Goal: Information Seeking & Learning: Check status

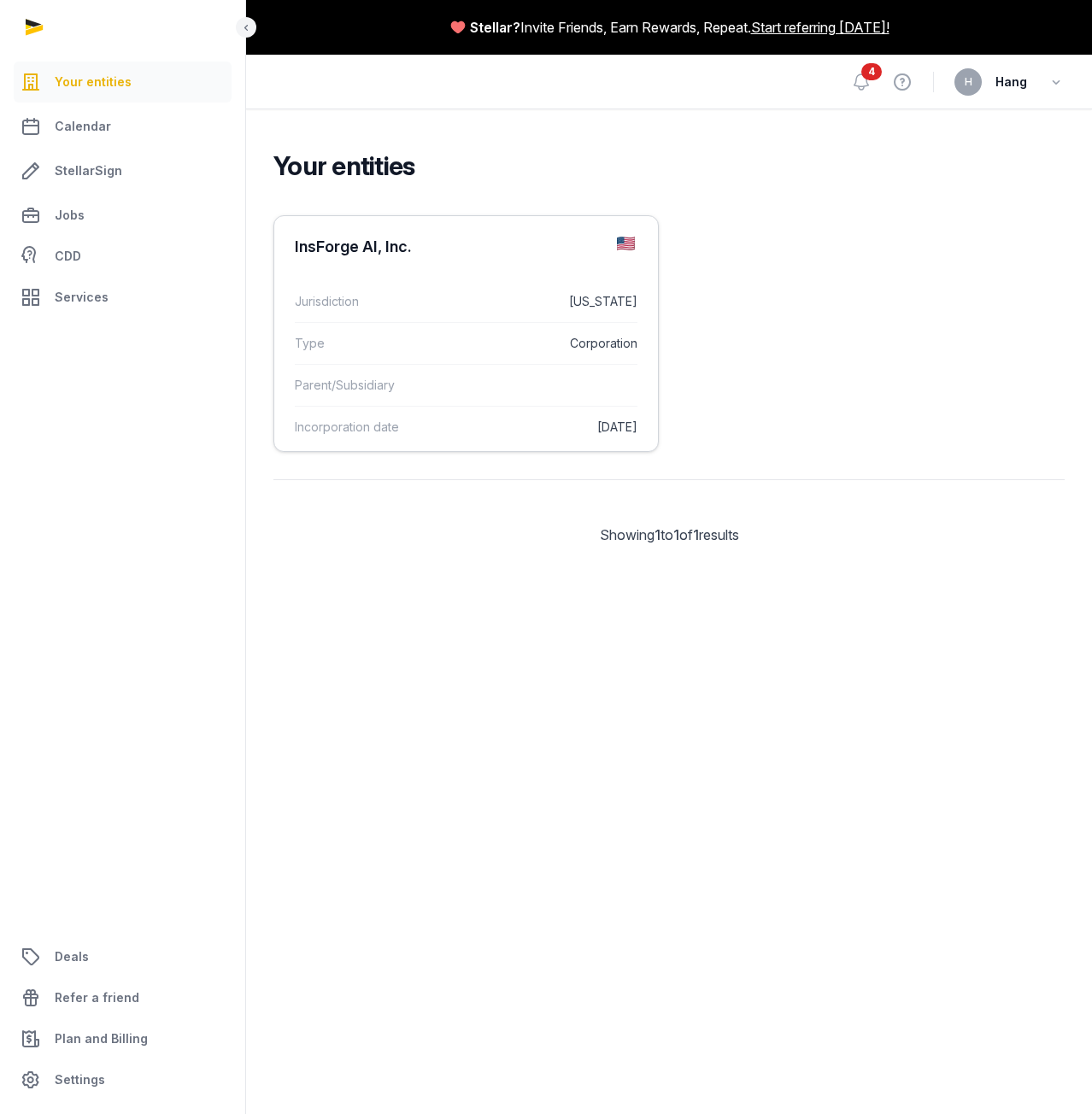
click at [423, 328] on div "Type Corporation" at bounding box center [466, 343] width 342 height 42
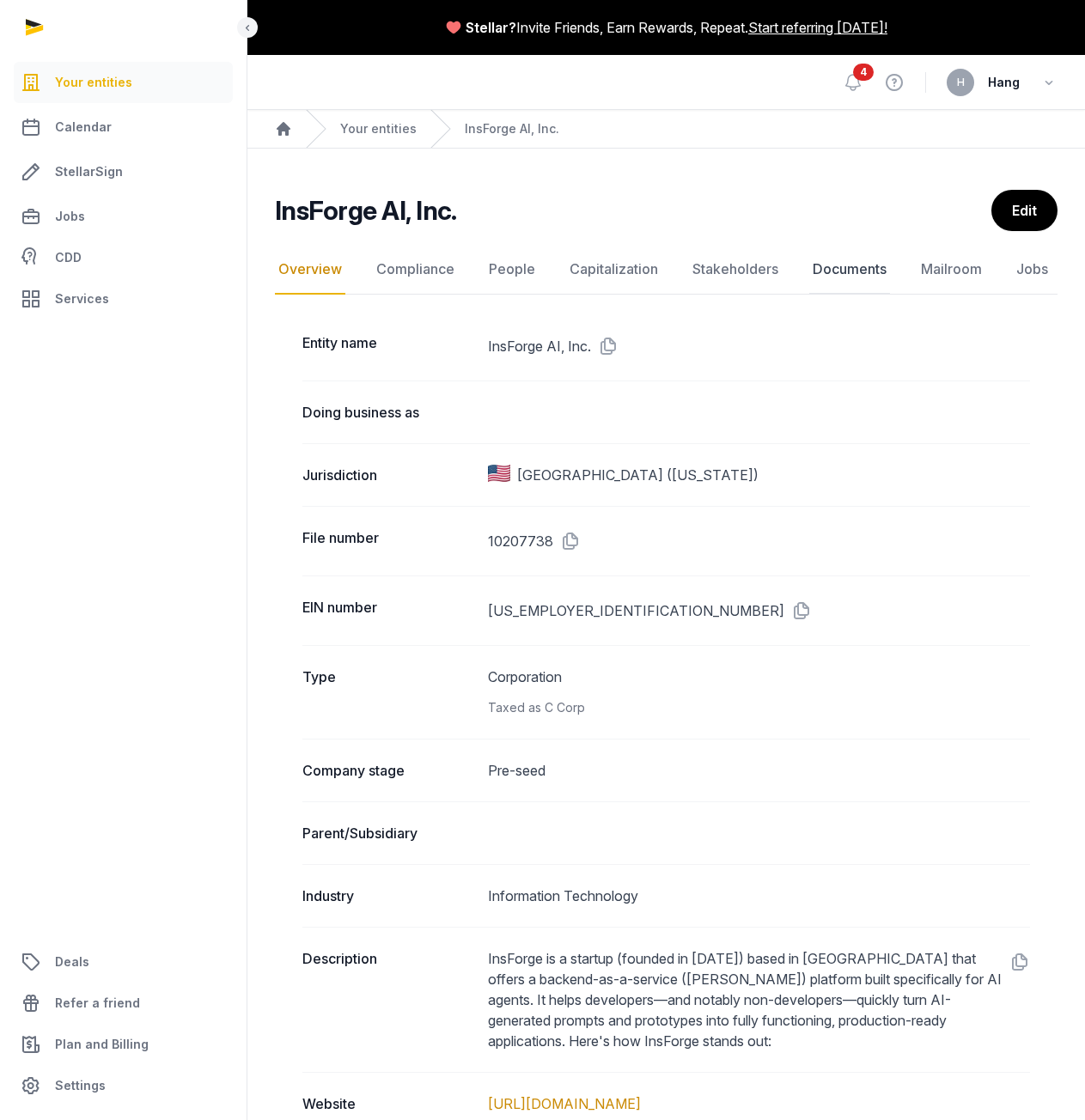
click at [839, 266] on link "Documents" at bounding box center [849, 270] width 81 height 50
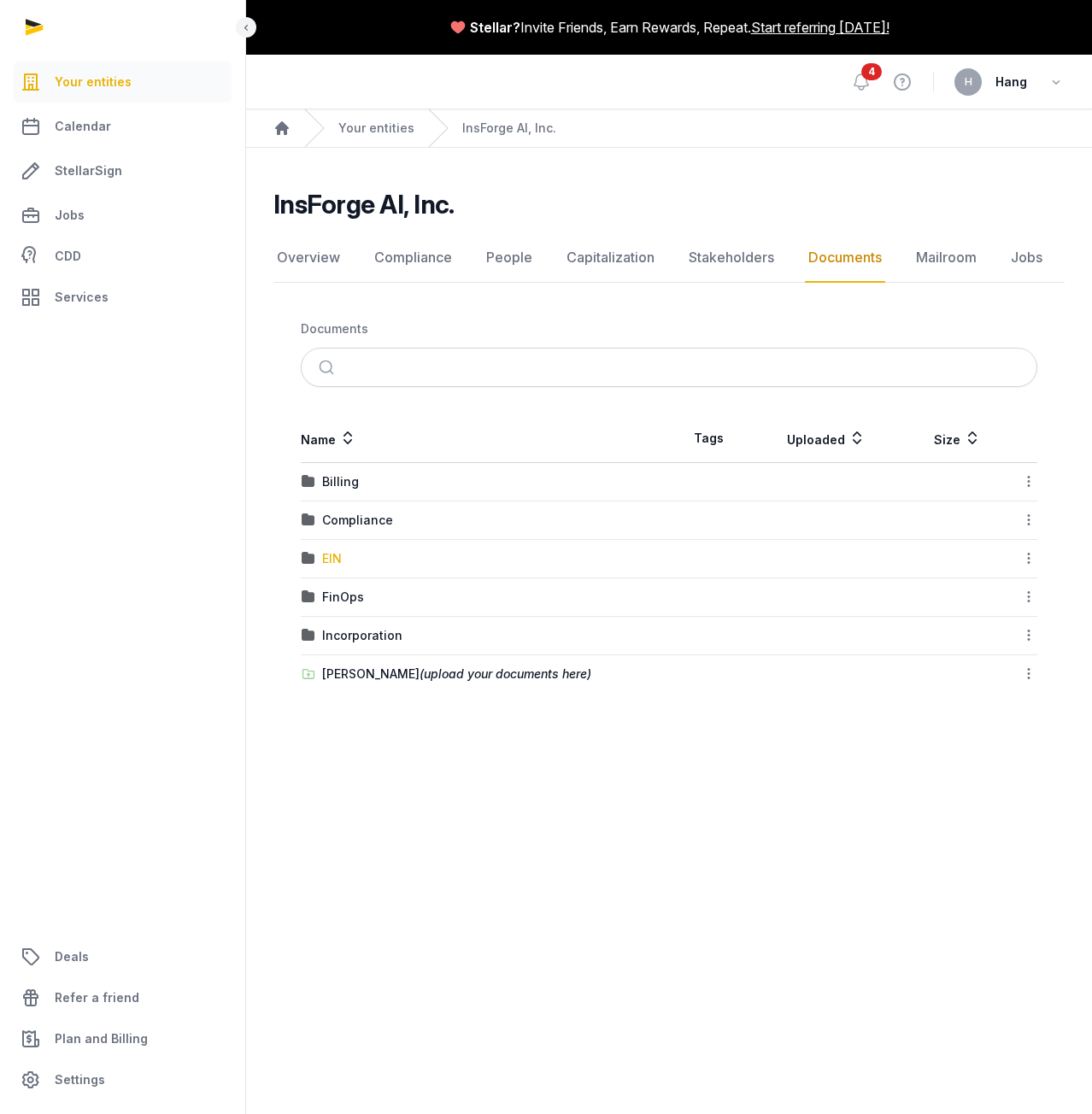
click at [339, 560] on div "EIN" at bounding box center [332, 558] width 20 height 17
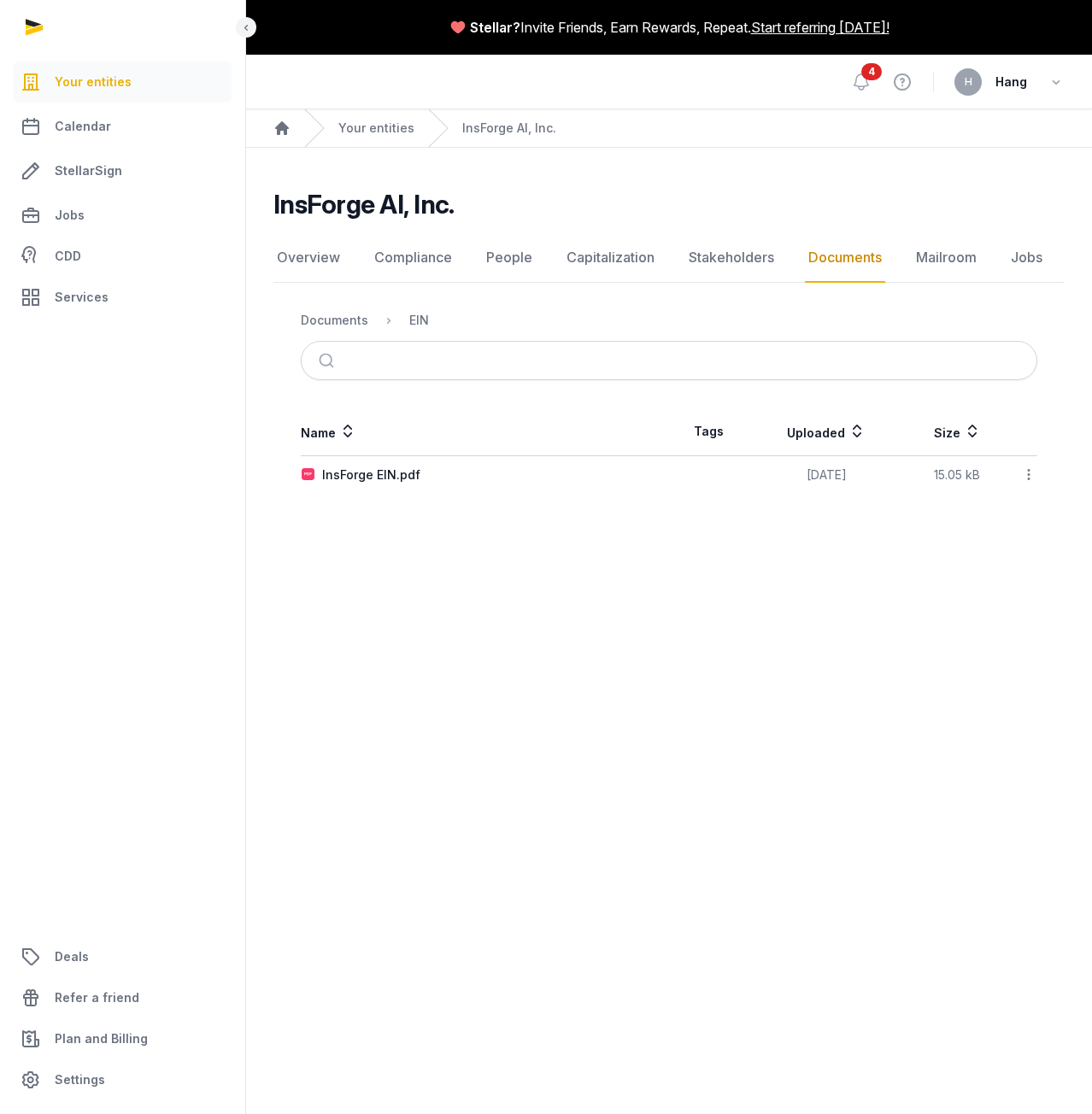
click at [824, 259] on link "Documents" at bounding box center [845, 258] width 80 height 50
click at [850, 250] on link "Documents" at bounding box center [845, 258] width 80 height 50
click at [956, 256] on link "Mailroom" at bounding box center [946, 258] width 68 height 50
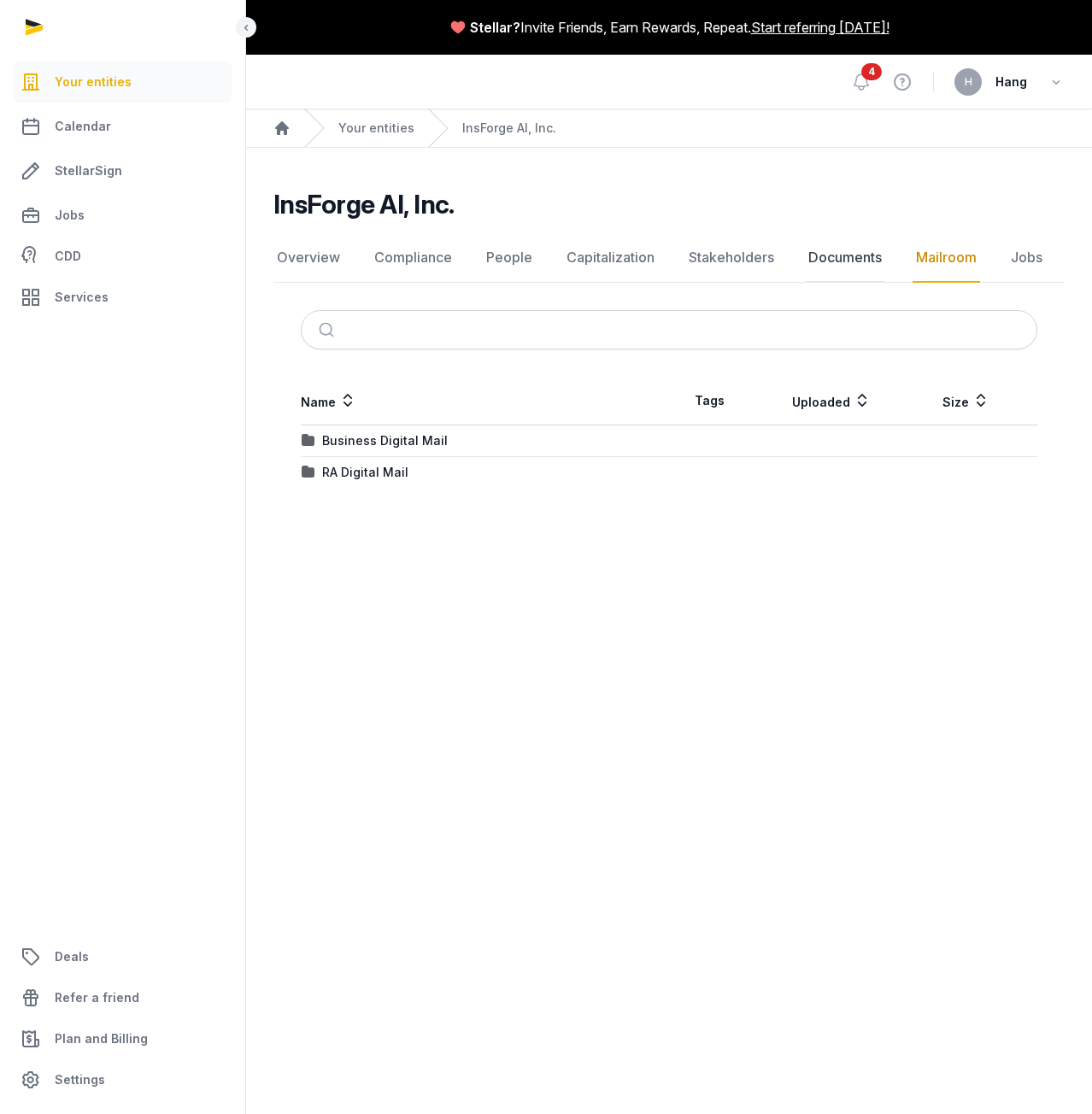
click at [839, 256] on link "Documents" at bounding box center [845, 258] width 80 height 50
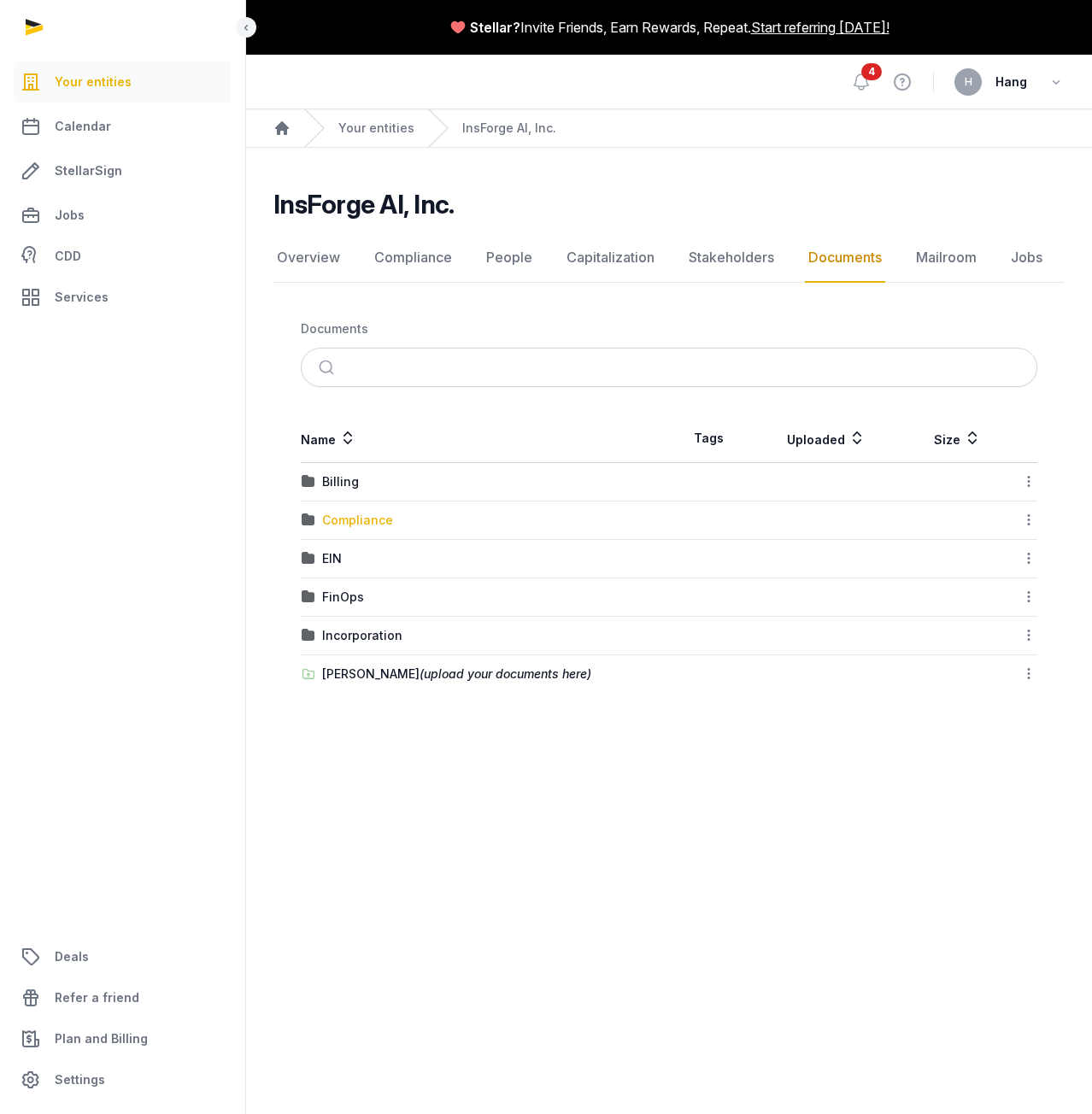
click at [362, 516] on div "Compliance" at bounding box center [356, 519] width 70 height 17
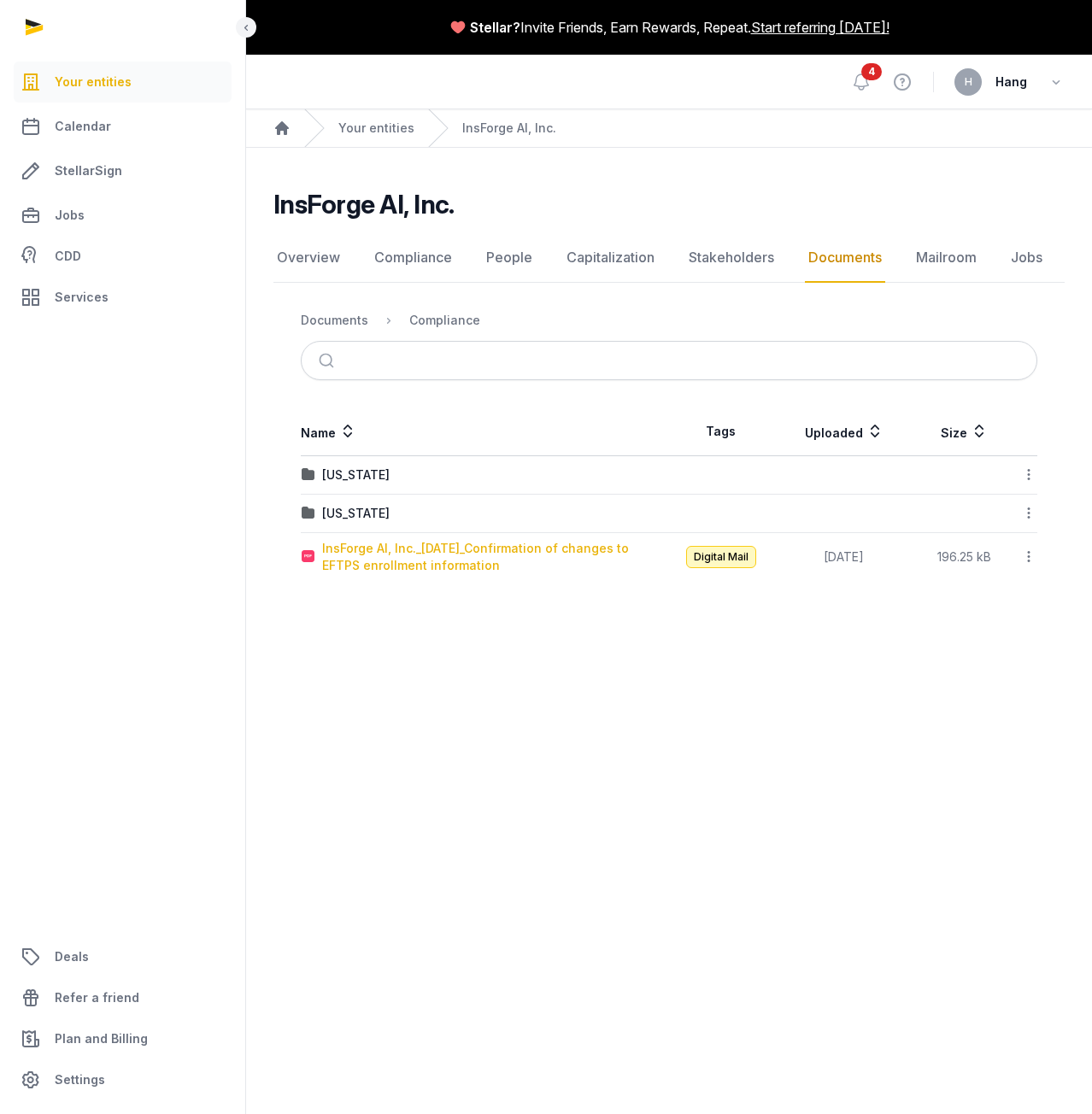
click at [440, 567] on div "InsForge AI, Inc._2025-08-13_Confirmation of changes to EFTPS enrollment inform…" at bounding box center [494, 557] width 346 height 34
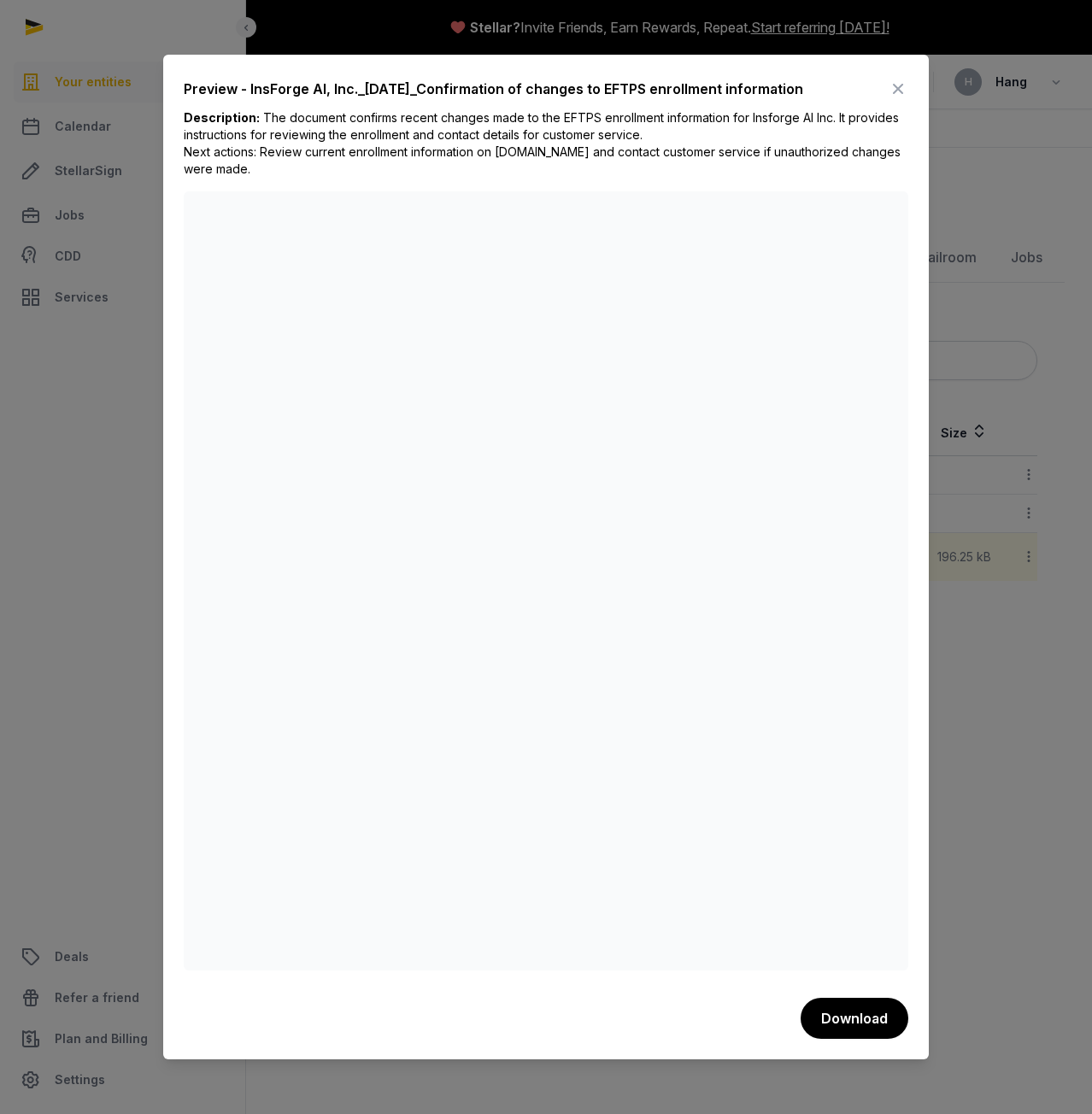
click at [1000, 725] on div at bounding box center [546, 557] width 1092 height 1114
click at [892, 95] on icon at bounding box center [897, 89] width 21 height 28
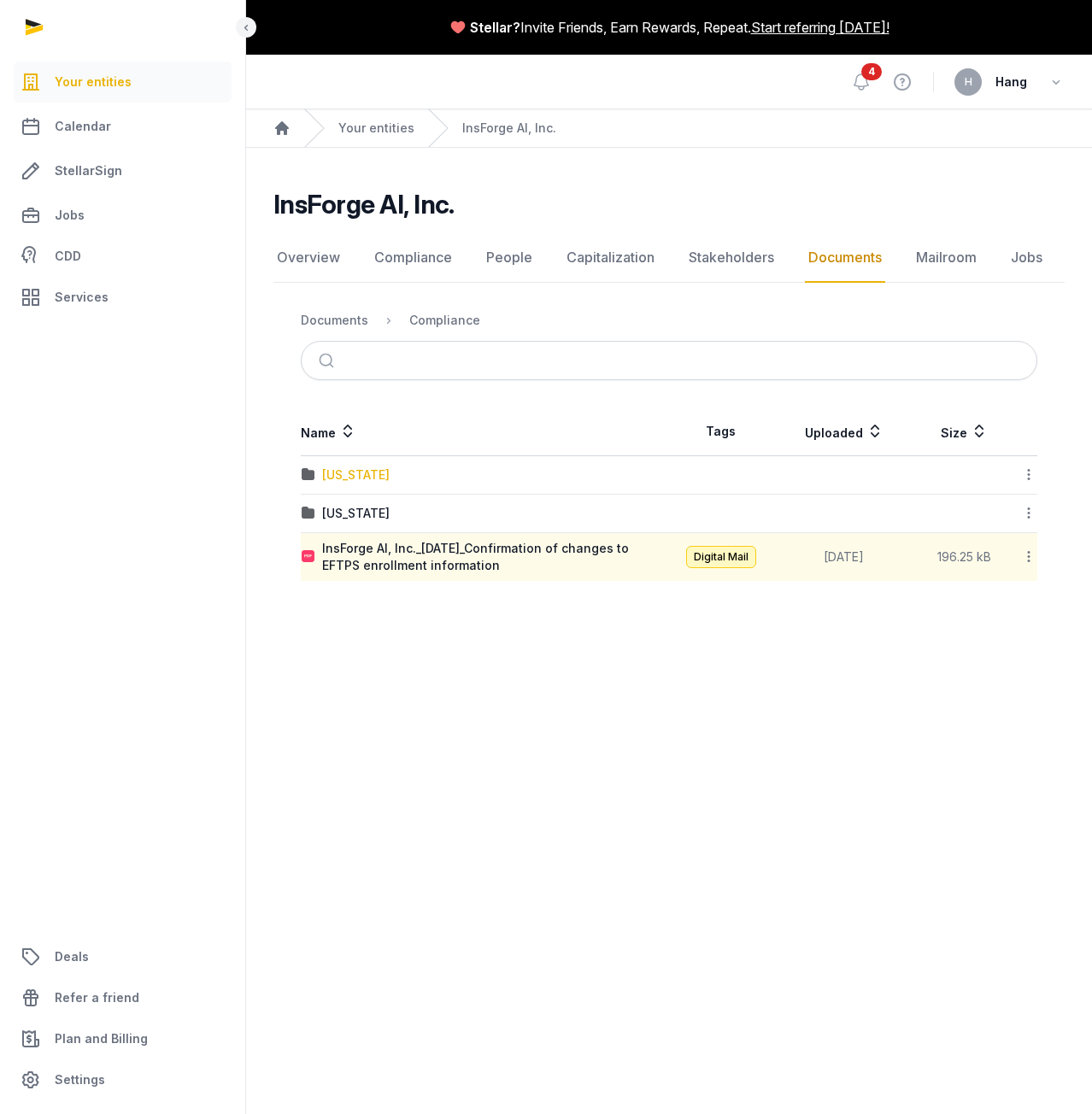
click at [341, 478] on div "[US_STATE]" at bounding box center [355, 475] width 68 height 17
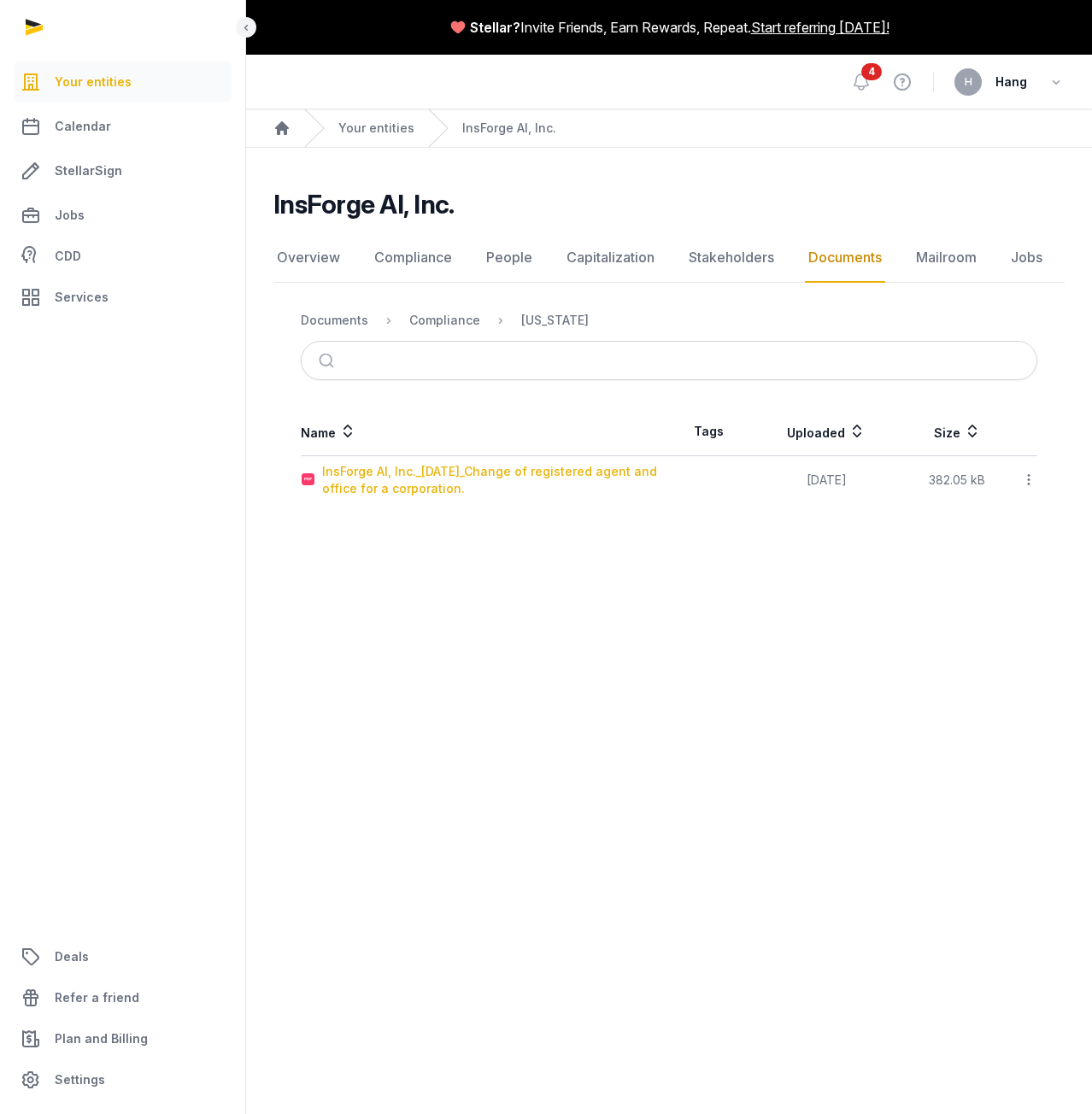
click at [465, 494] on div "InsForge AI, Inc._2025-08-01_Change of registered agent and office for a corpor…" at bounding box center [494, 480] width 346 height 34
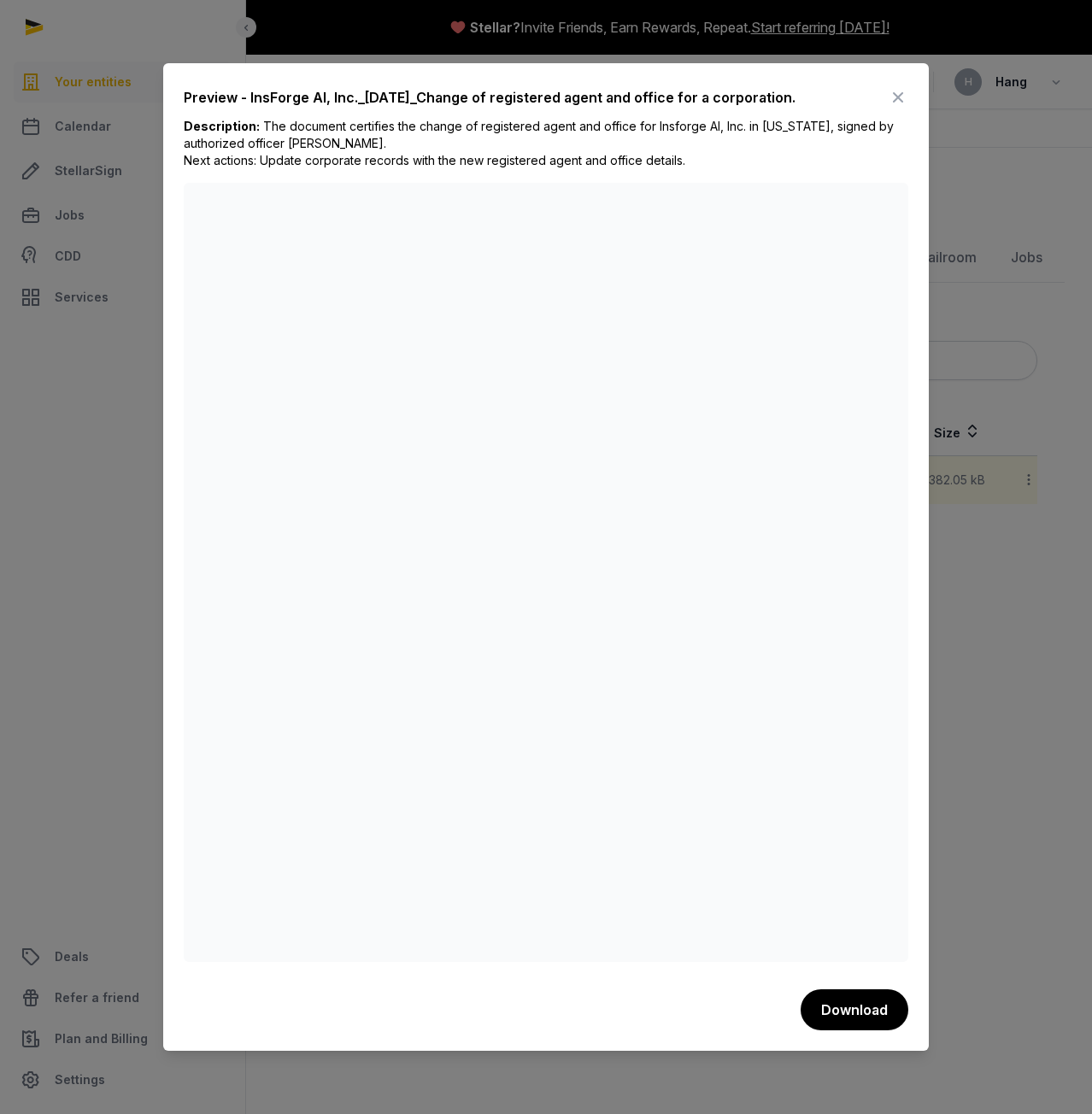
click at [895, 98] on icon at bounding box center [897, 97] width 21 height 28
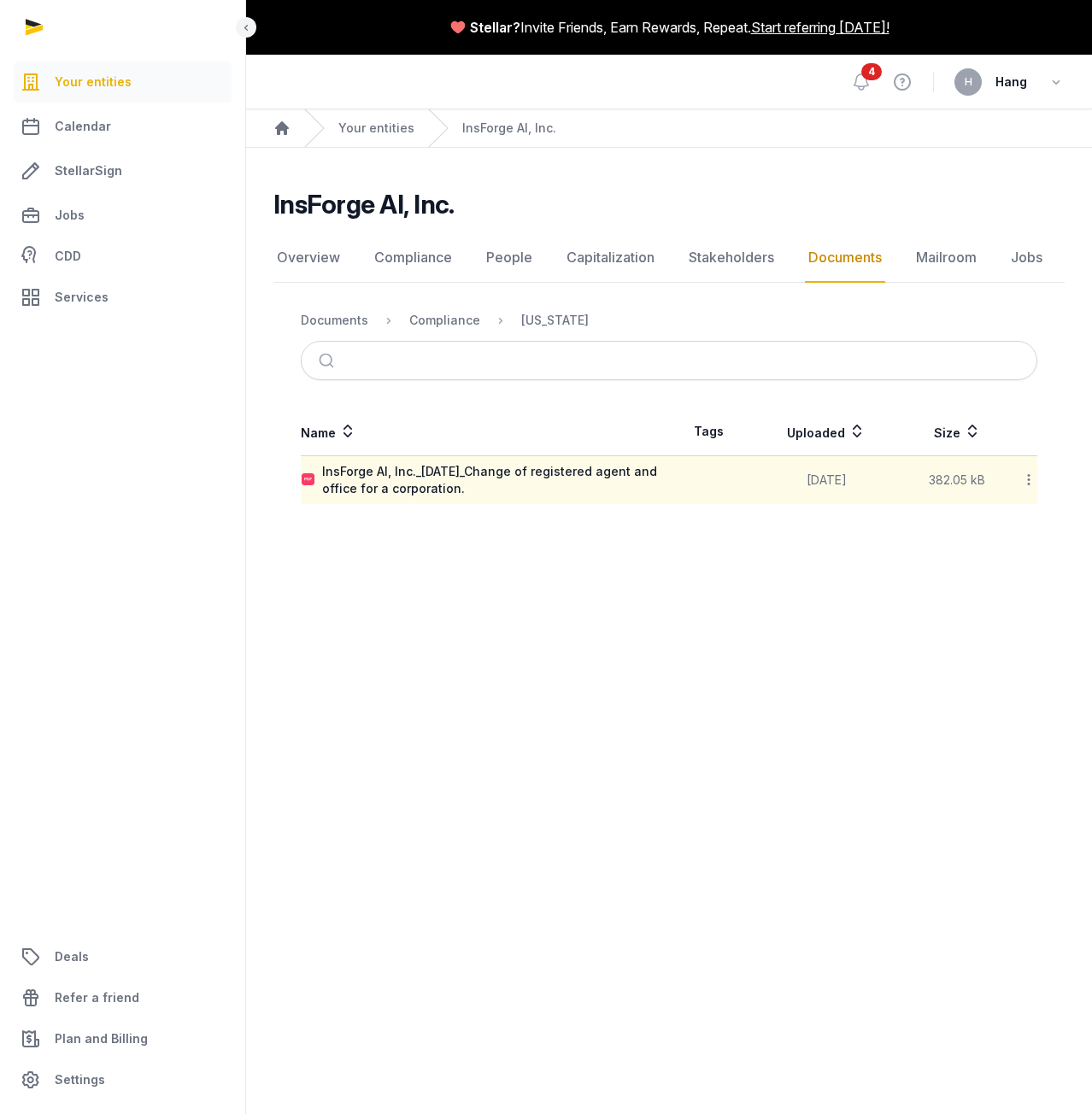
click at [831, 248] on link "Documents" at bounding box center [845, 258] width 80 height 50
click at [931, 264] on link "Mailroom" at bounding box center [946, 258] width 68 height 50
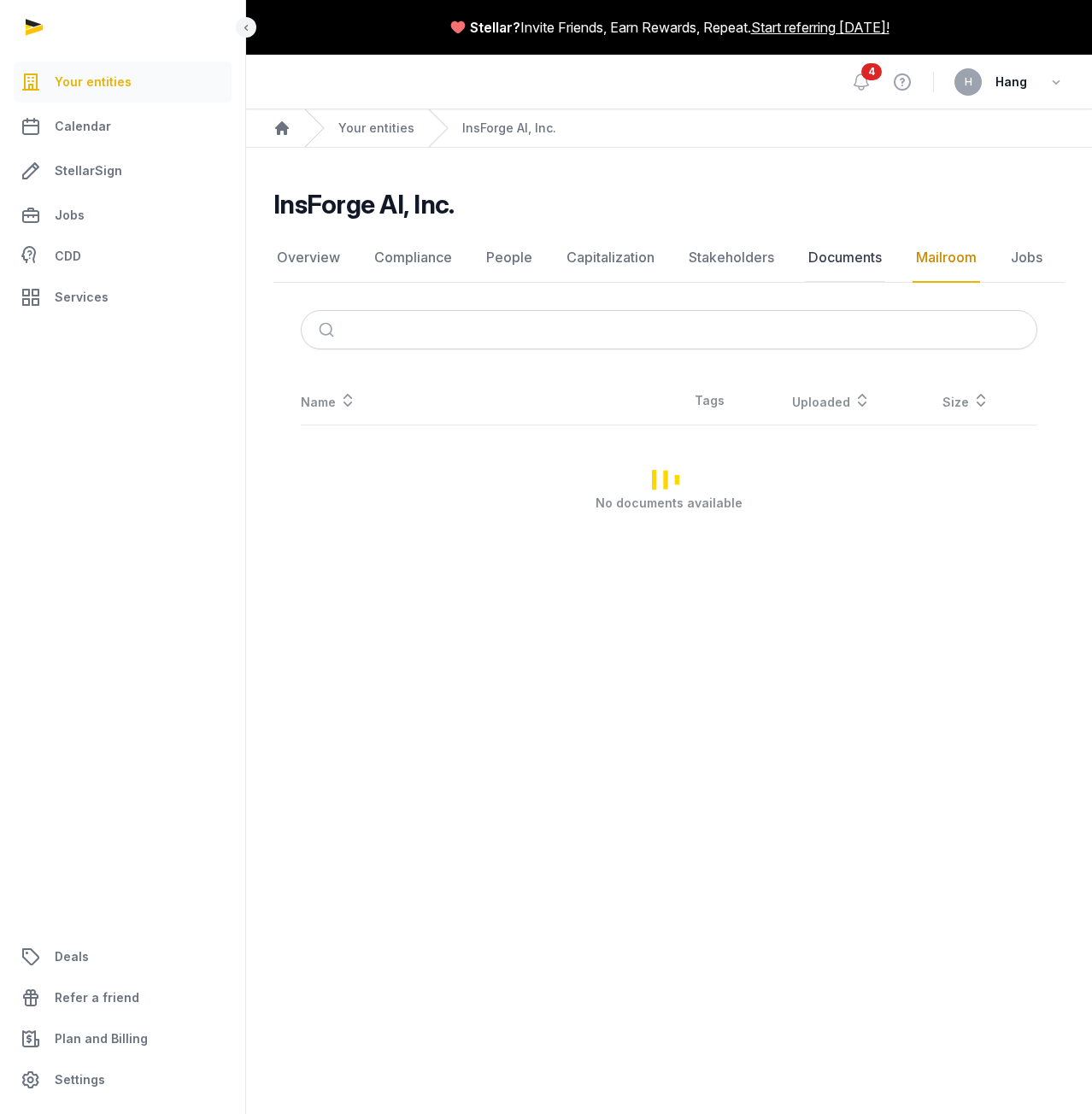
click at [828, 254] on link "Documents" at bounding box center [845, 258] width 80 height 50
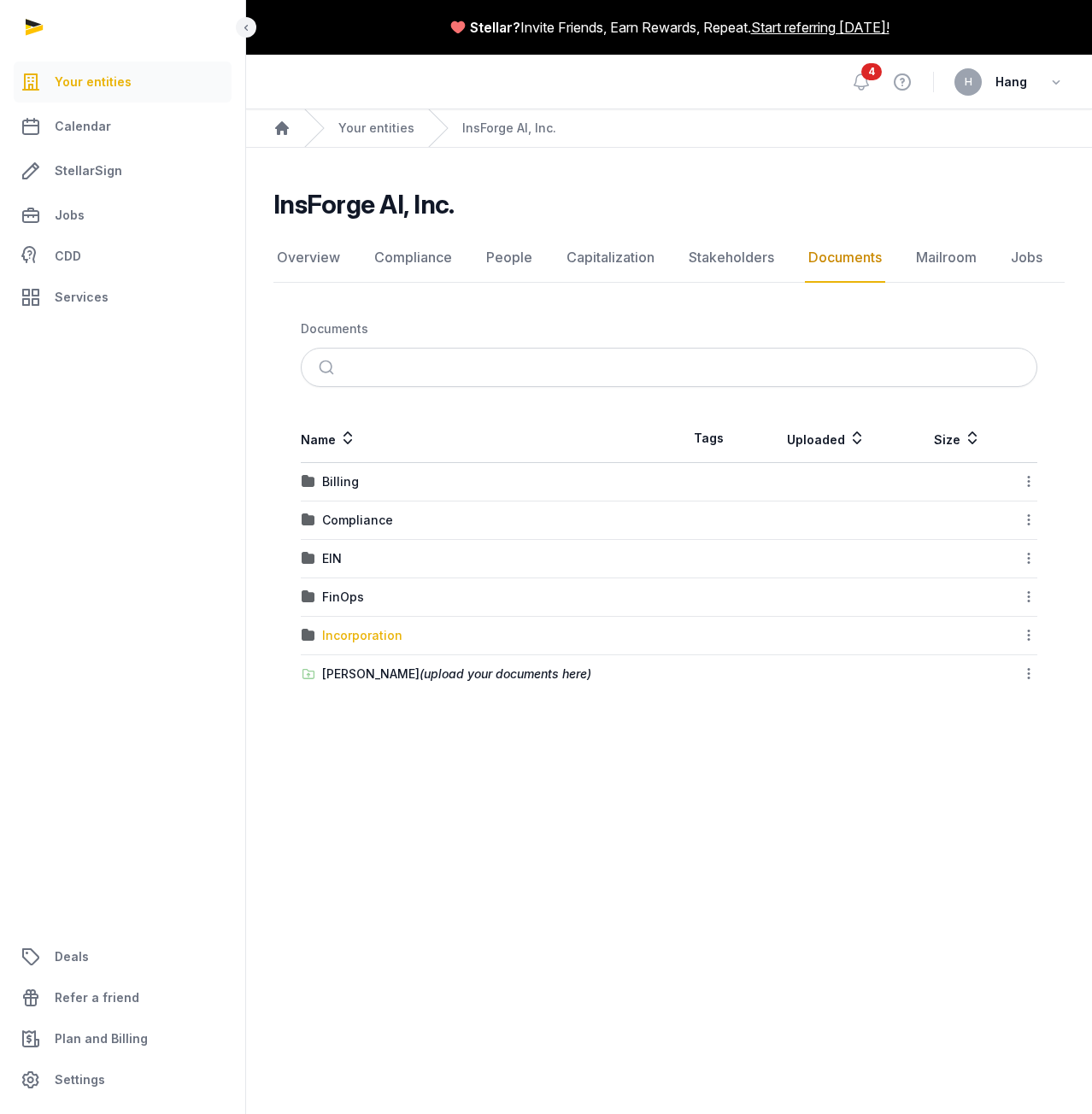
click at [349, 634] on div "Incorporation" at bounding box center [361, 635] width 80 height 17
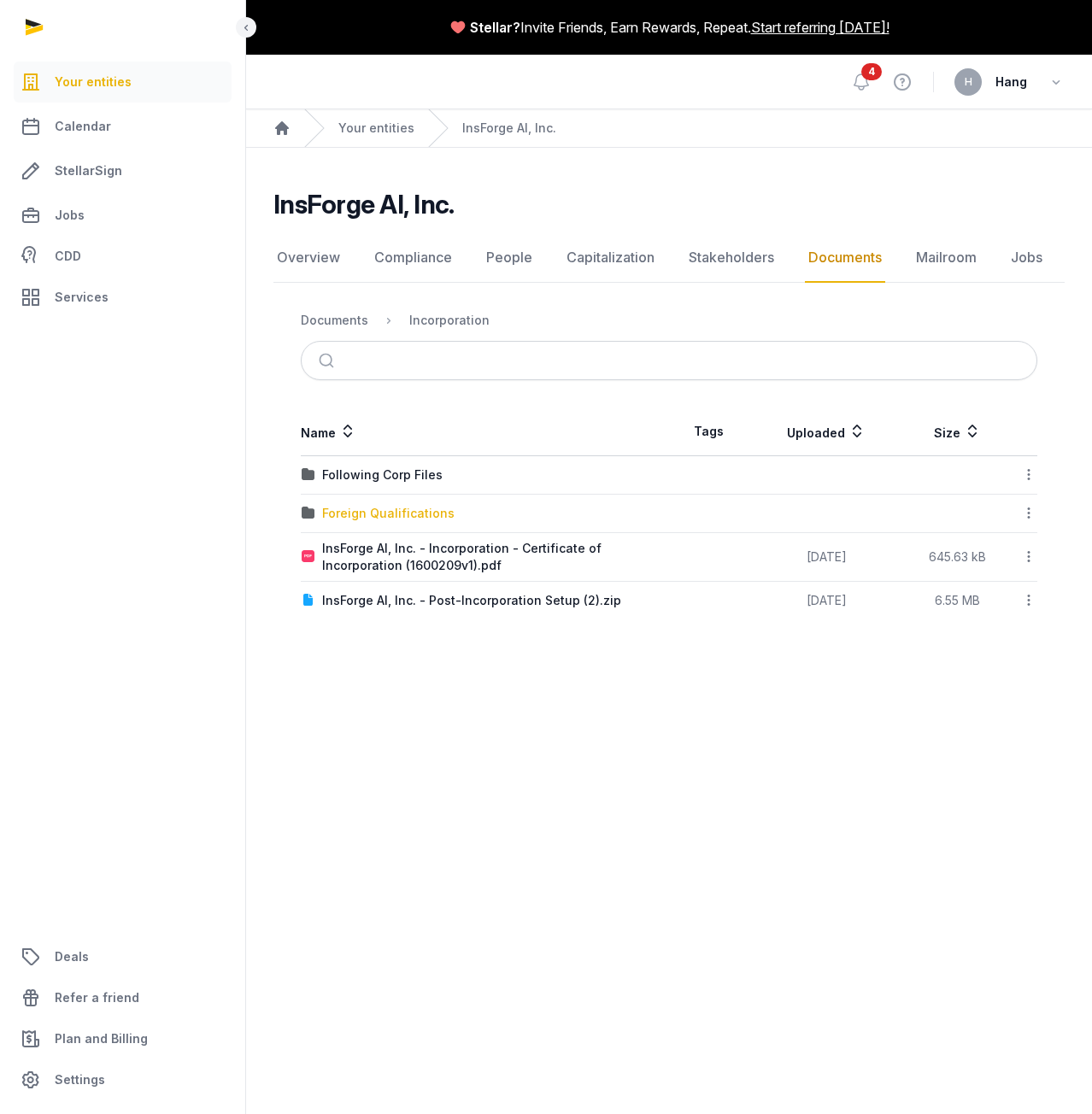
click at [371, 513] on div "Foreign Qualifications" at bounding box center [387, 513] width 132 height 17
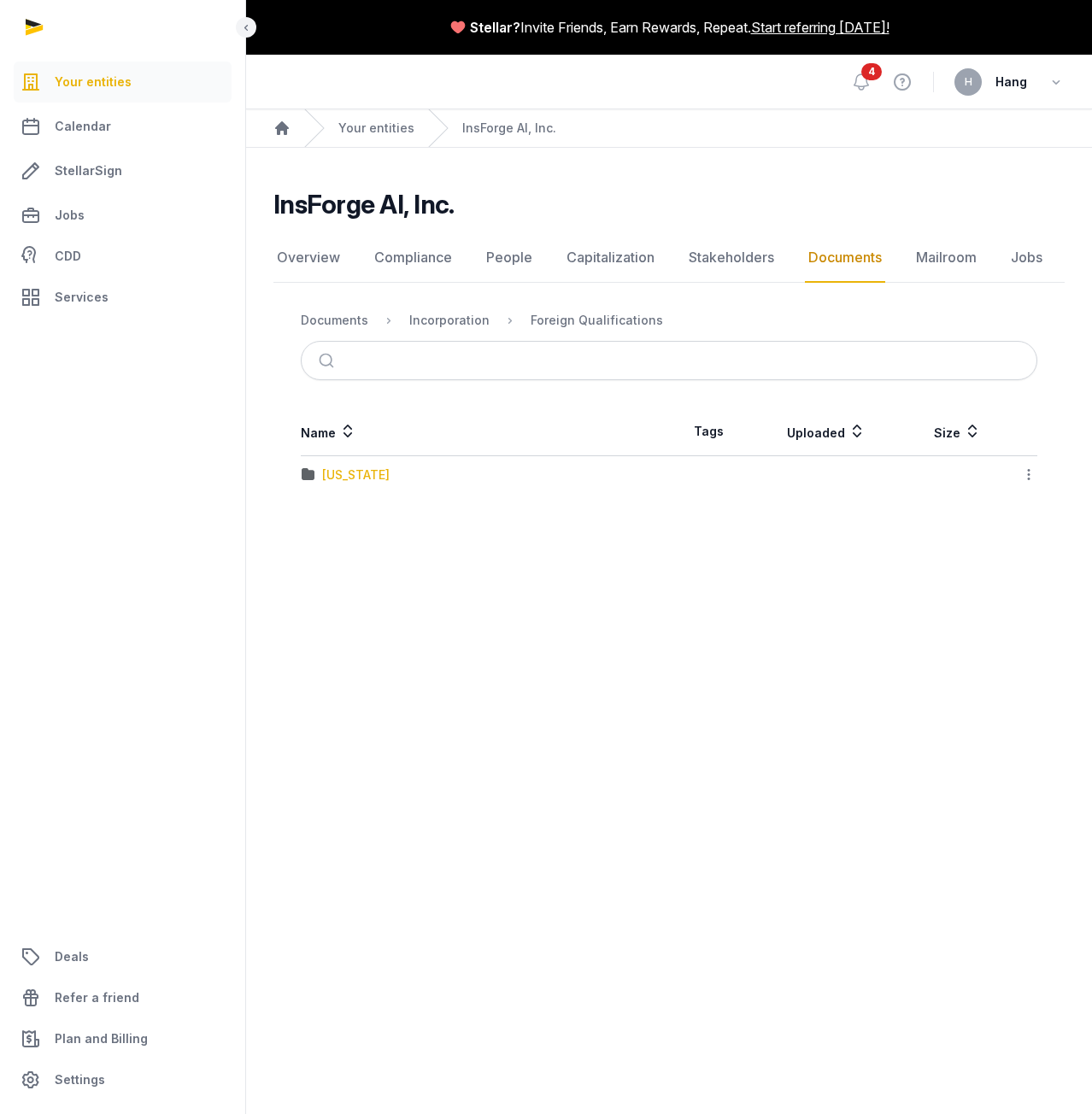
click at [342, 481] on div "[US_STATE]" at bounding box center [355, 475] width 68 height 17
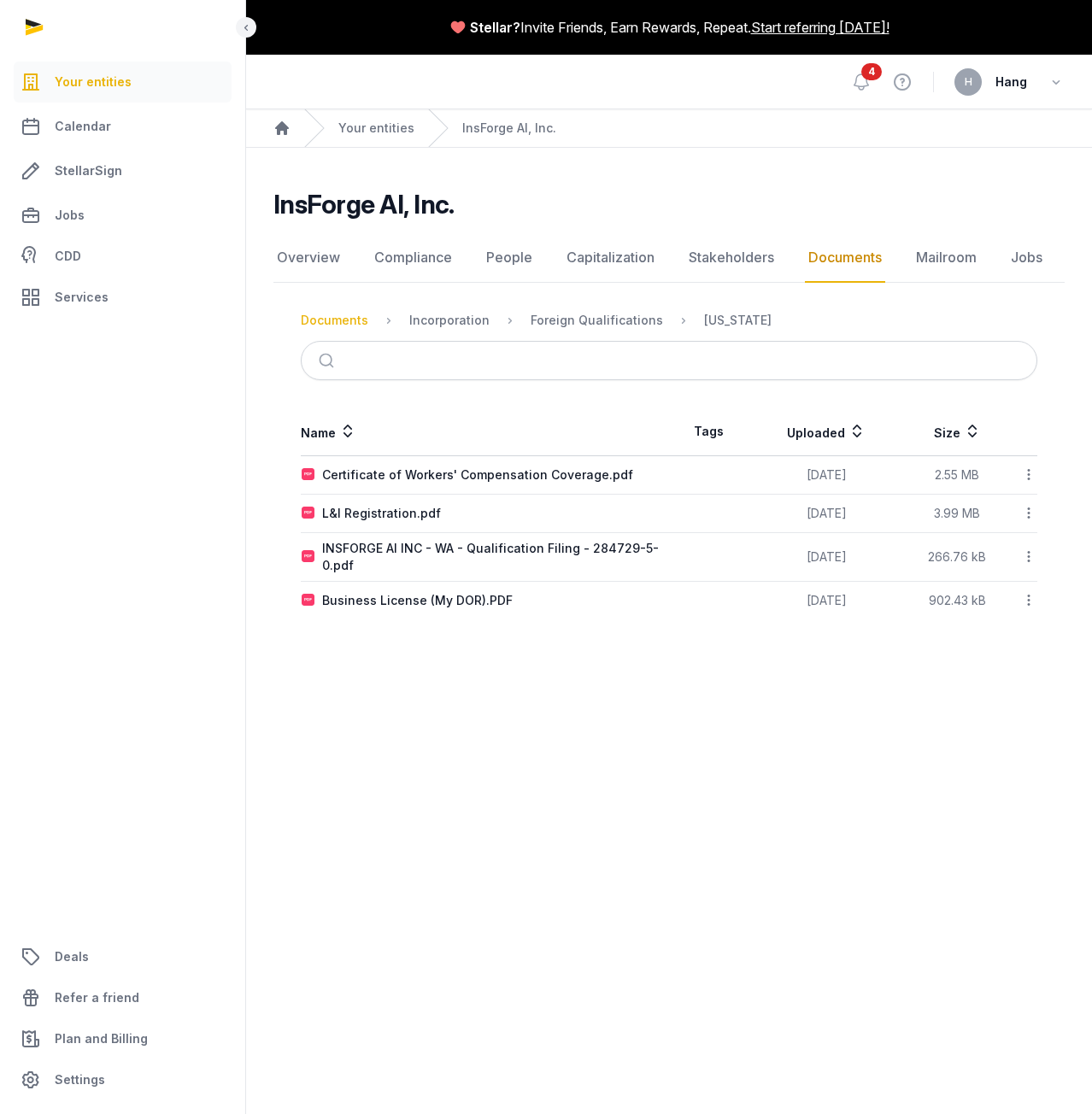
click at [364, 316] on div "Documents" at bounding box center [335, 320] width 68 height 17
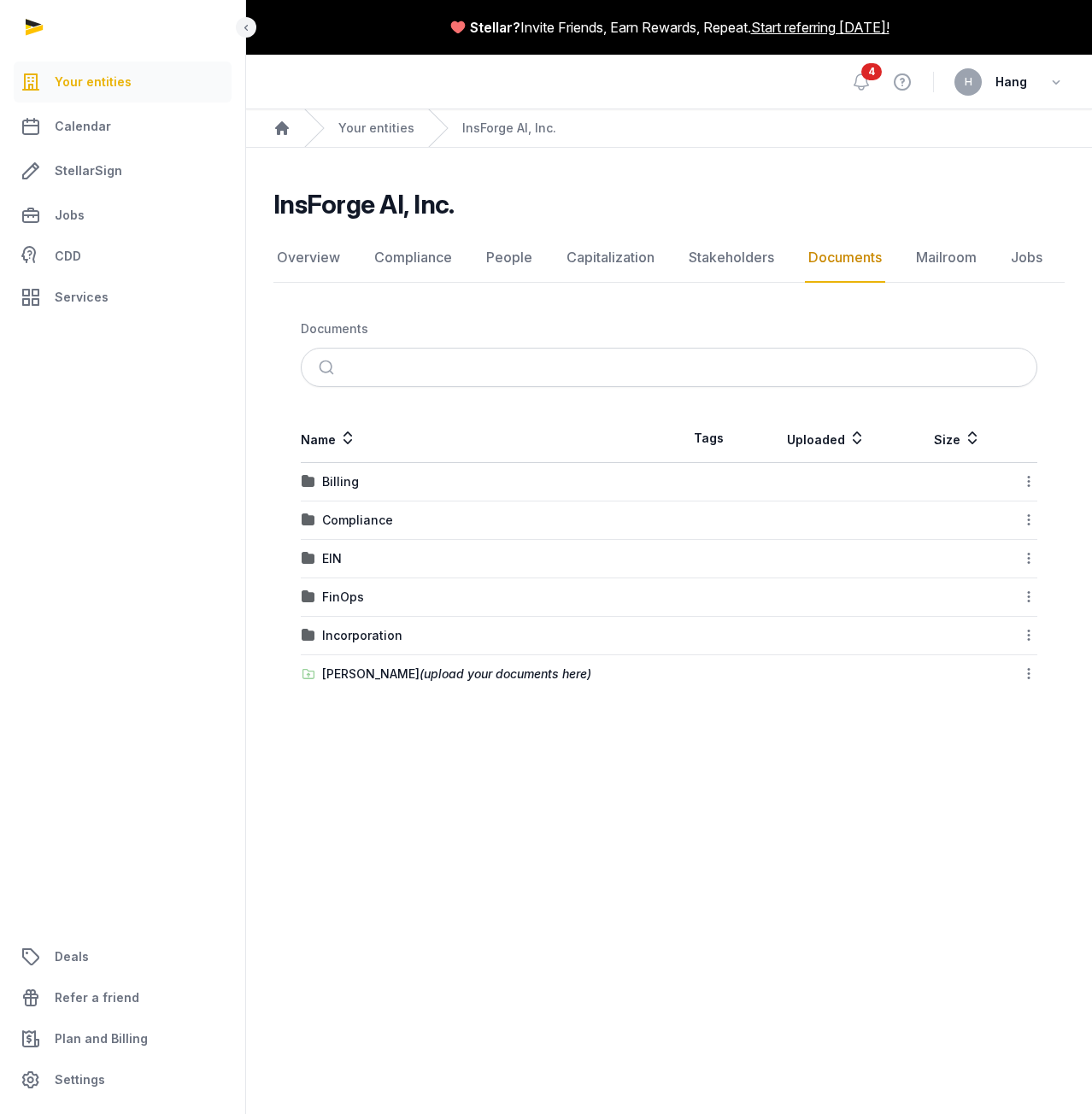
click at [342, 514] on div "Compliance" at bounding box center [356, 519] width 70 height 17
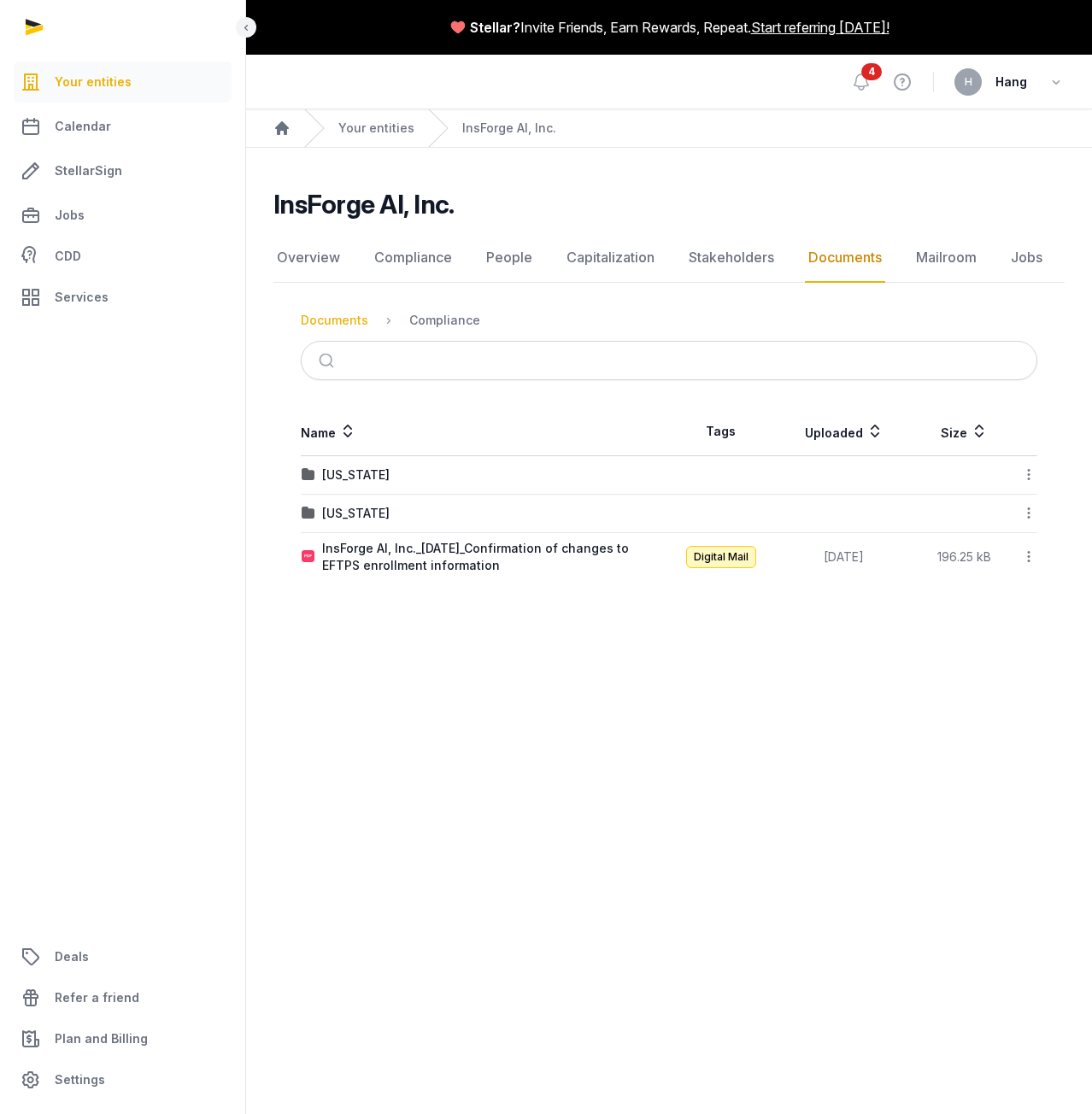
click at [333, 314] on div "Documents" at bounding box center [335, 320] width 68 height 17
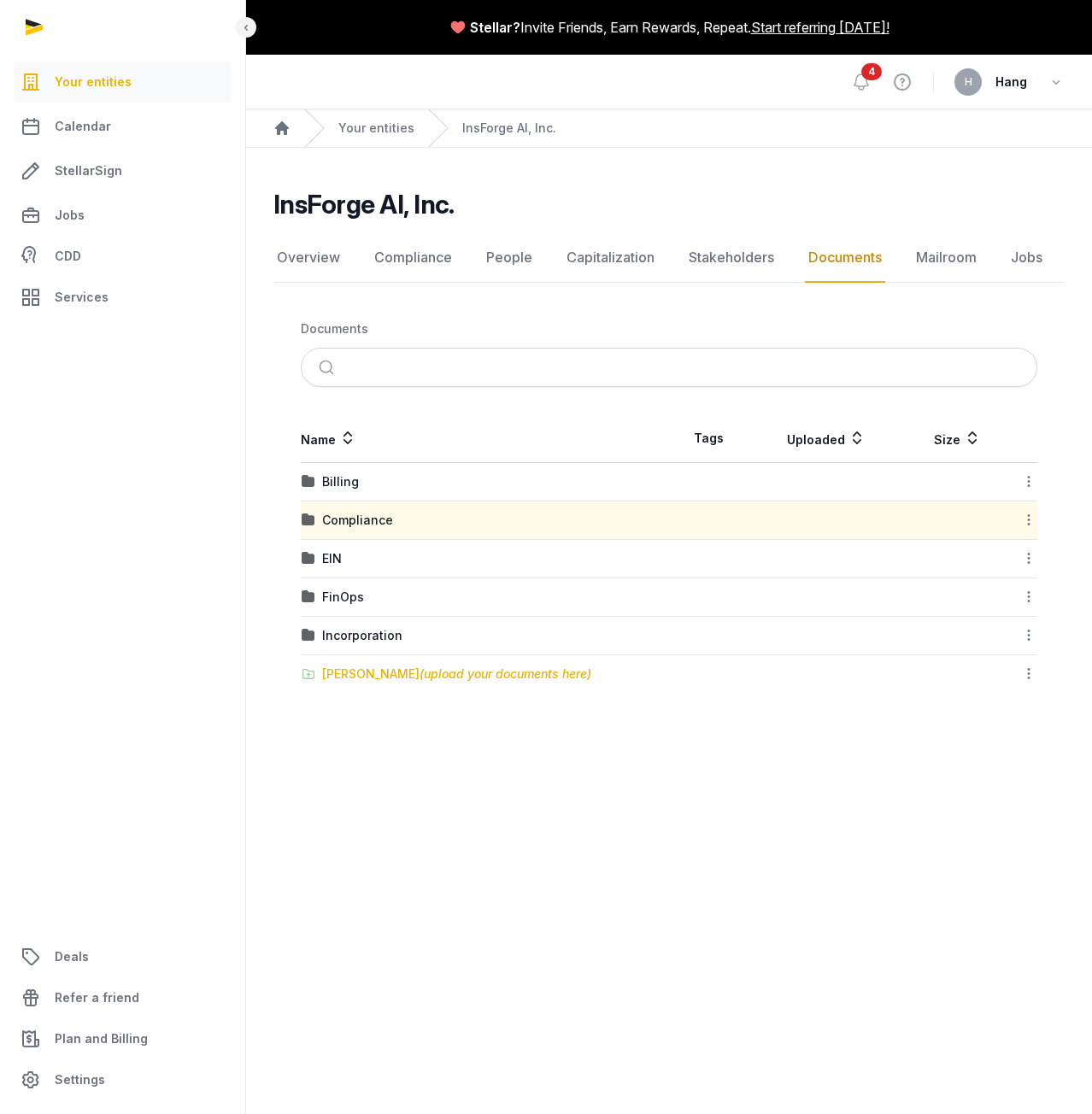
click at [344, 678] on div "Shared Folder (upload your documents here)" at bounding box center [456, 673] width 269 height 17
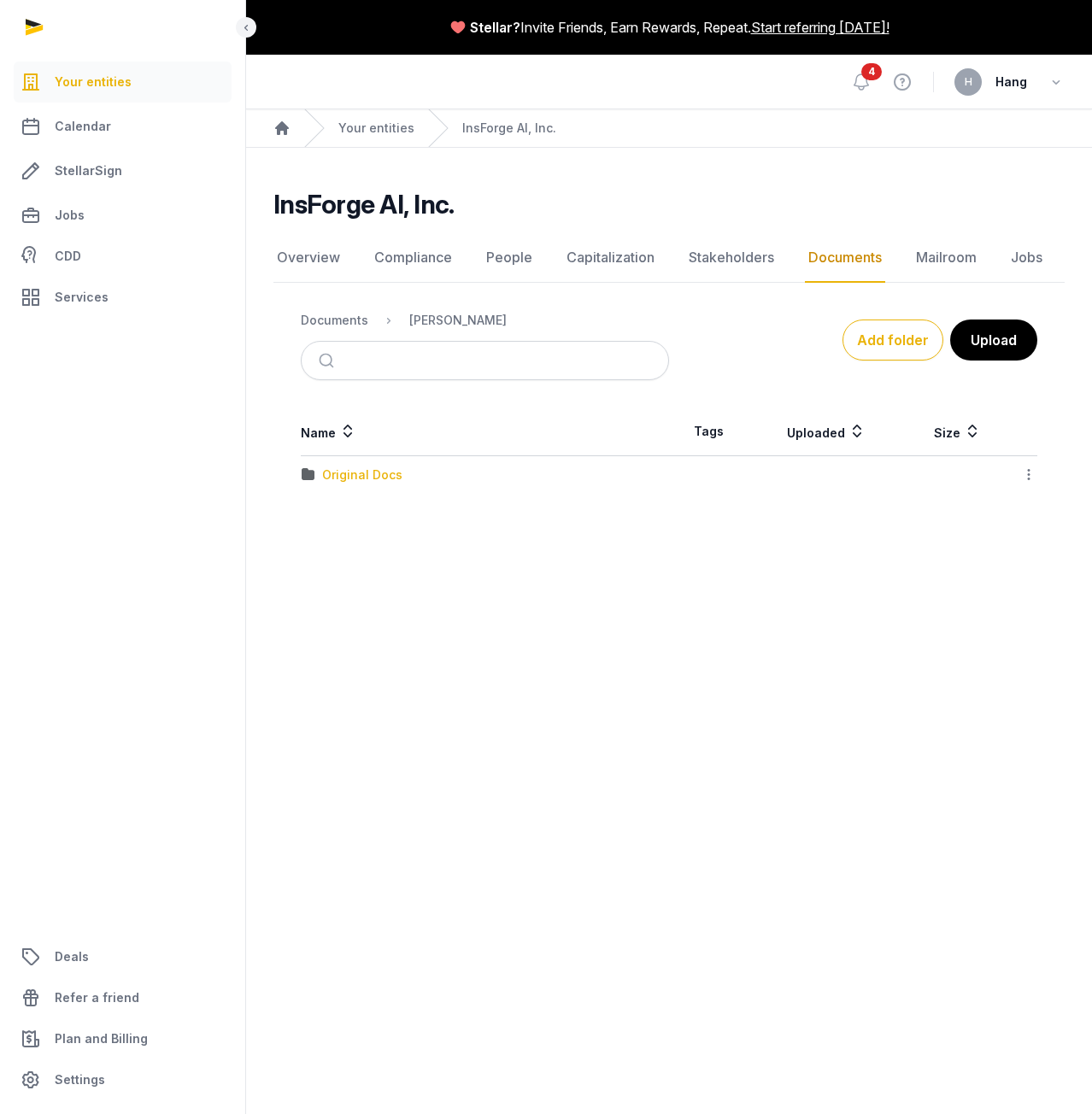
click at [362, 476] on div "Original Docs" at bounding box center [361, 475] width 80 height 17
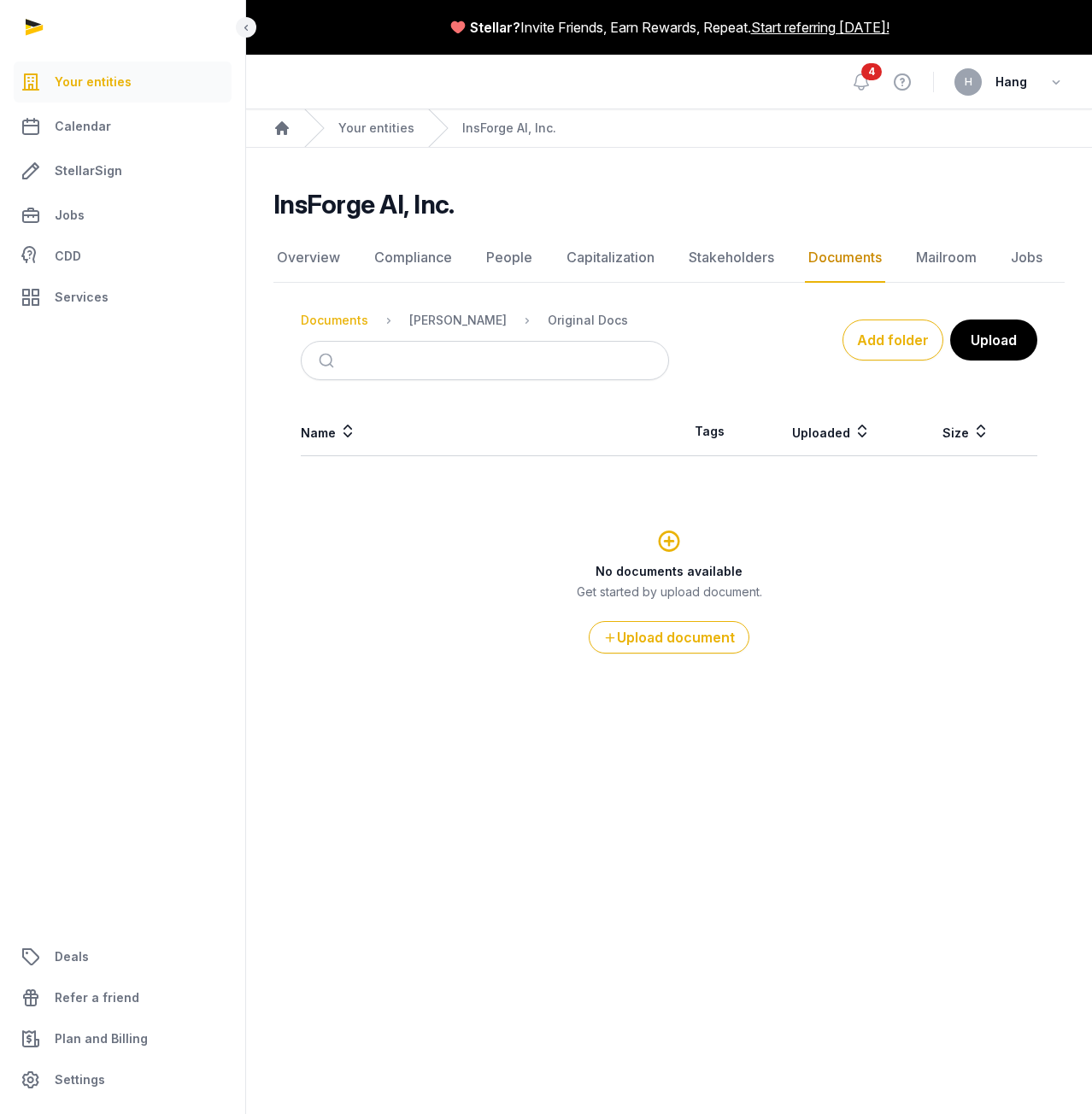
click at [343, 321] on div "Documents" at bounding box center [335, 320] width 68 height 17
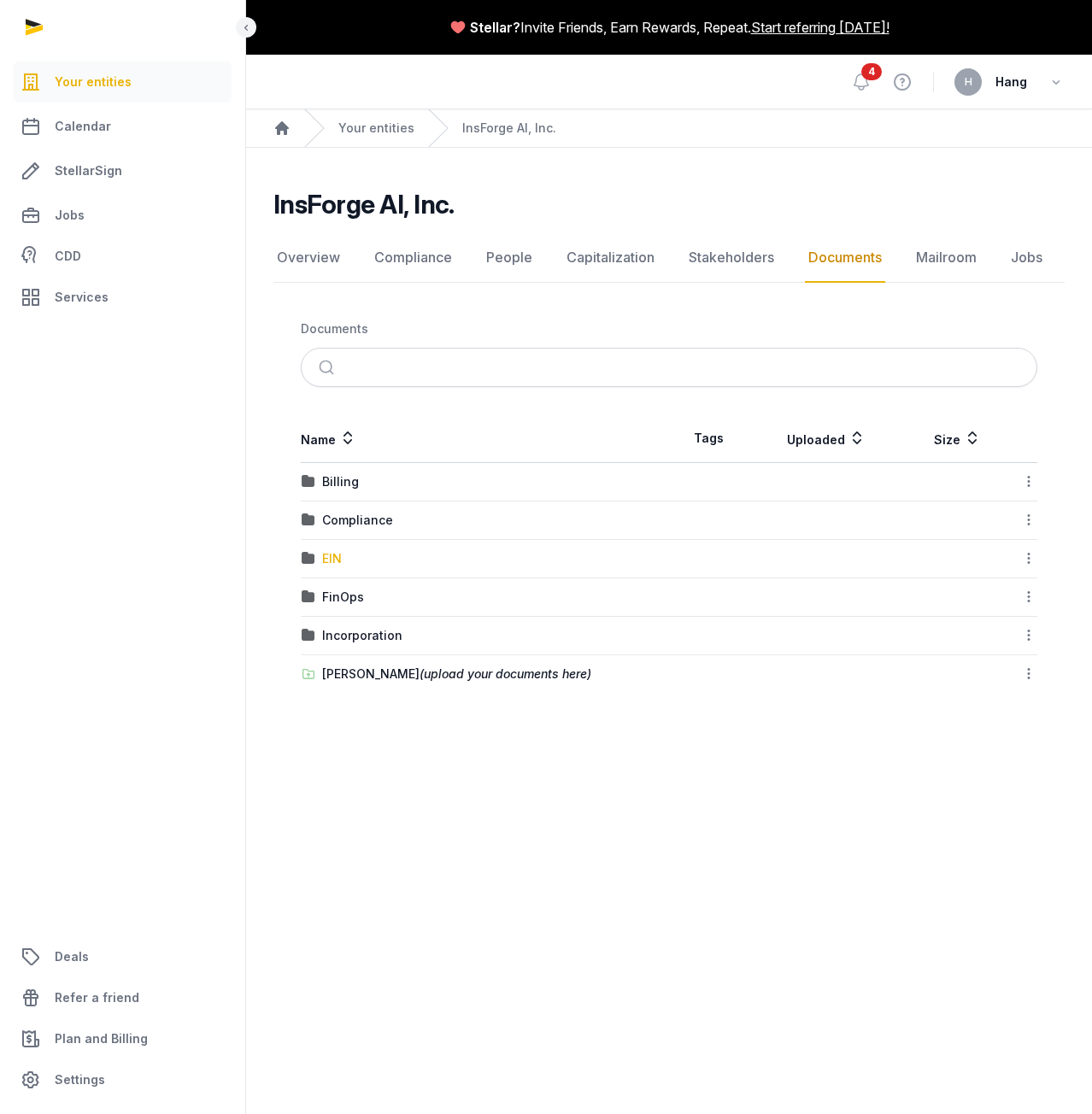
click at [331, 558] on div "EIN" at bounding box center [332, 558] width 20 height 17
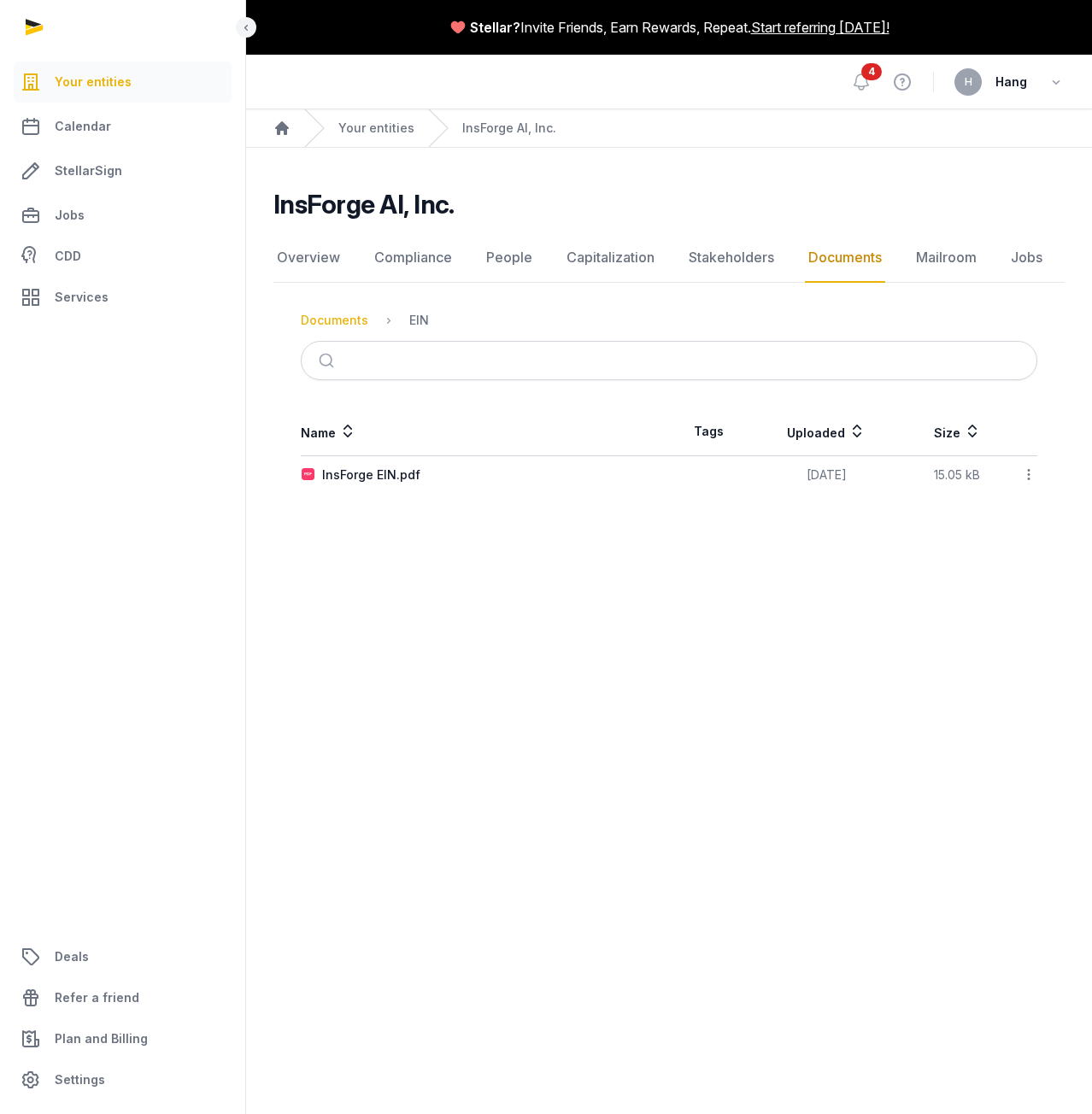
click at [348, 318] on div "Documents" at bounding box center [335, 320] width 68 height 17
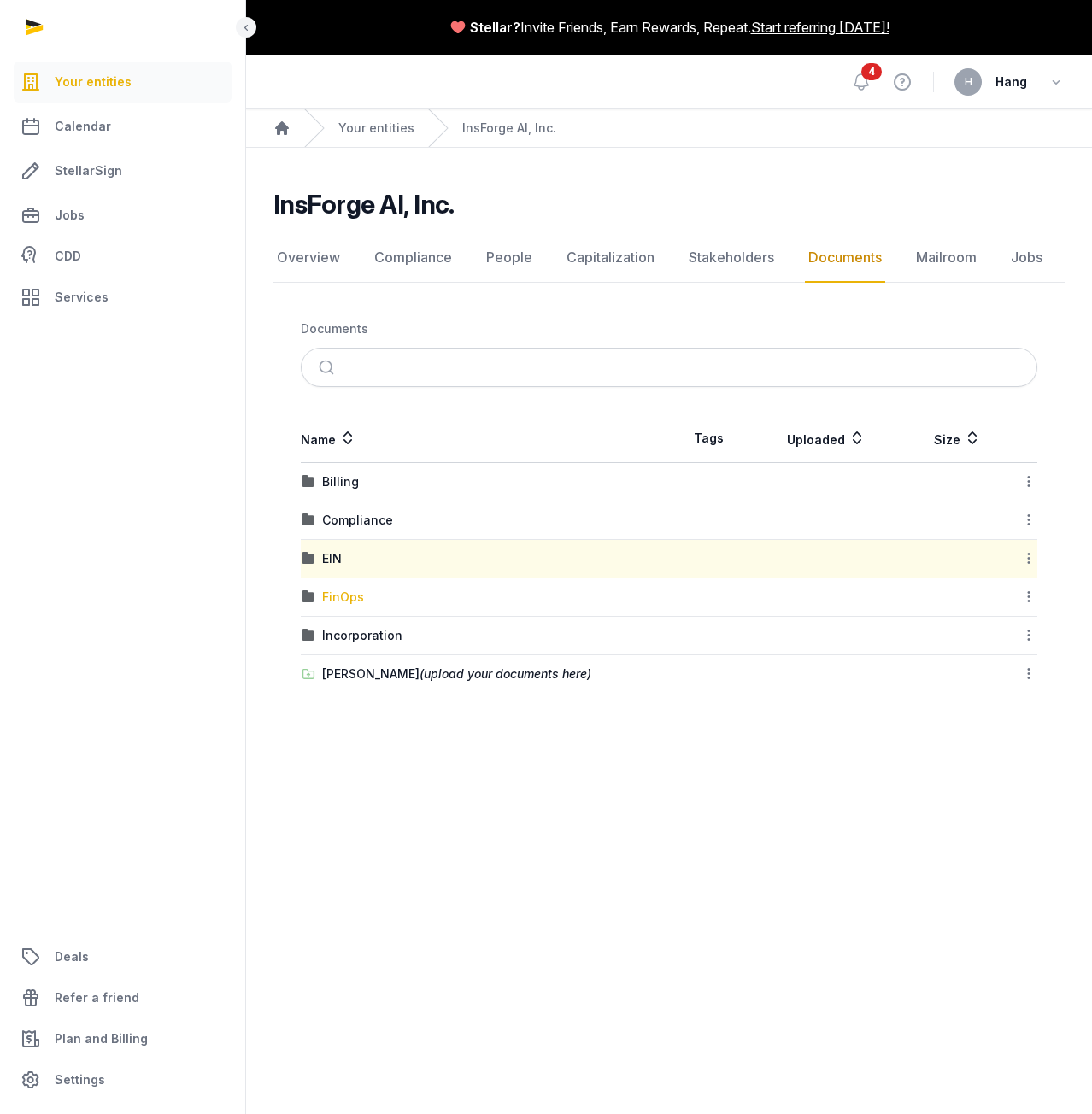
click at [332, 602] on div "FinOps" at bounding box center [342, 597] width 42 height 17
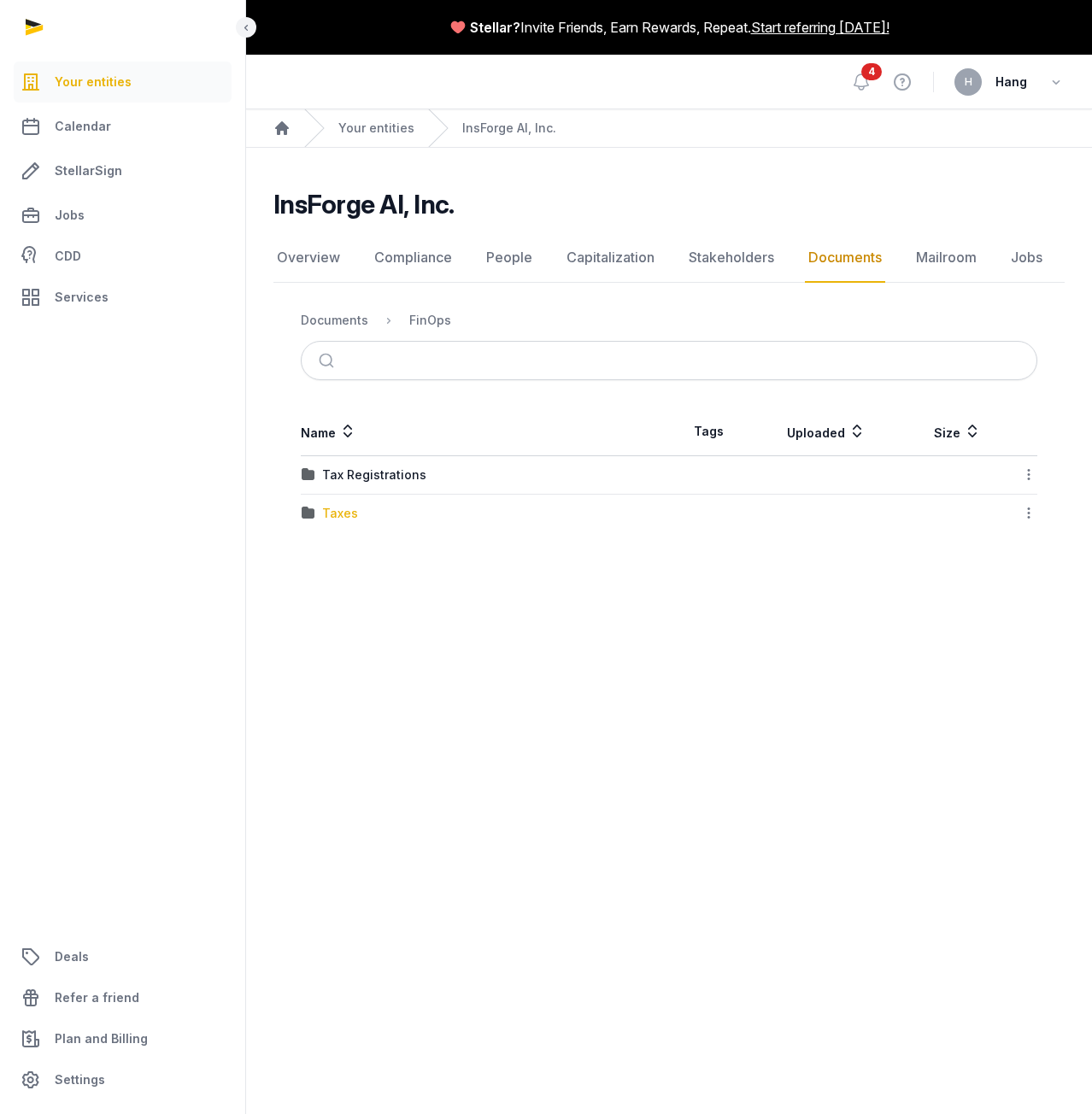
click at [338, 511] on div "Taxes" at bounding box center [340, 513] width 36 height 17
click at [347, 475] on div "Federal" at bounding box center [343, 475] width 45 height 17
click at [319, 422] on th "Name" at bounding box center [484, 431] width 368 height 49
click at [510, 320] on div "Taxes" at bounding box center [510, 320] width 36 height 17
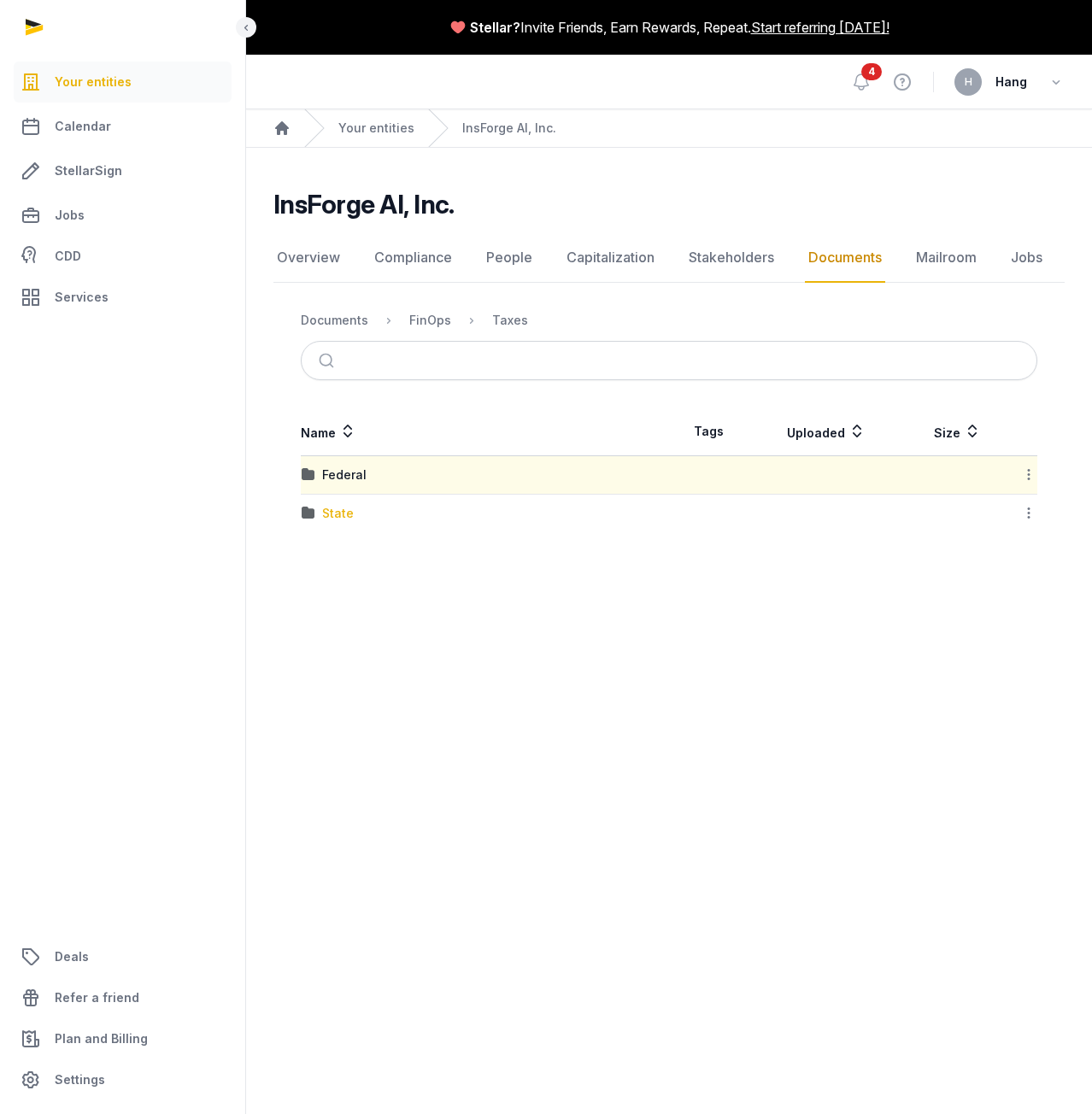
click at [351, 513] on div "State" at bounding box center [338, 513] width 32 height 17
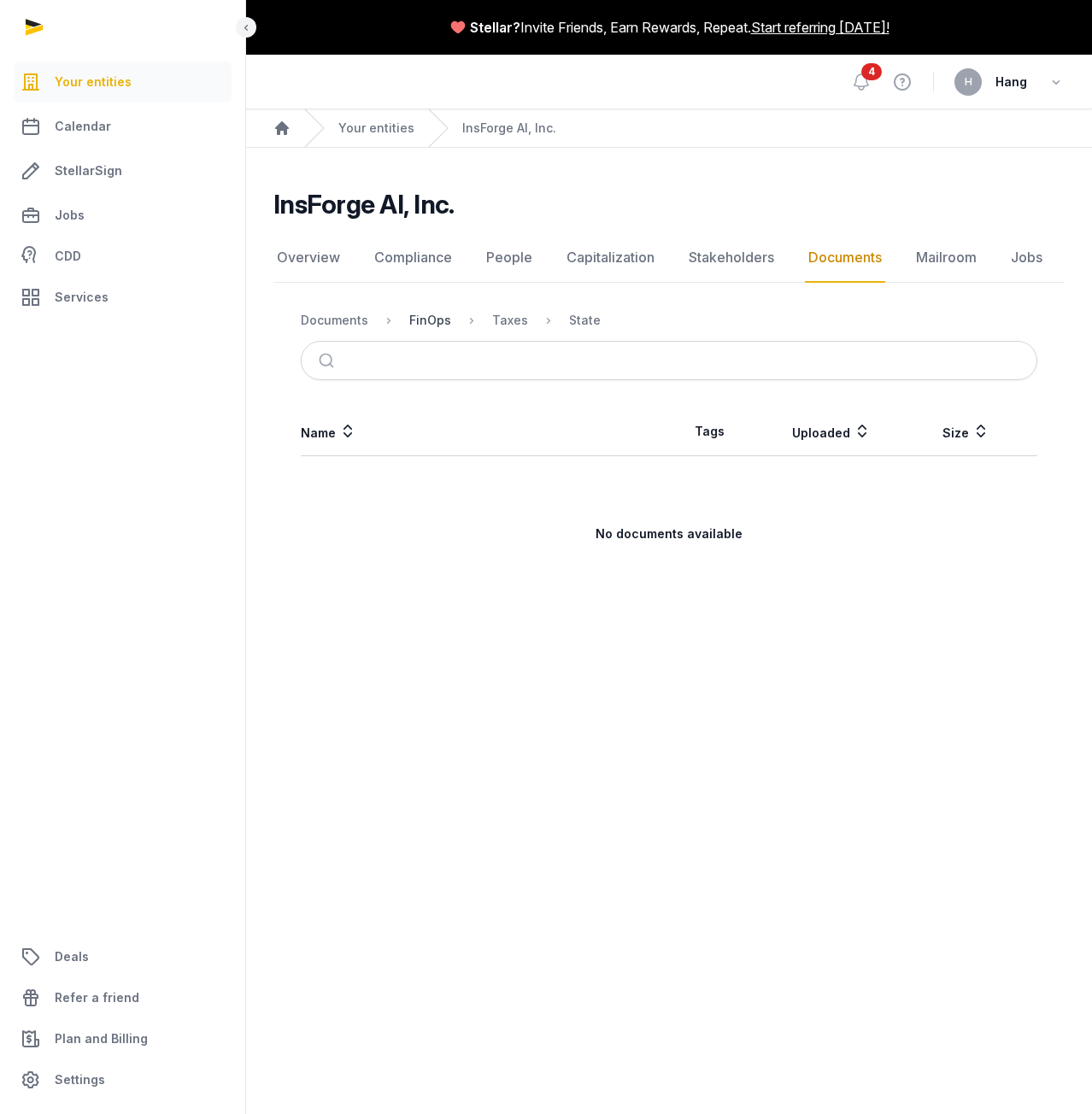
click at [419, 321] on div "FinOps" at bounding box center [430, 320] width 42 height 17
click at [323, 516] on div "Taxes" at bounding box center [340, 513] width 36 height 17
click at [433, 319] on div "FinOps" at bounding box center [430, 320] width 42 height 17
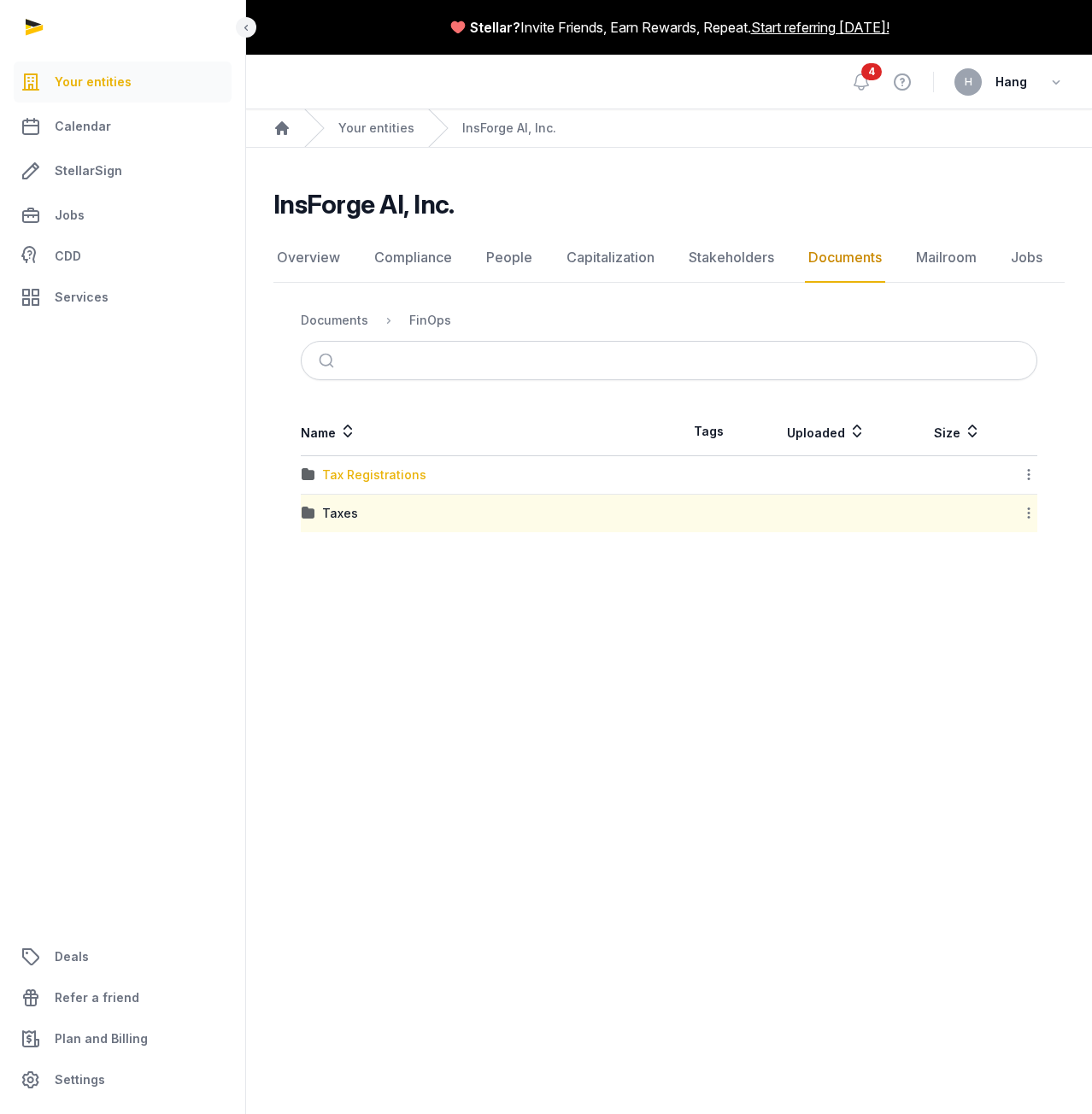
click at [352, 480] on div "Tax Registrations" at bounding box center [373, 475] width 104 height 17
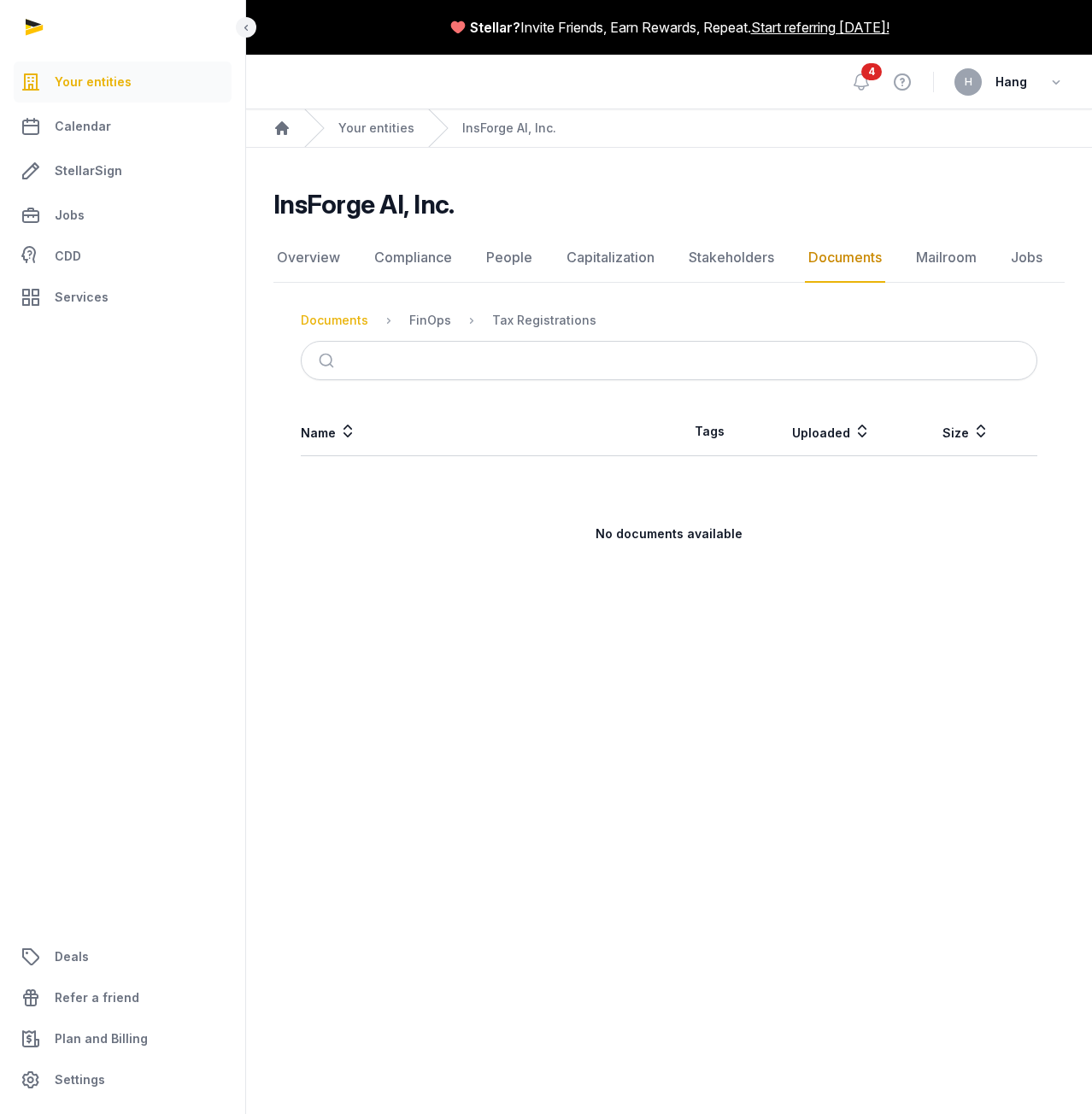
click at [359, 320] on div "Documents" at bounding box center [335, 320] width 68 height 17
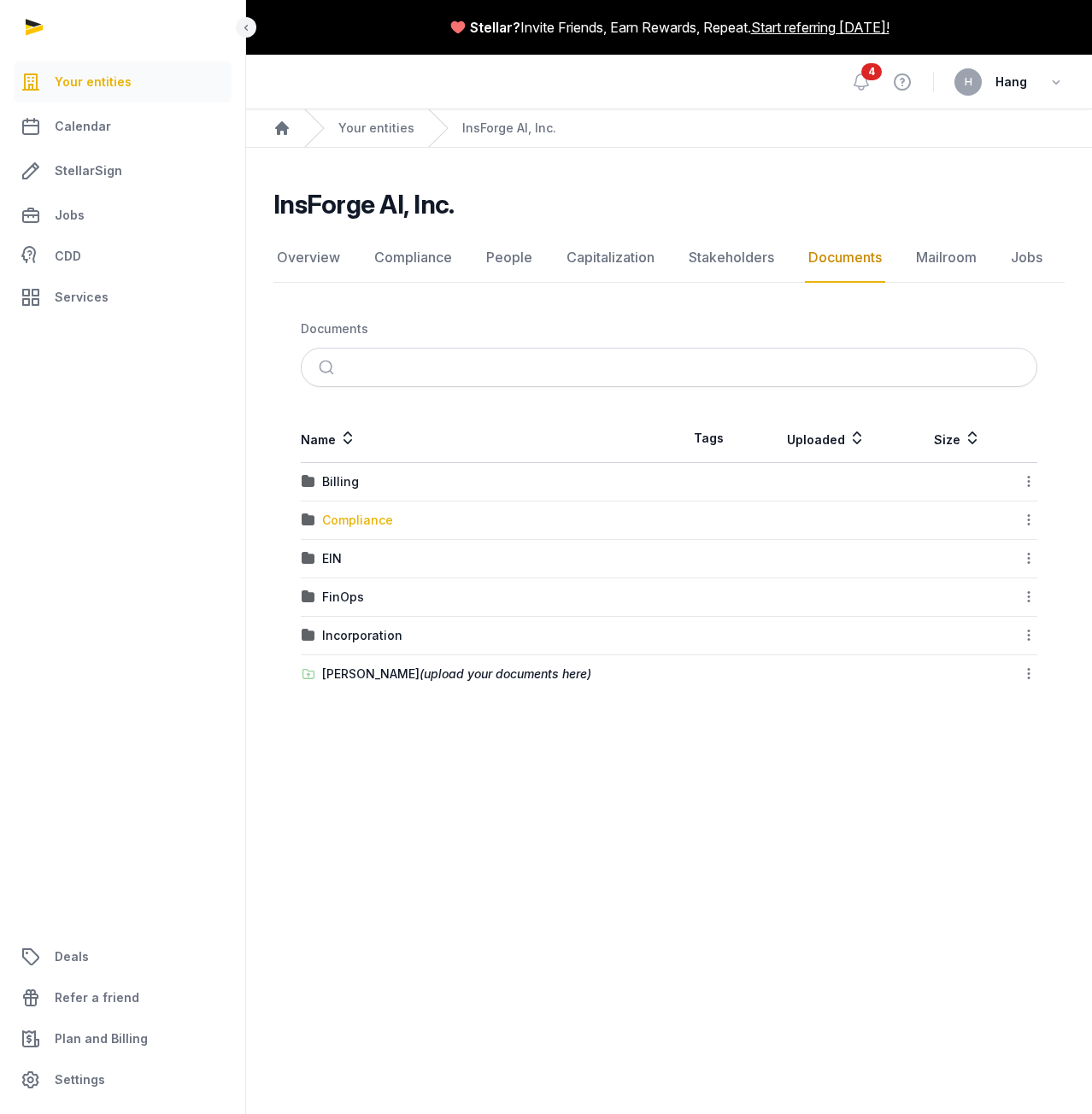
click at [364, 521] on div "Compliance" at bounding box center [356, 519] width 70 height 17
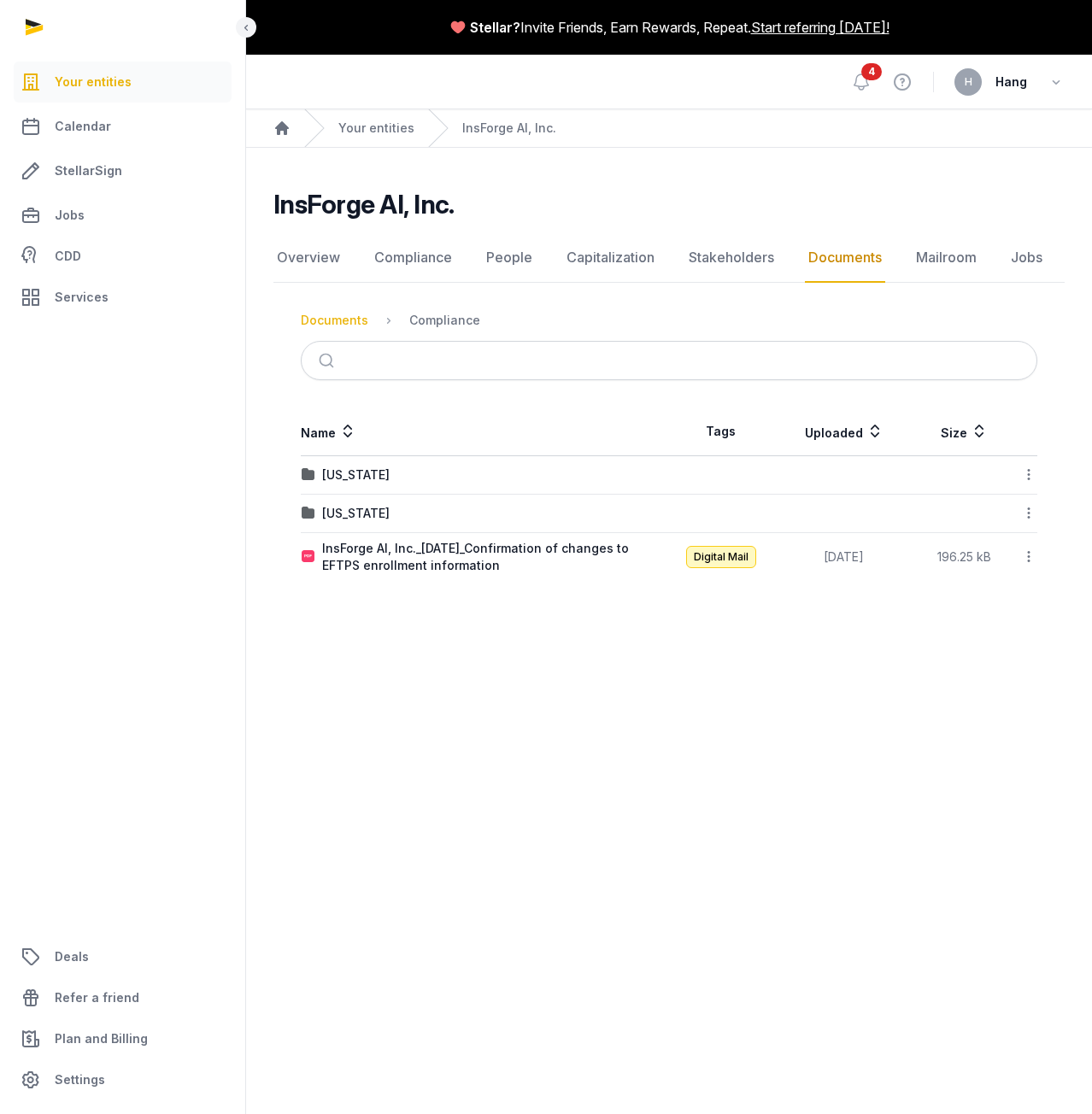
click at [354, 313] on div "Documents" at bounding box center [335, 320] width 68 height 17
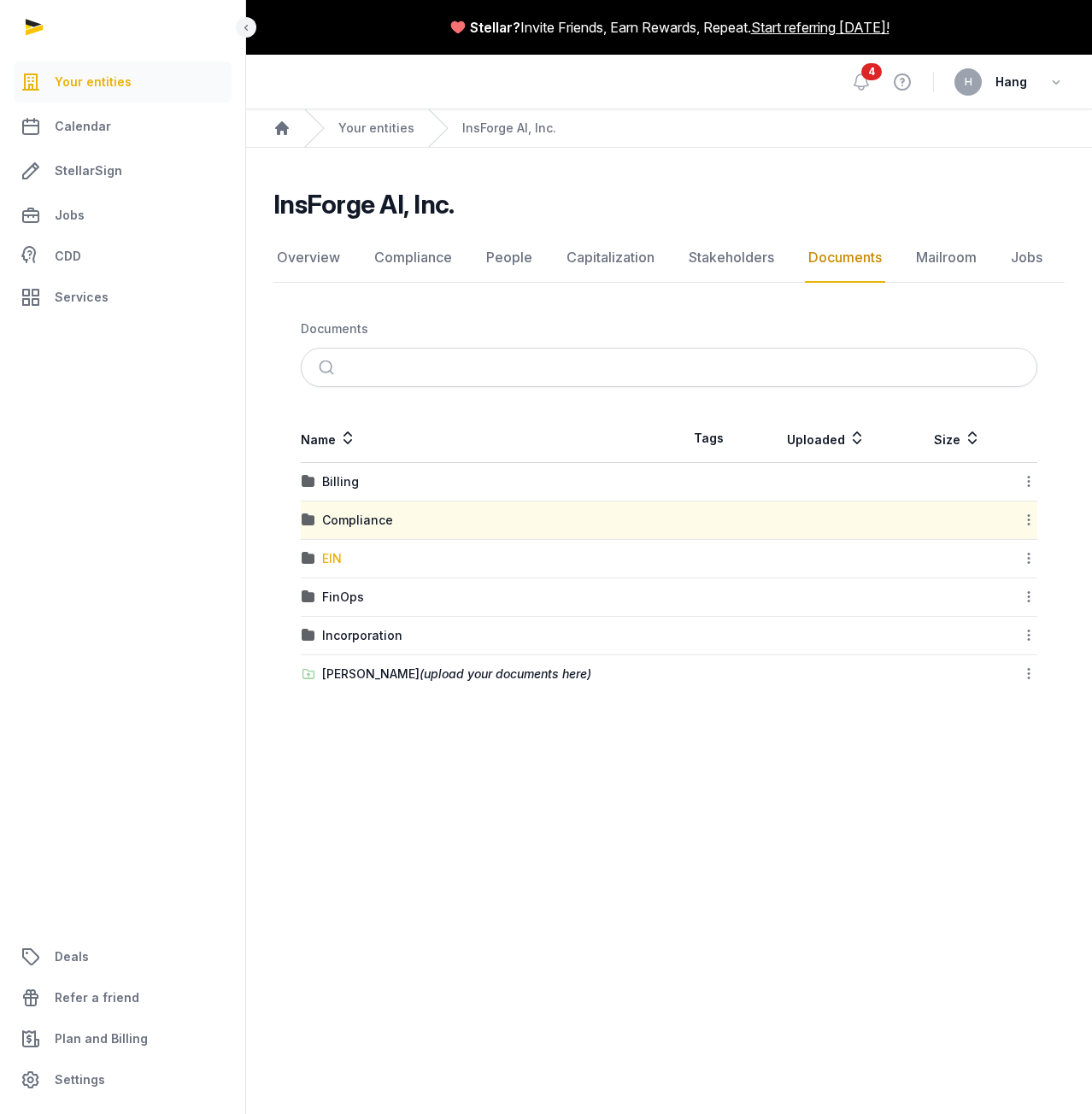
click at [334, 554] on div "EIN" at bounding box center [332, 558] width 20 height 17
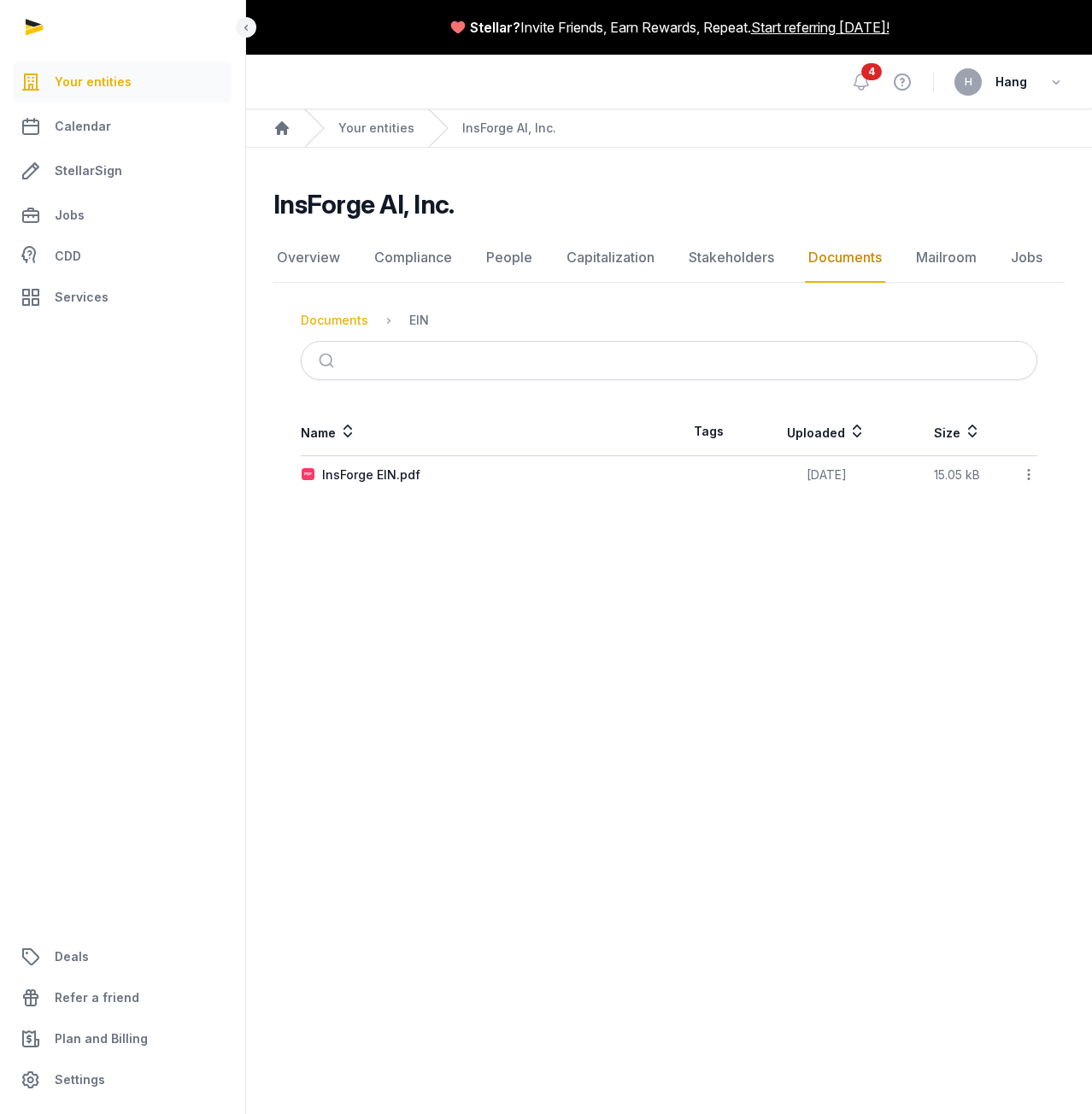
click at [346, 326] on div "Documents" at bounding box center [335, 320] width 68 height 17
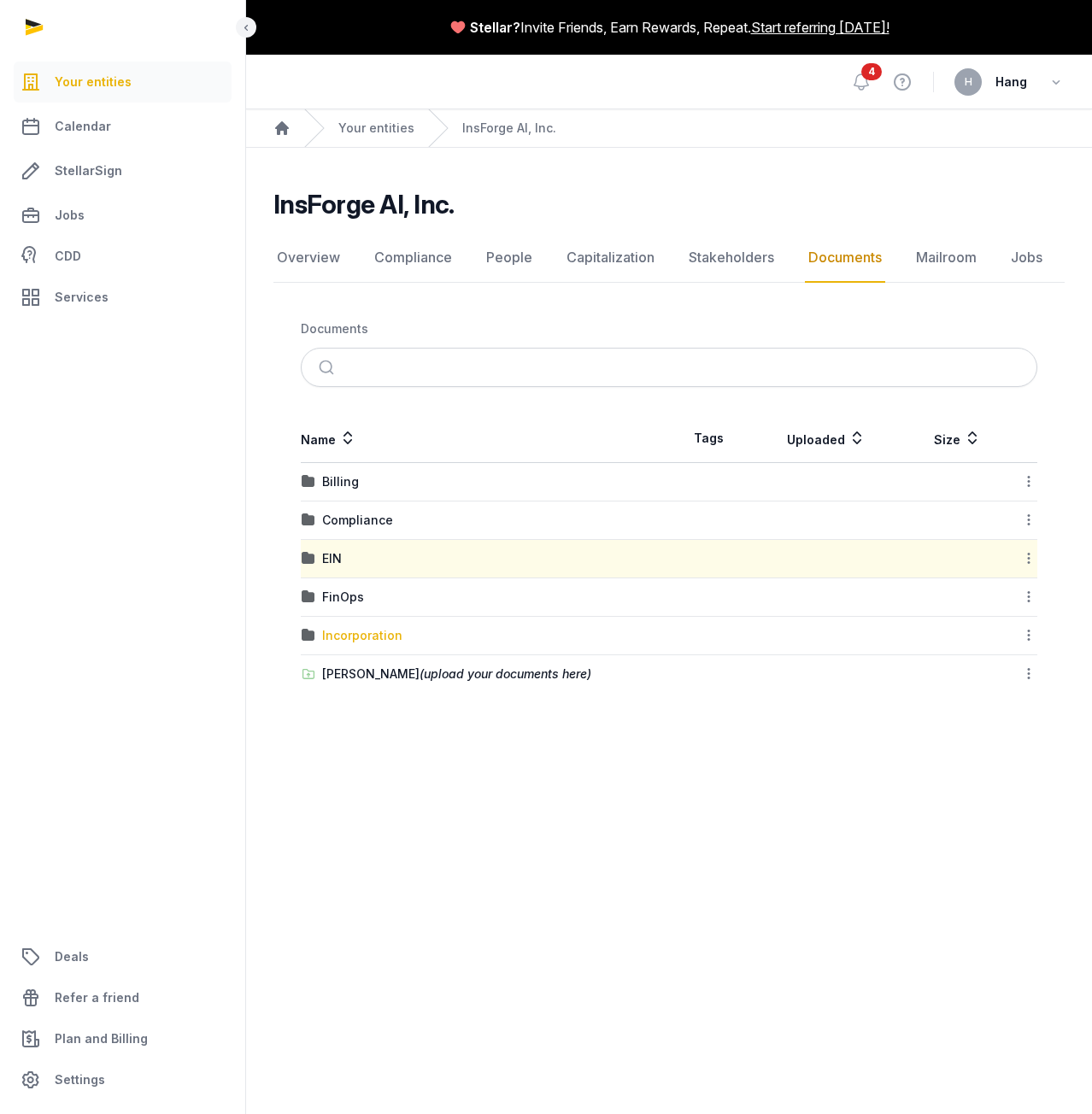
click at [382, 634] on div "Incorporation" at bounding box center [361, 635] width 80 height 17
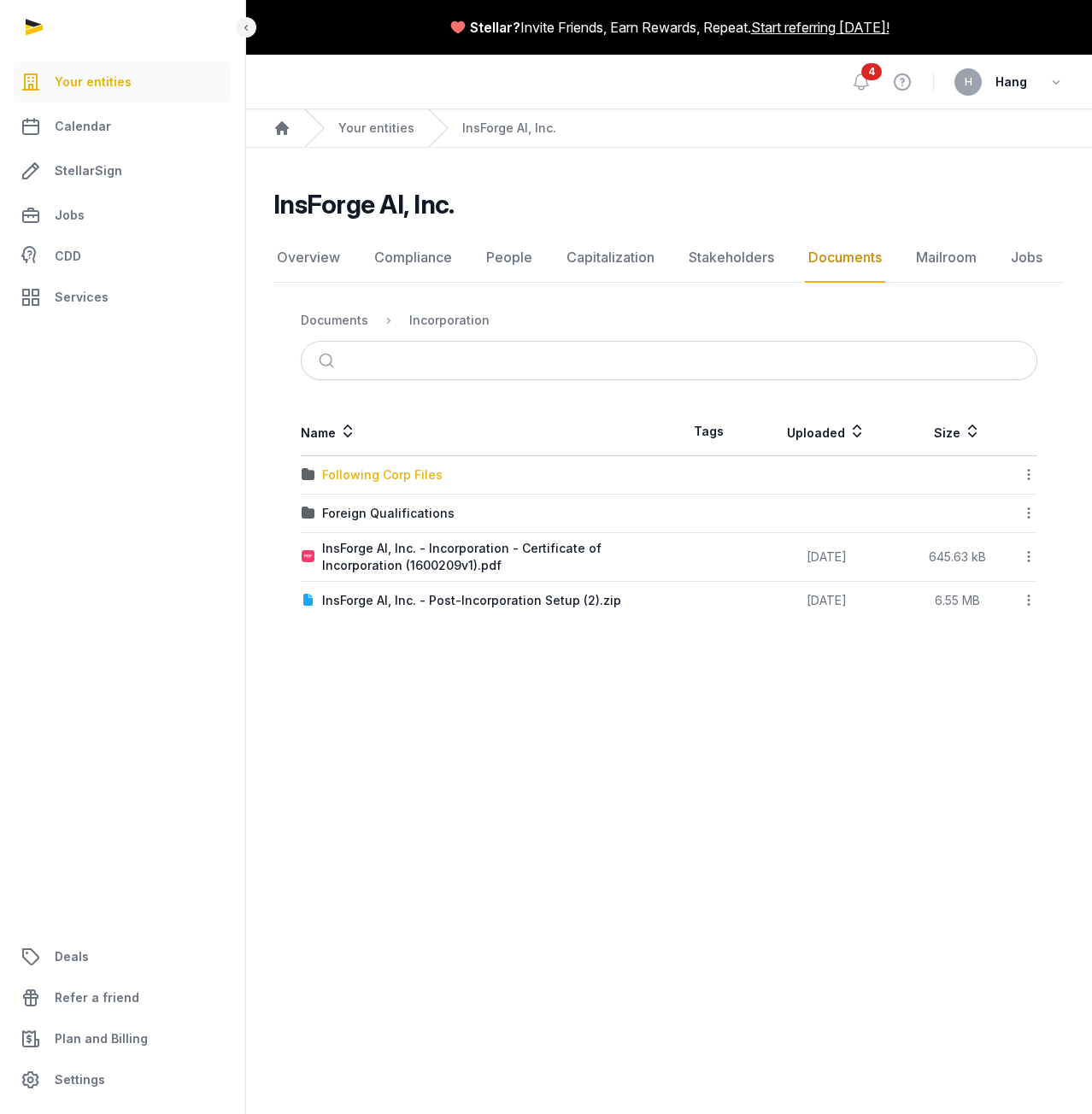
click at [410, 470] on div "Following Corp Files" at bounding box center [381, 475] width 120 height 17
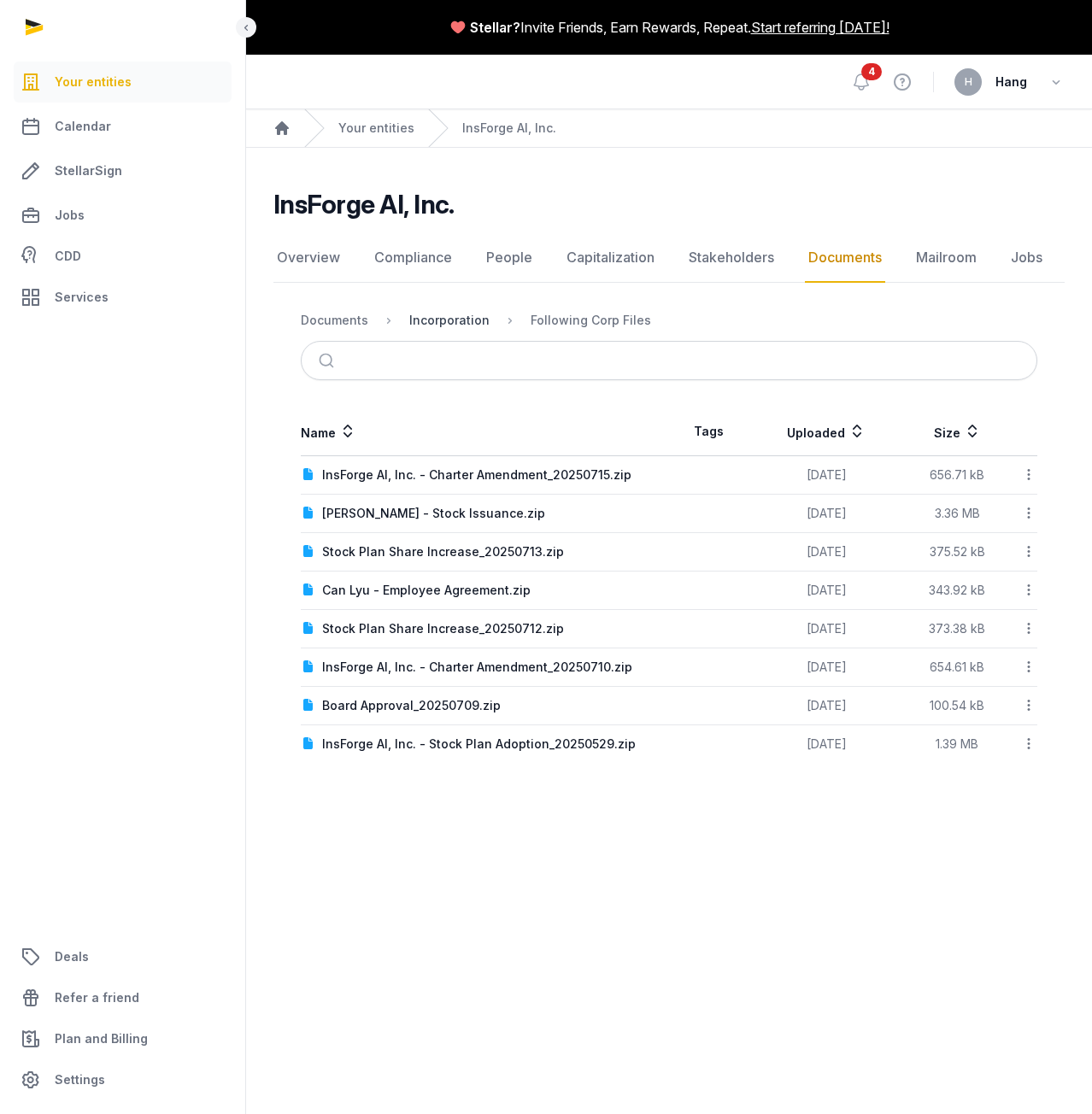
click at [420, 318] on div "Incorporation" at bounding box center [449, 320] width 80 height 17
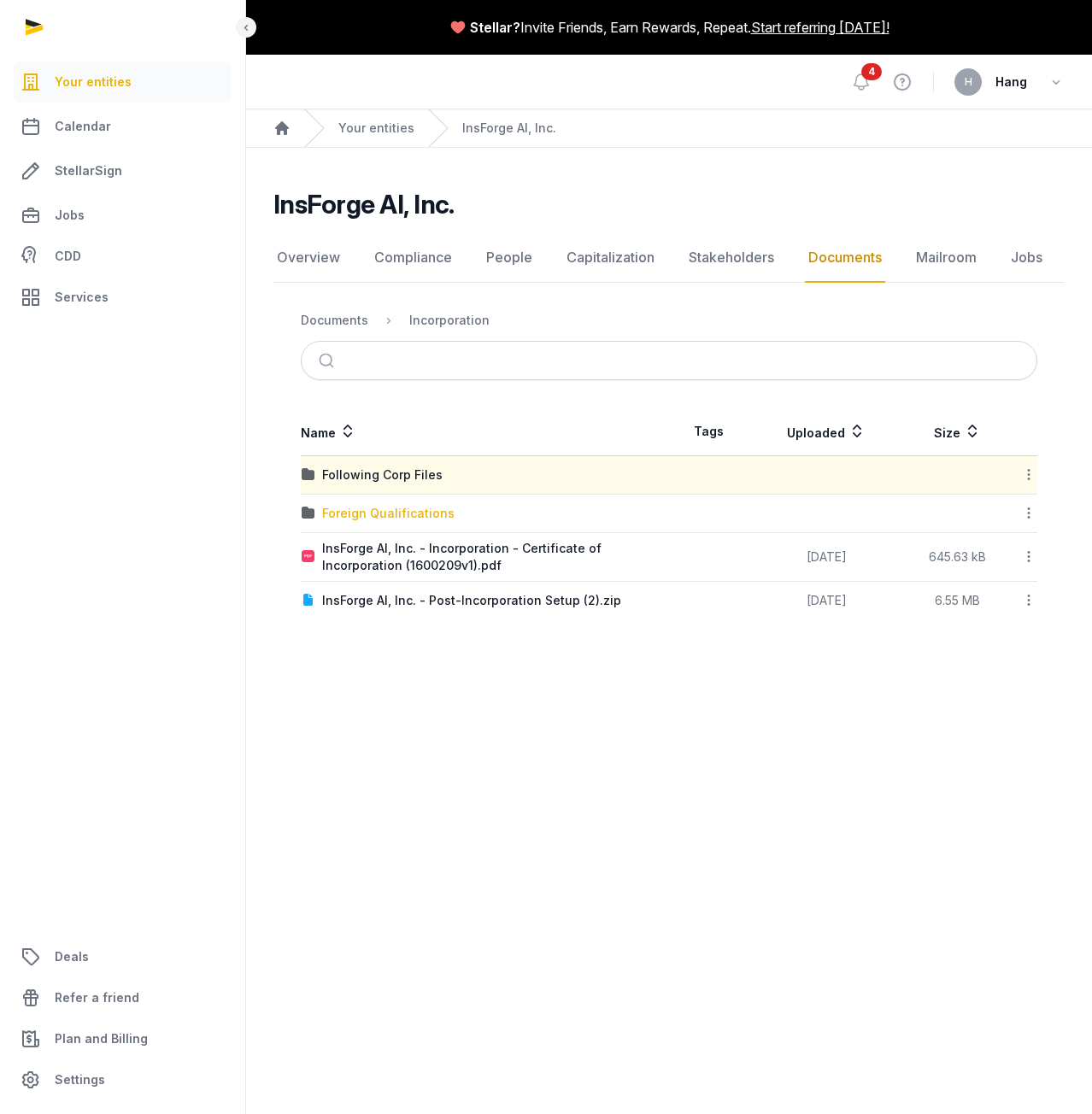
click at [358, 512] on div "Foreign Qualifications" at bounding box center [387, 513] width 132 height 17
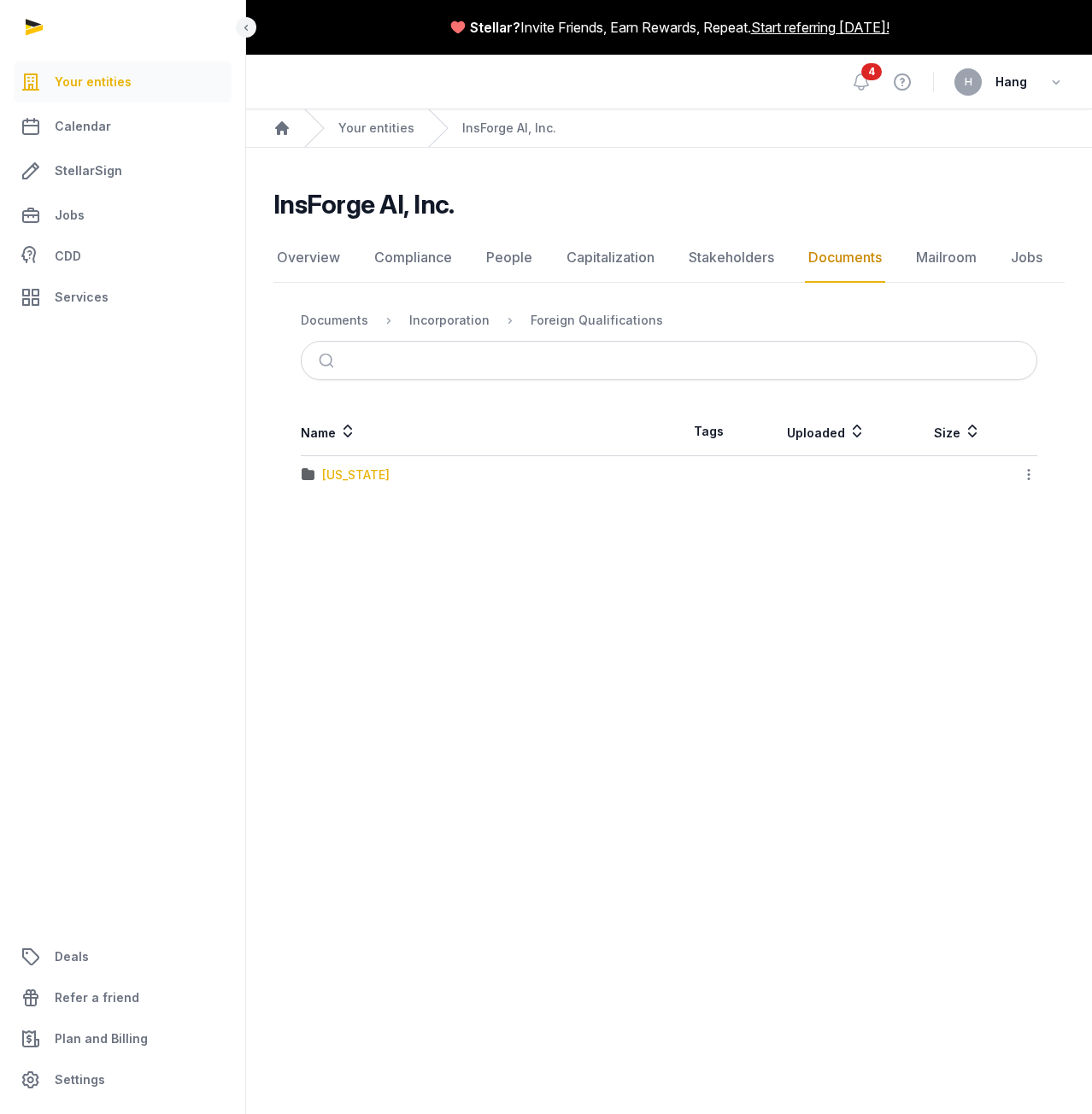
click at [373, 475] on div "[US_STATE]" at bounding box center [355, 475] width 68 height 17
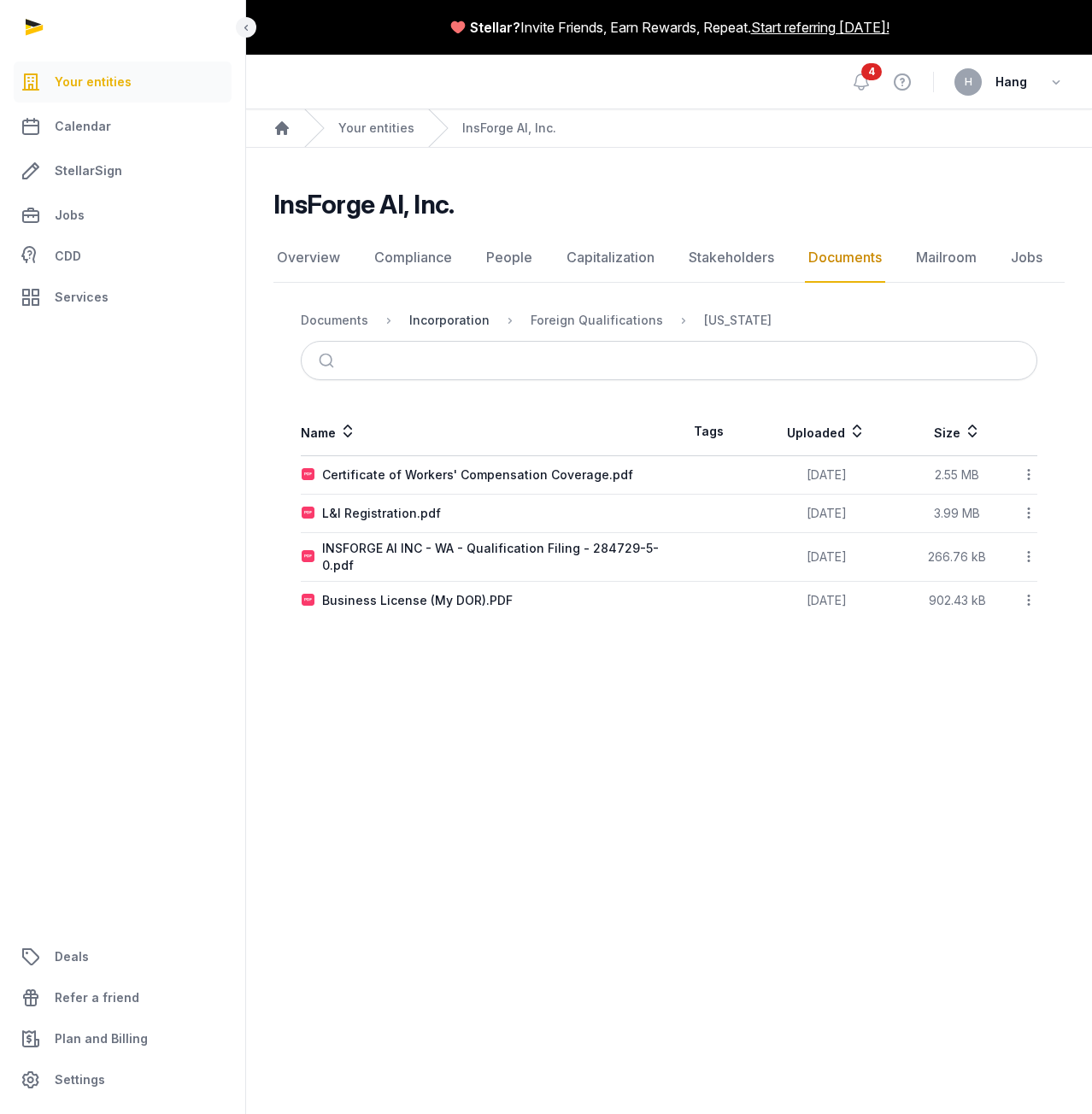
click at [460, 318] on div "Incorporation" at bounding box center [449, 320] width 80 height 17
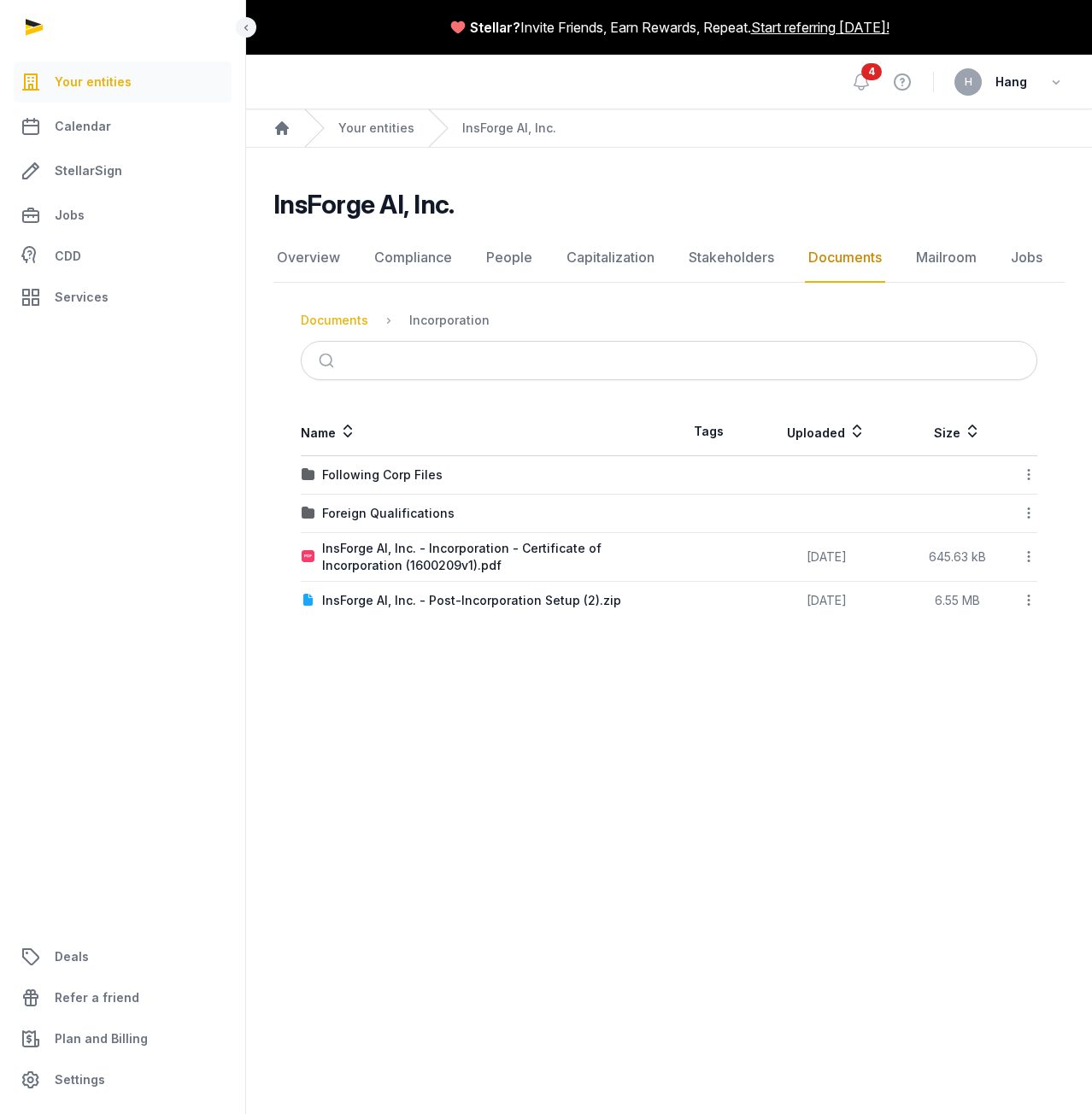
click at [345, 314] on div "Documents" at bounding box center [335, 320] width 68 height 17
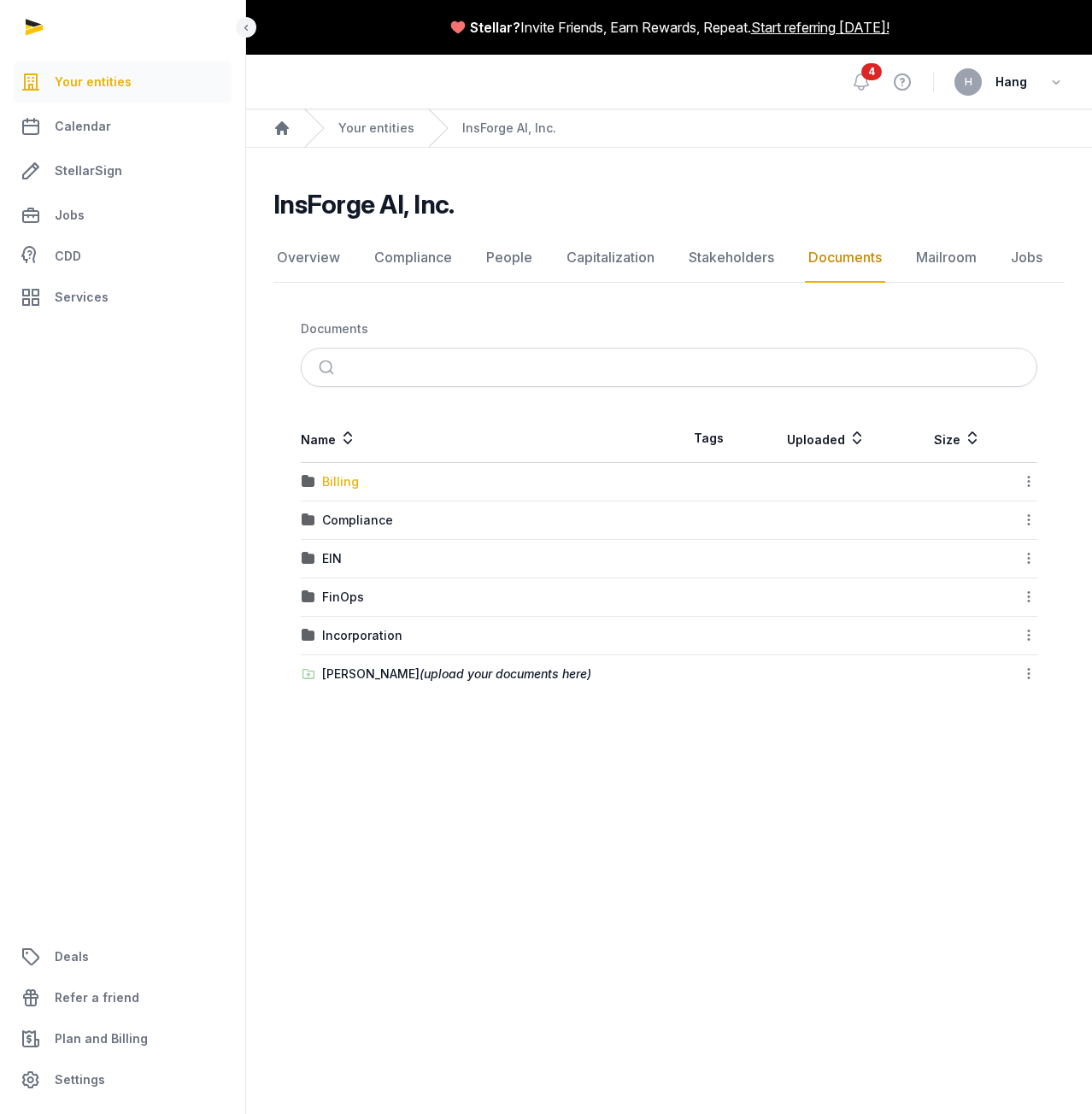
click at [335, 479] on div "Billing" at bounding box center [340, 482] width 37 height 17
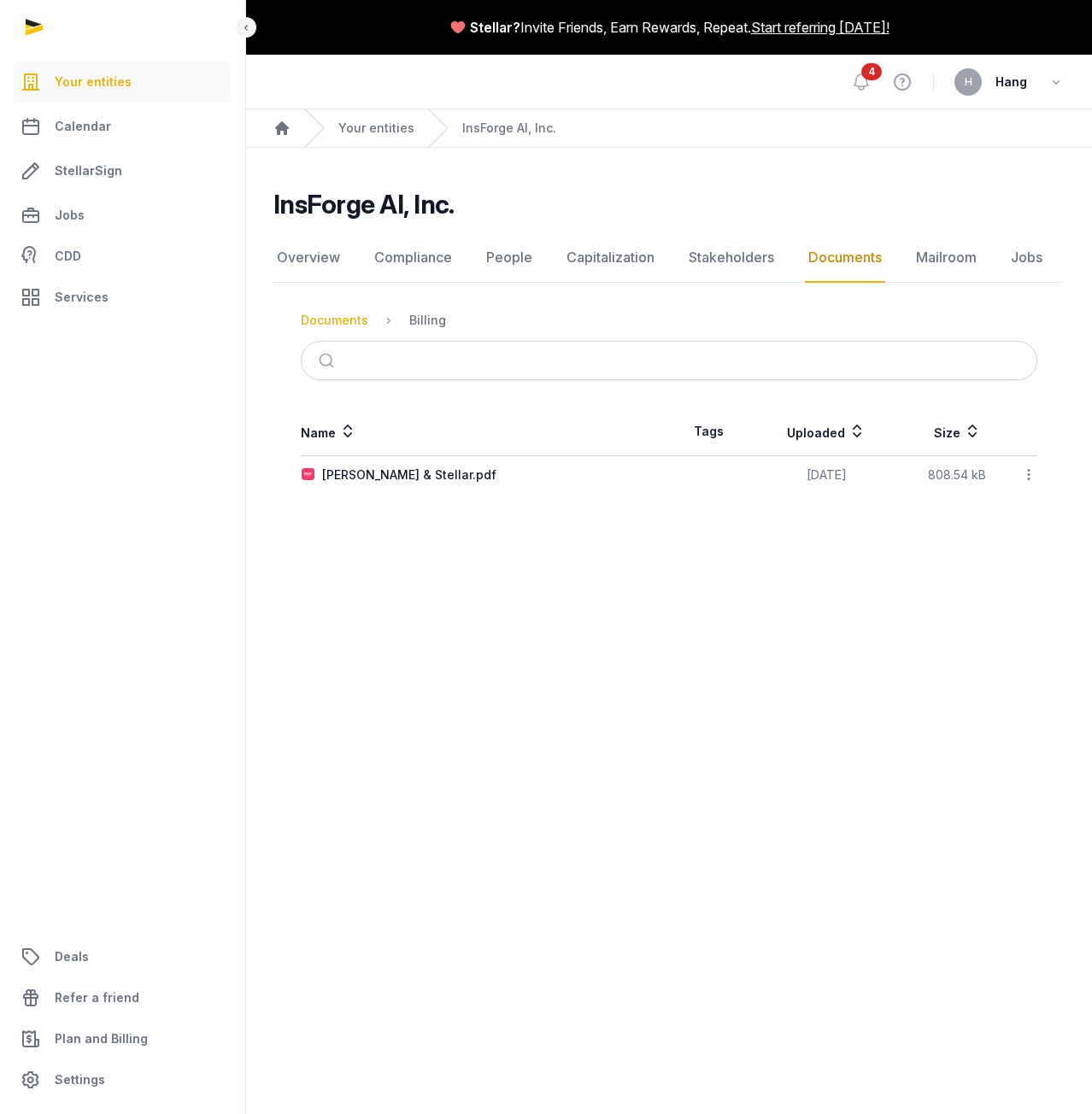
click at [356, 316] on div "Documents" at bounding box center [335, 320] width 68 height 17
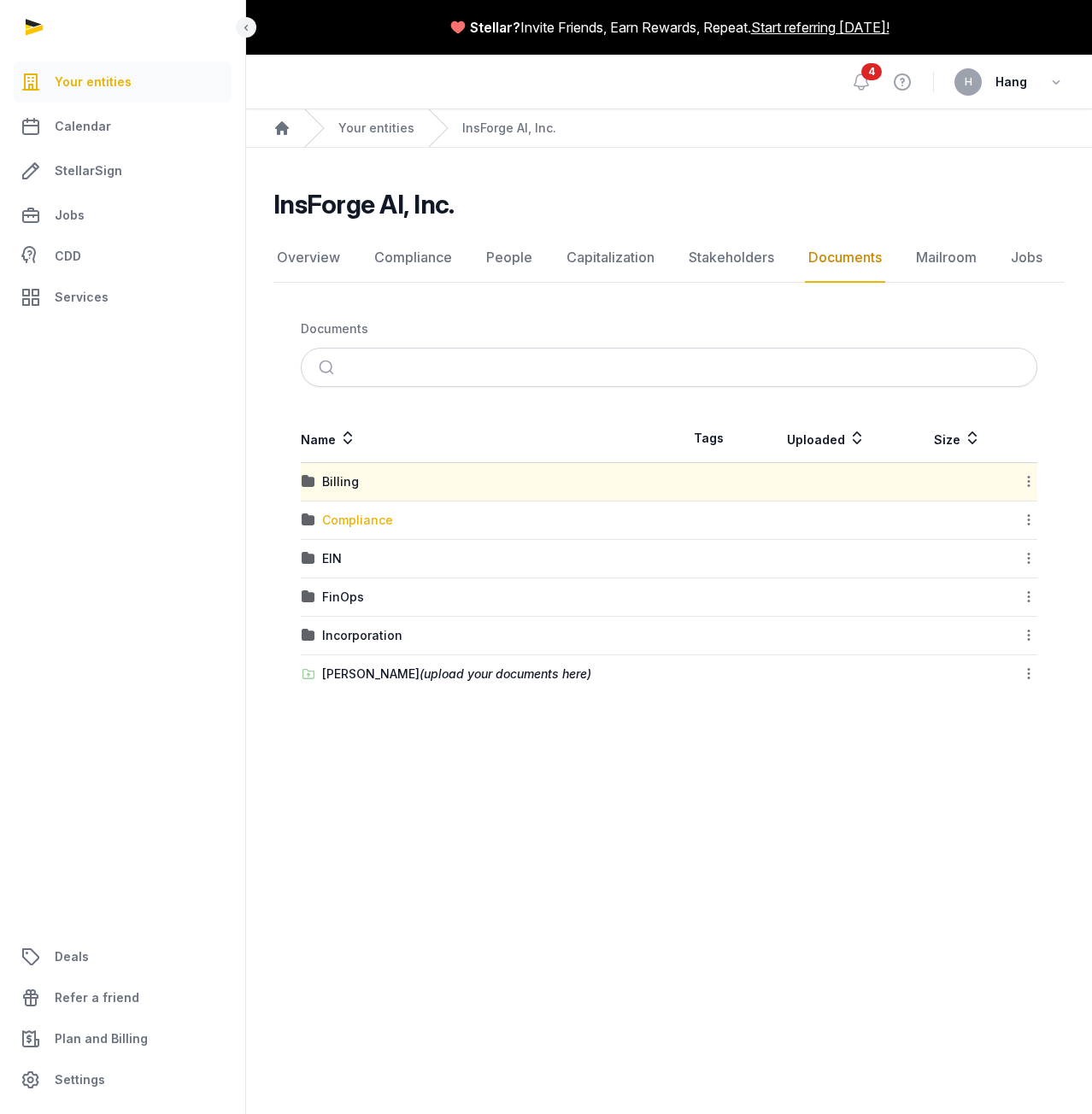
click at [360, 522] on div "Compliance" at bounding box center [356, 519] width 70 height 17
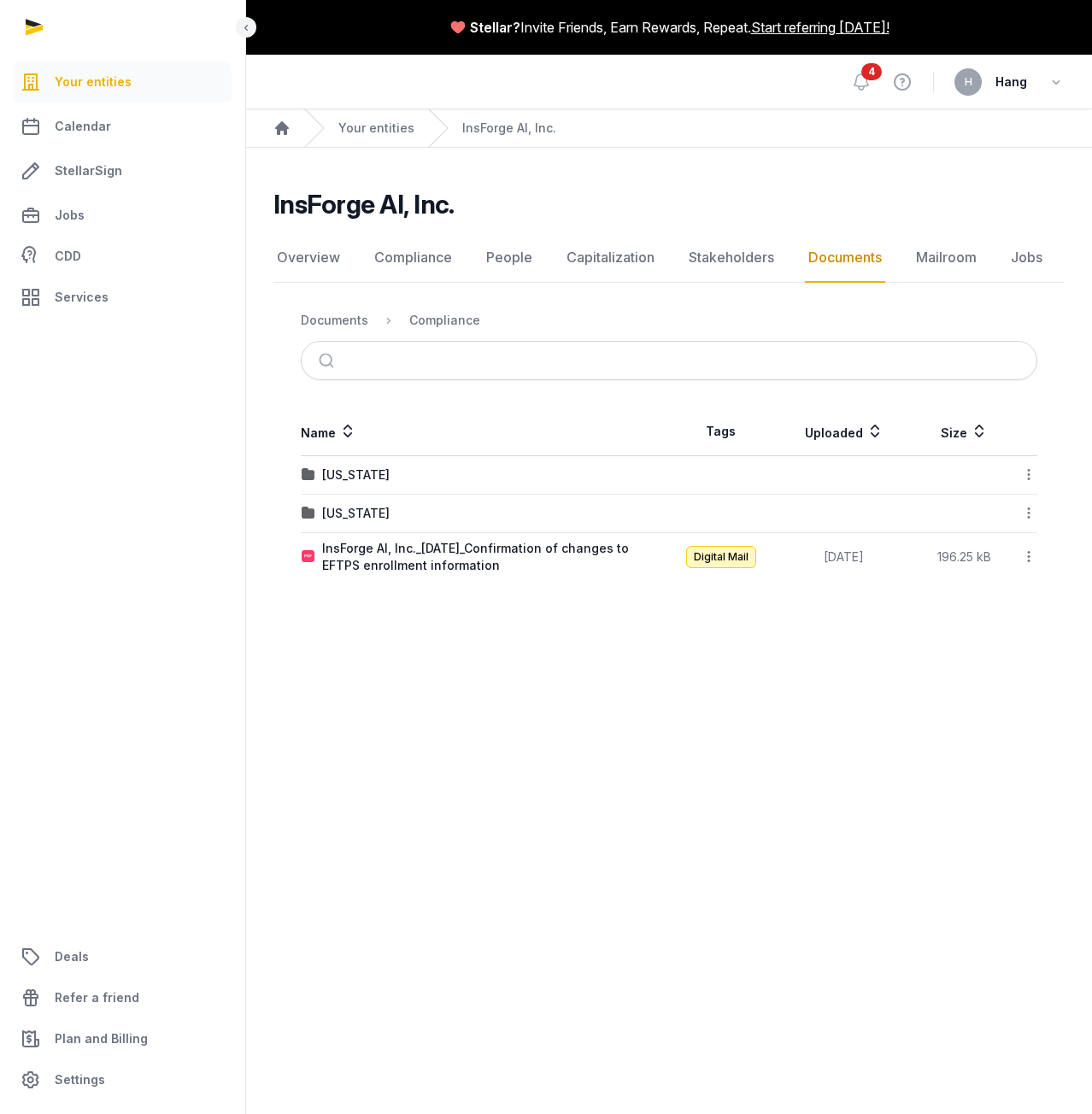
click at [724, 554] on span "Digital Mail" at bounding box center [721, 557] width 70 height 22
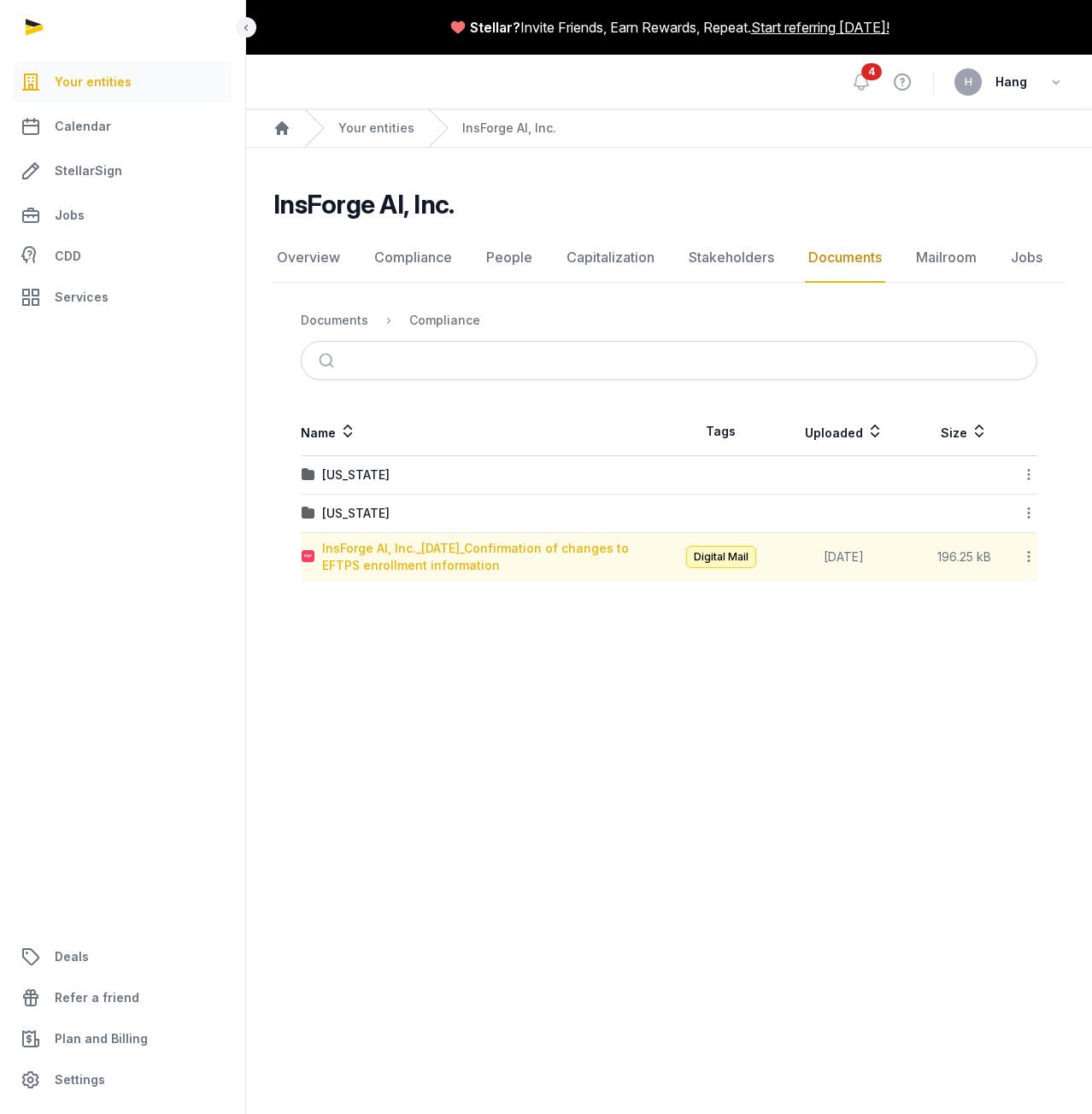
click at [514, 560] on div "InsForge AI, Inc._2025-08-13_Confirmation of changes to EFTPS enrollment inform…" at bounding box center [494, 557] width 346 height 34
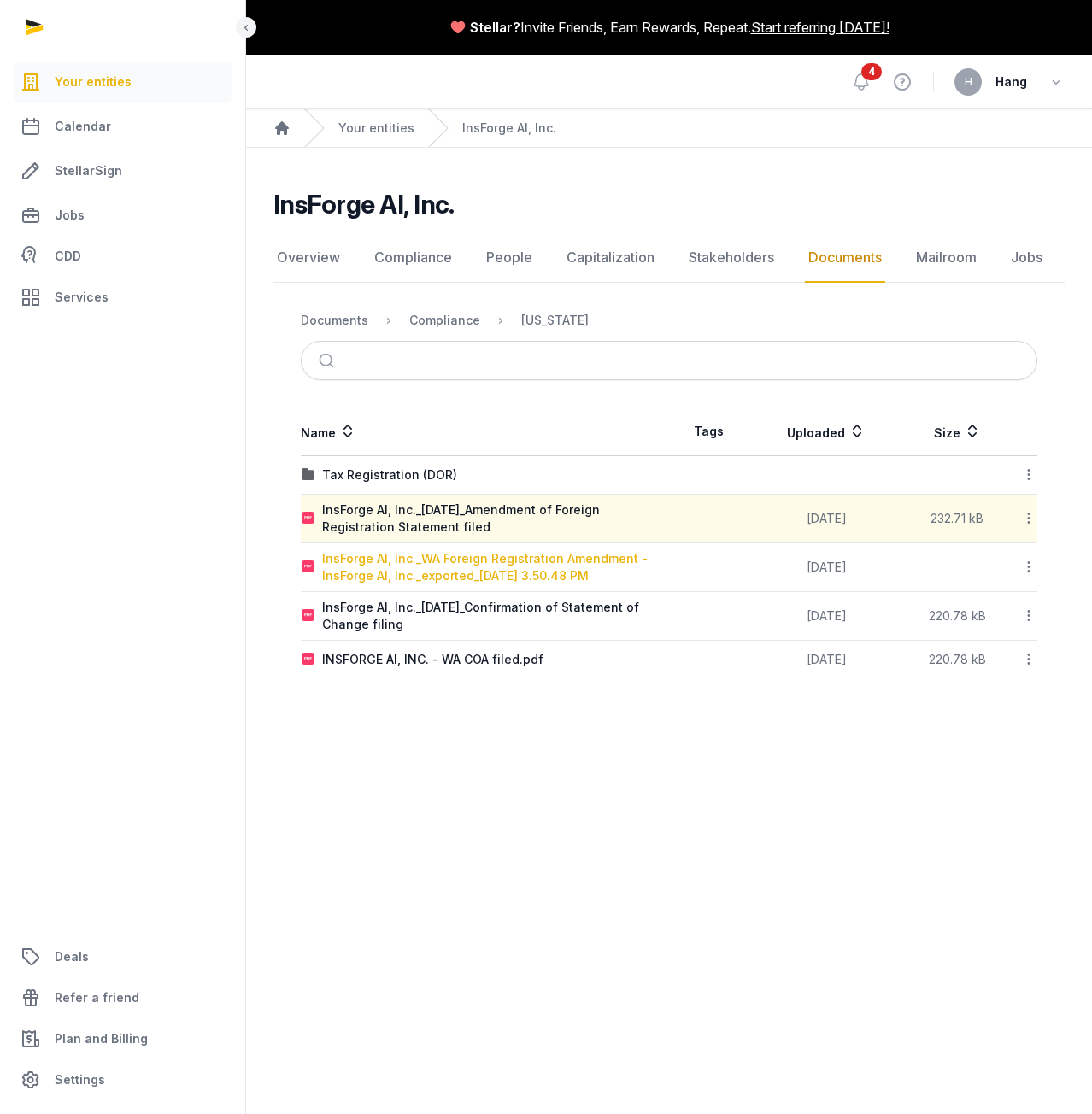
click at [436, 572] on div "InsForge AI, Inc._WA Foreign Registration Amendment - InsForge AI, Inc._exporte…" at bounding box center [494, 567] width 346 height 34
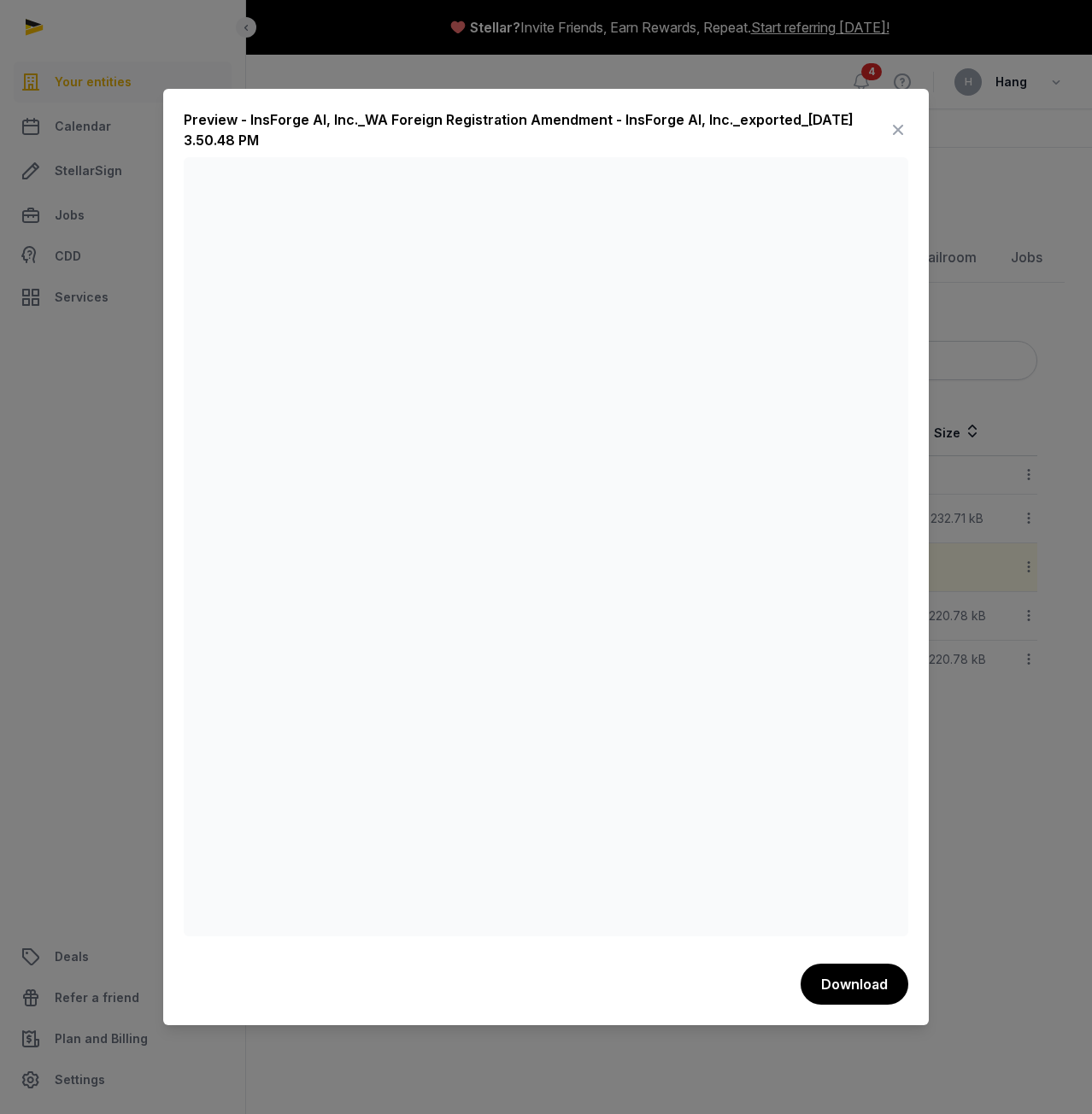
click at [1019, 658] on div at bounding box center [546, 557] width 1092 height 1114
click at [893, 131] on icon at bounding box center [897, 130] width 21 height 28
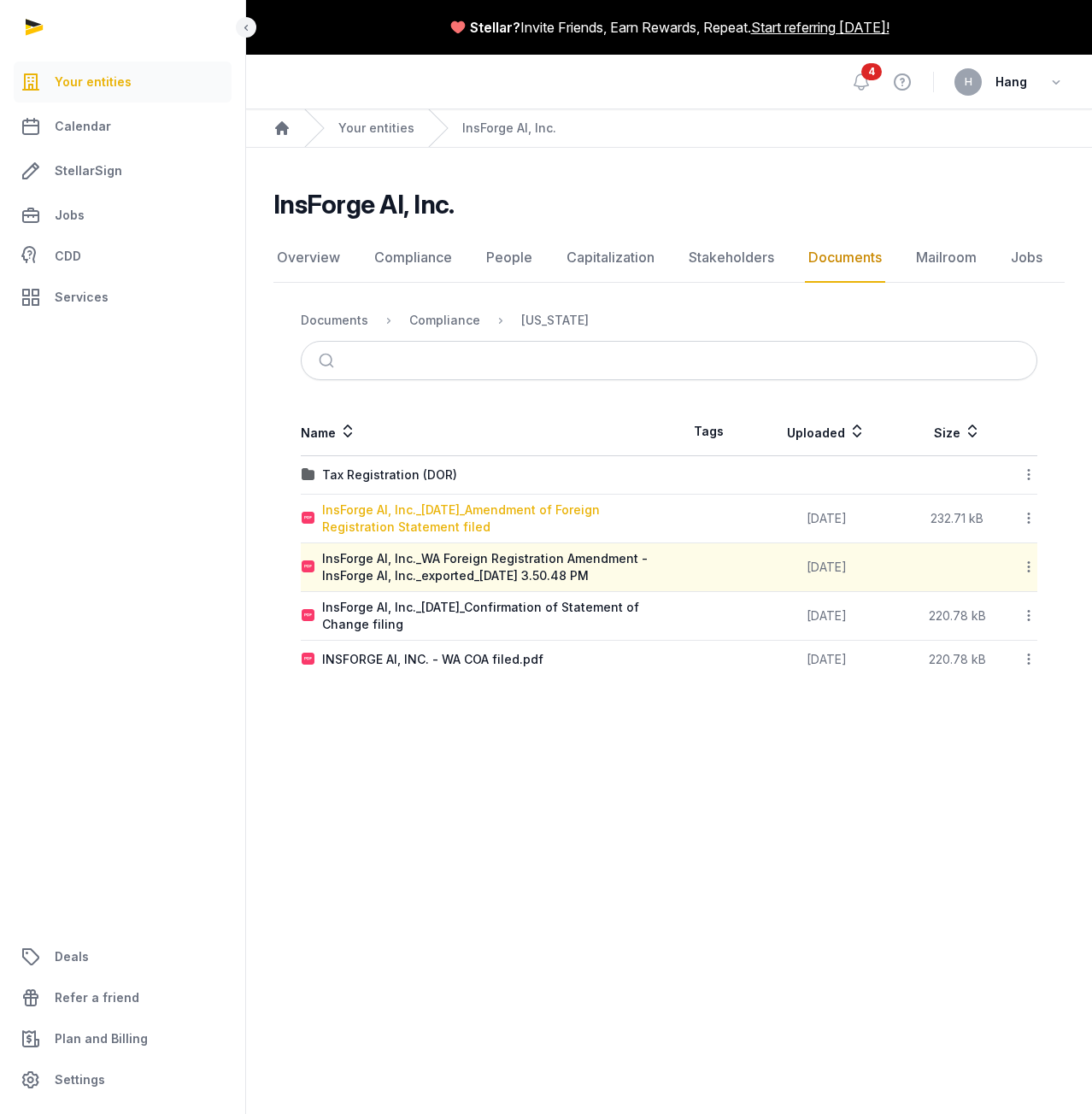
drag, startPoint x: 472, startPoint y: 513, endPoint x: 379, endPoint y: 517, distance: 93.1
click at [379, 517] on div "InsForge AI, Inc._2025-09-15_Amendment of Foreign Registration Statement filed" at bounding box center [494, 518] width 346 height 34
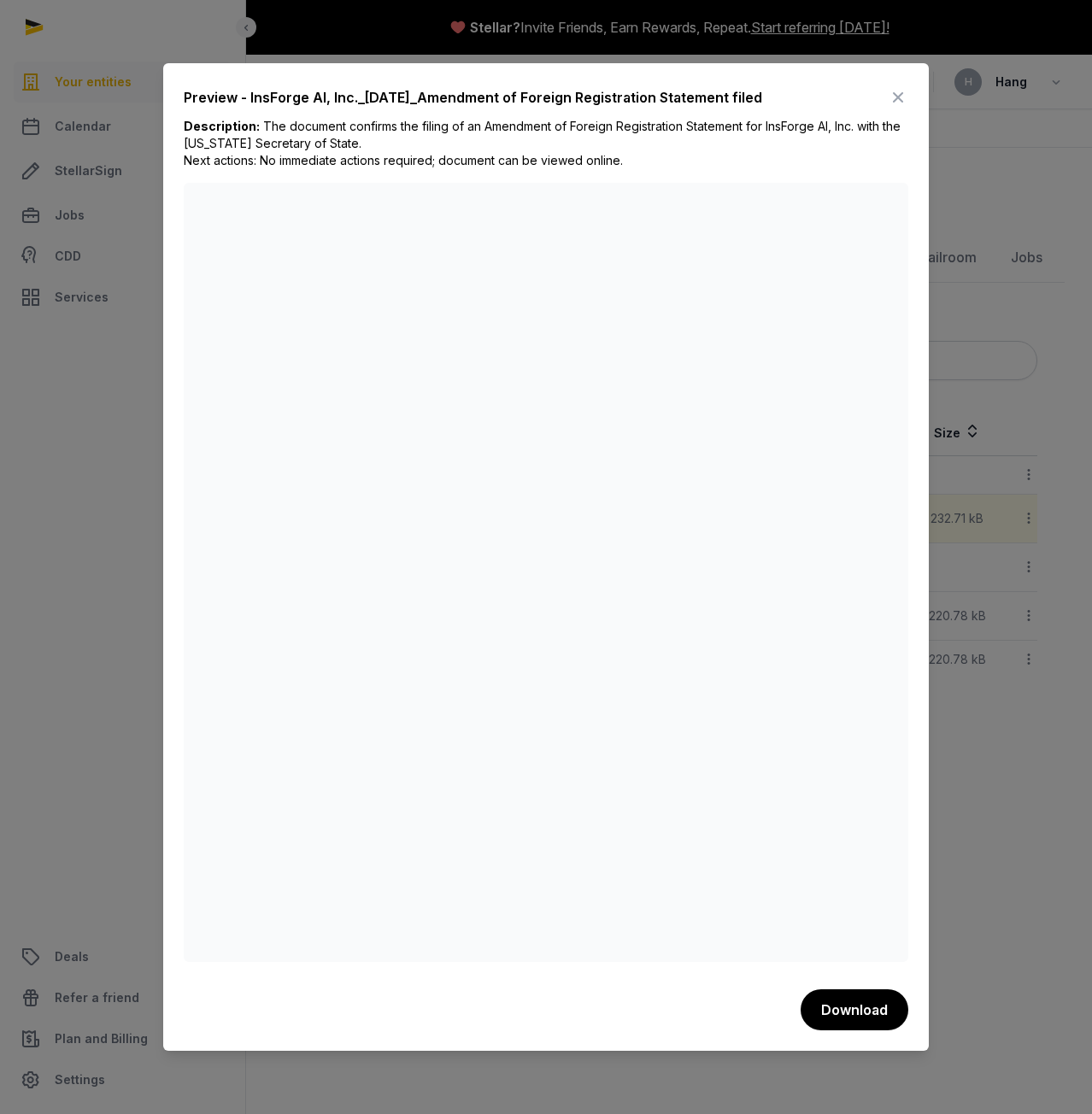
click at [1044, 693] on div at bounding box center [546, 557] width 1092 height 1114
click at [899, 96] on icon at bounding box center [897, 97] width 21 height 28
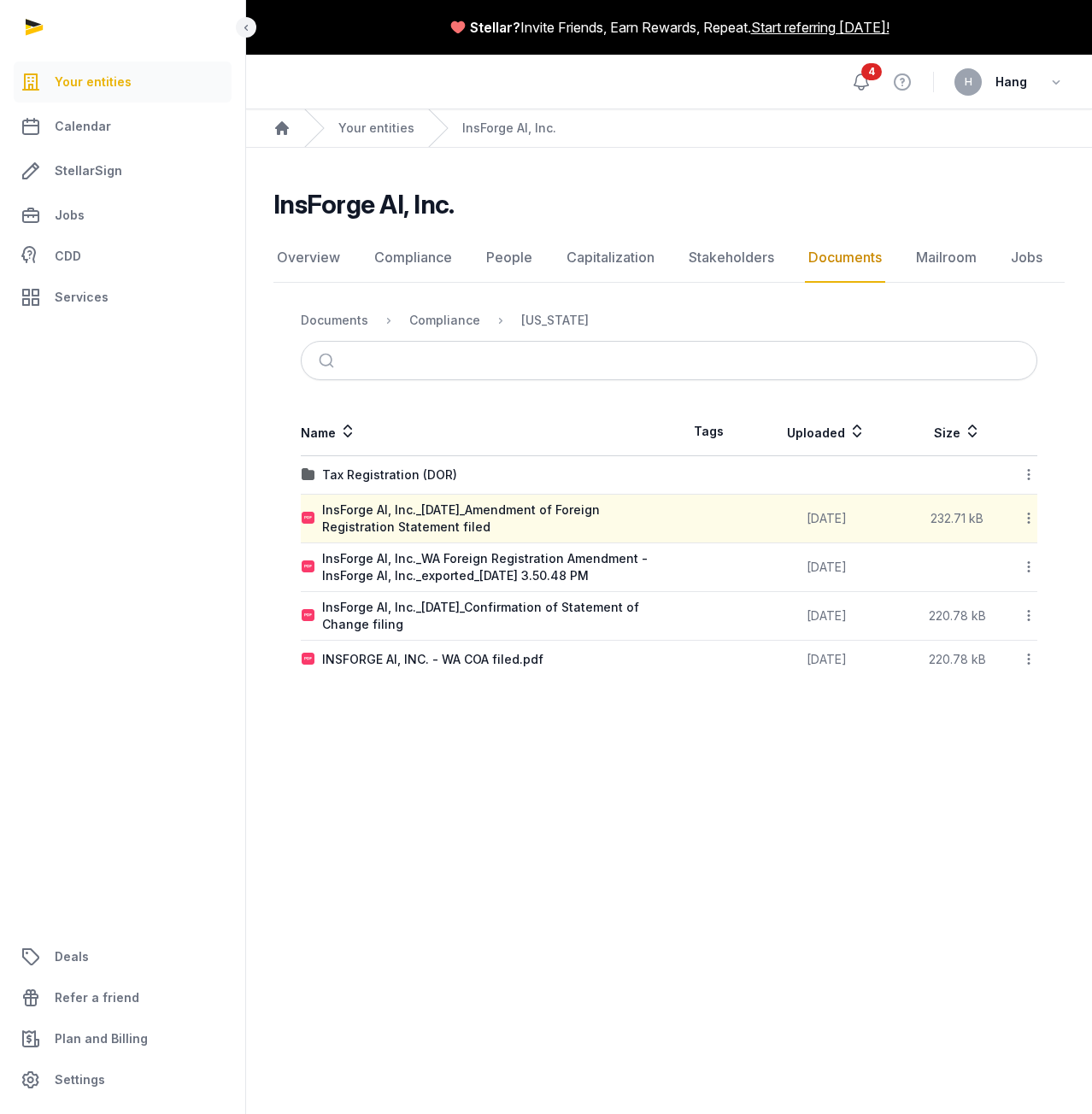
click at [862, 89] on icon at bounding box center [862, 81] width 15 height 15
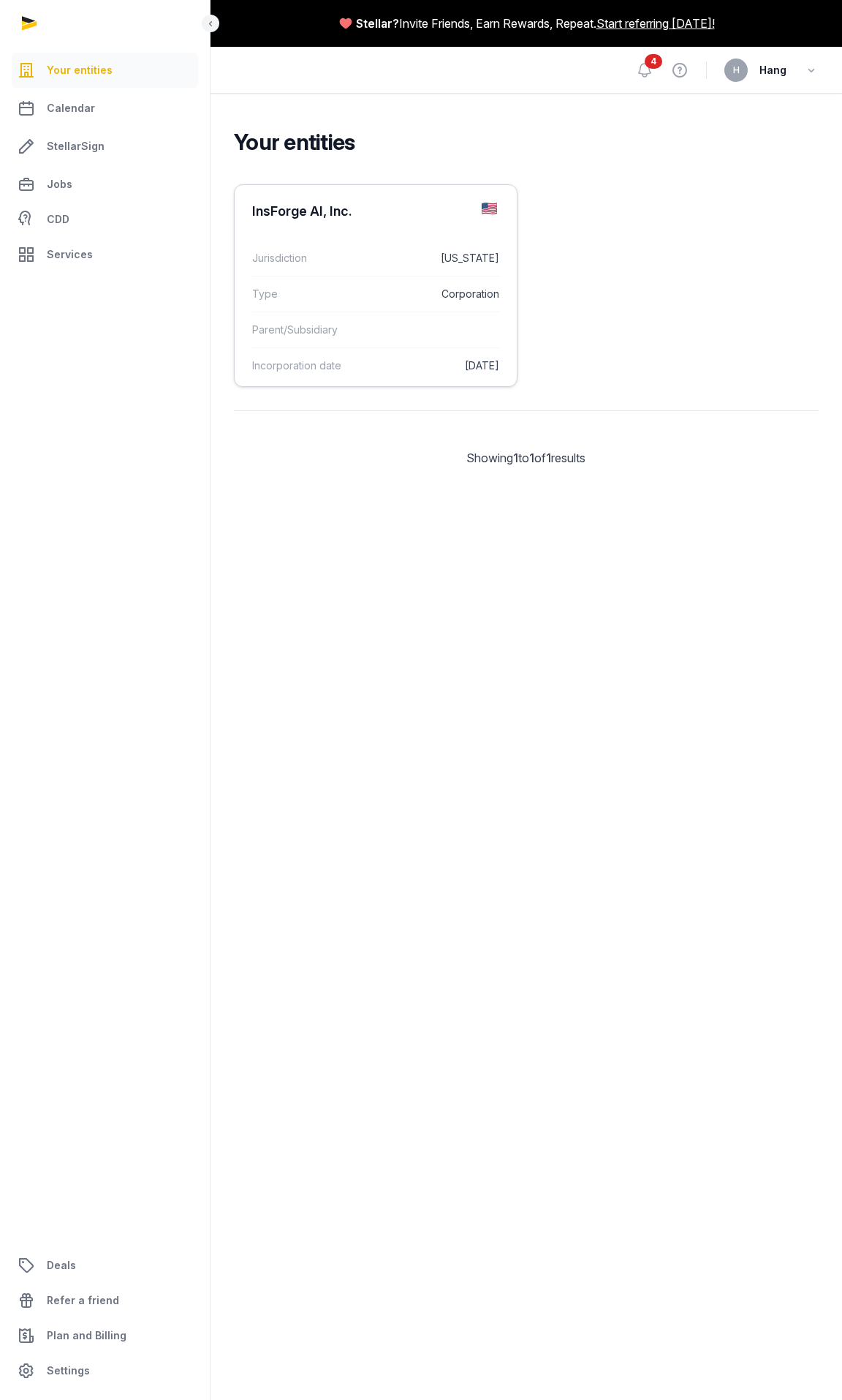
click at [287, 296] on dt "Type" at bounding box center [299, 294] width 94 height 18
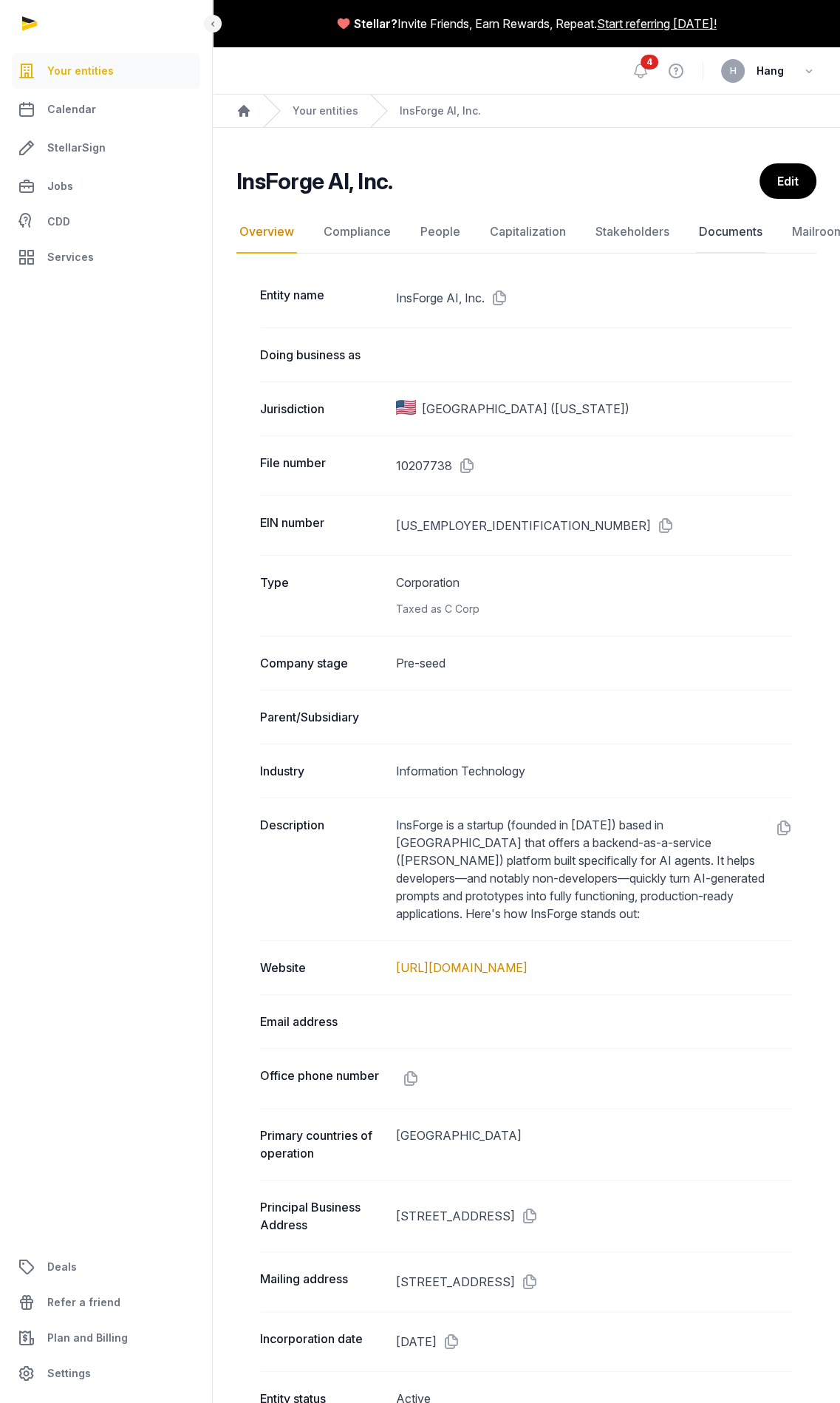
click at [719, 236] on link "Documents" at bounding box center [731, 232] width 70 height 43
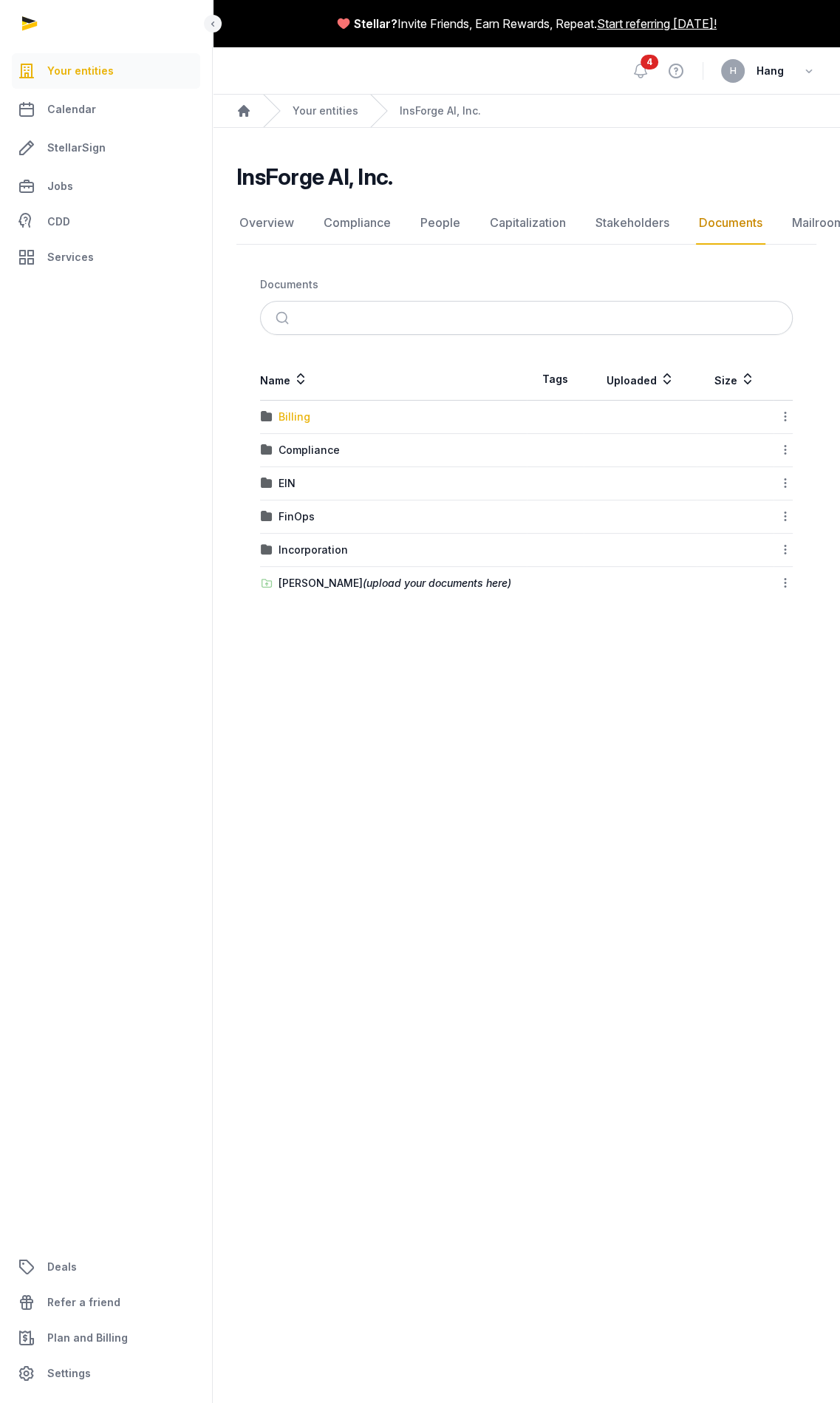
click at [295, 410] on div "Billing" at bounding box center [294, 417] width 32 height 15
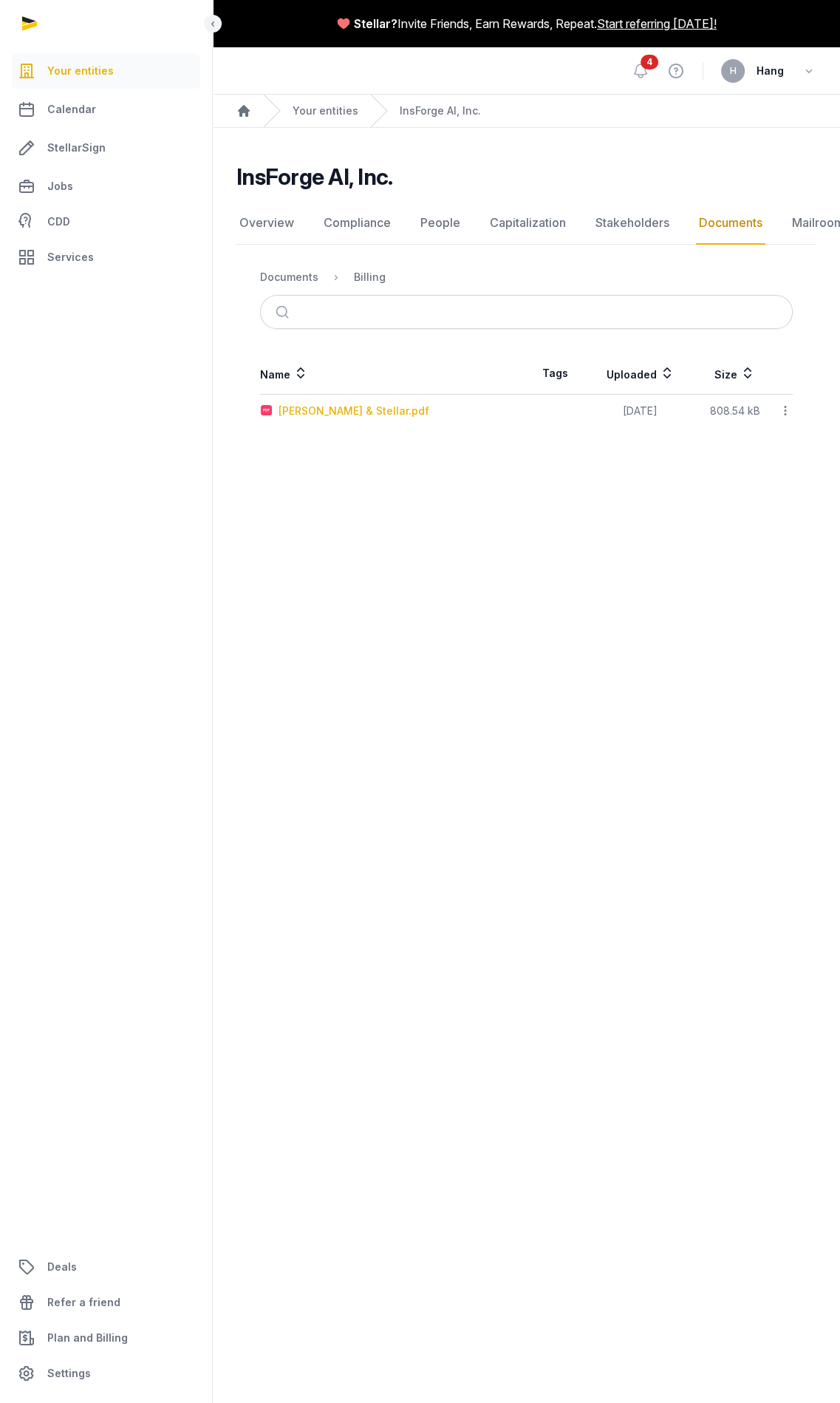
click at [335, 412] on div "[PERSON_NAME] & Stellar.pdf" at bounding box center [354, 411] width 151 height 15
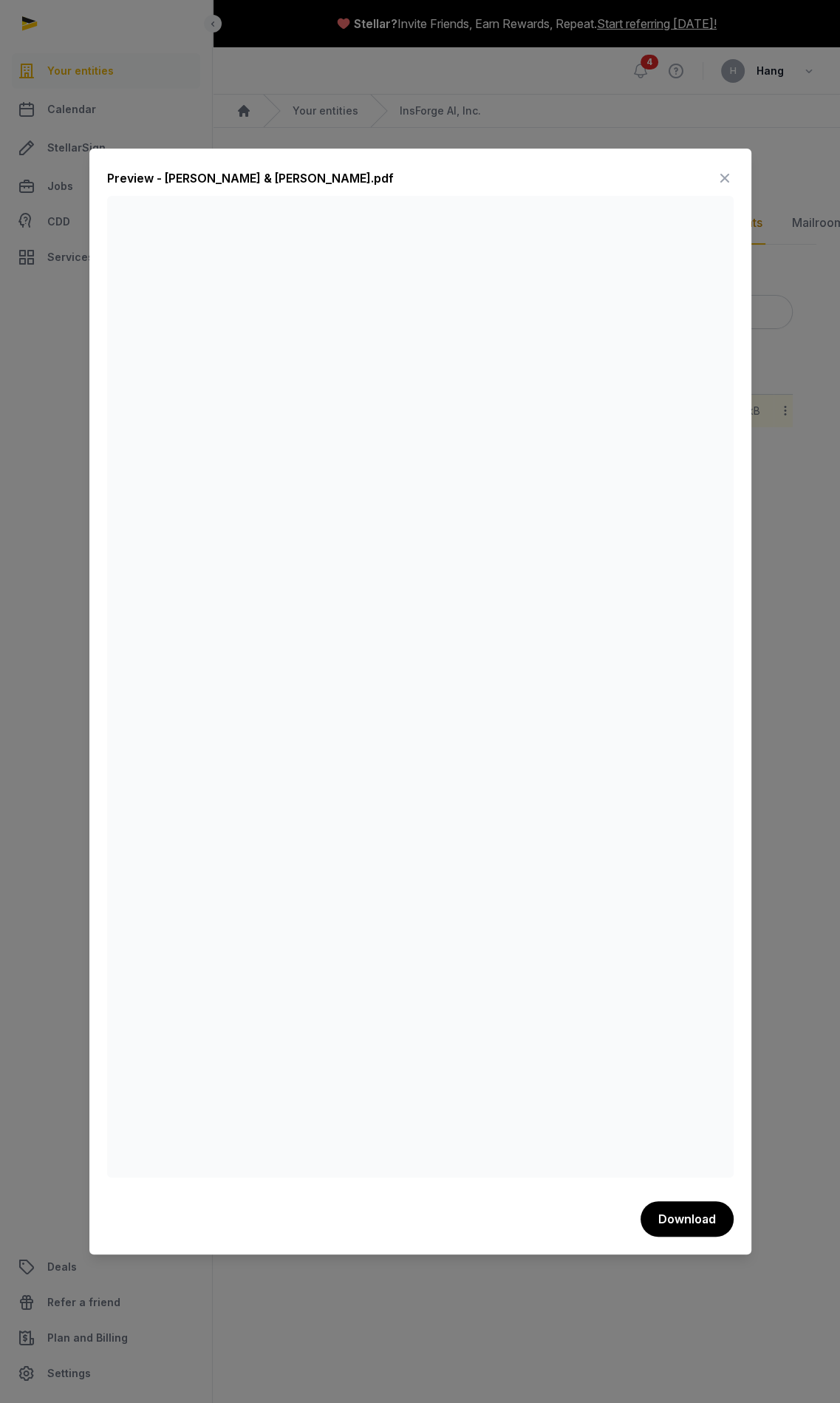
click at [782, 411] on div at bounding box center [420, 701] width 840 height 1403
click at [654, 65] on div at bounding box center [420, 701] width 840 height 1403
click at [721, 172] on icon at bounding box center [725, 179] width 18 height 24
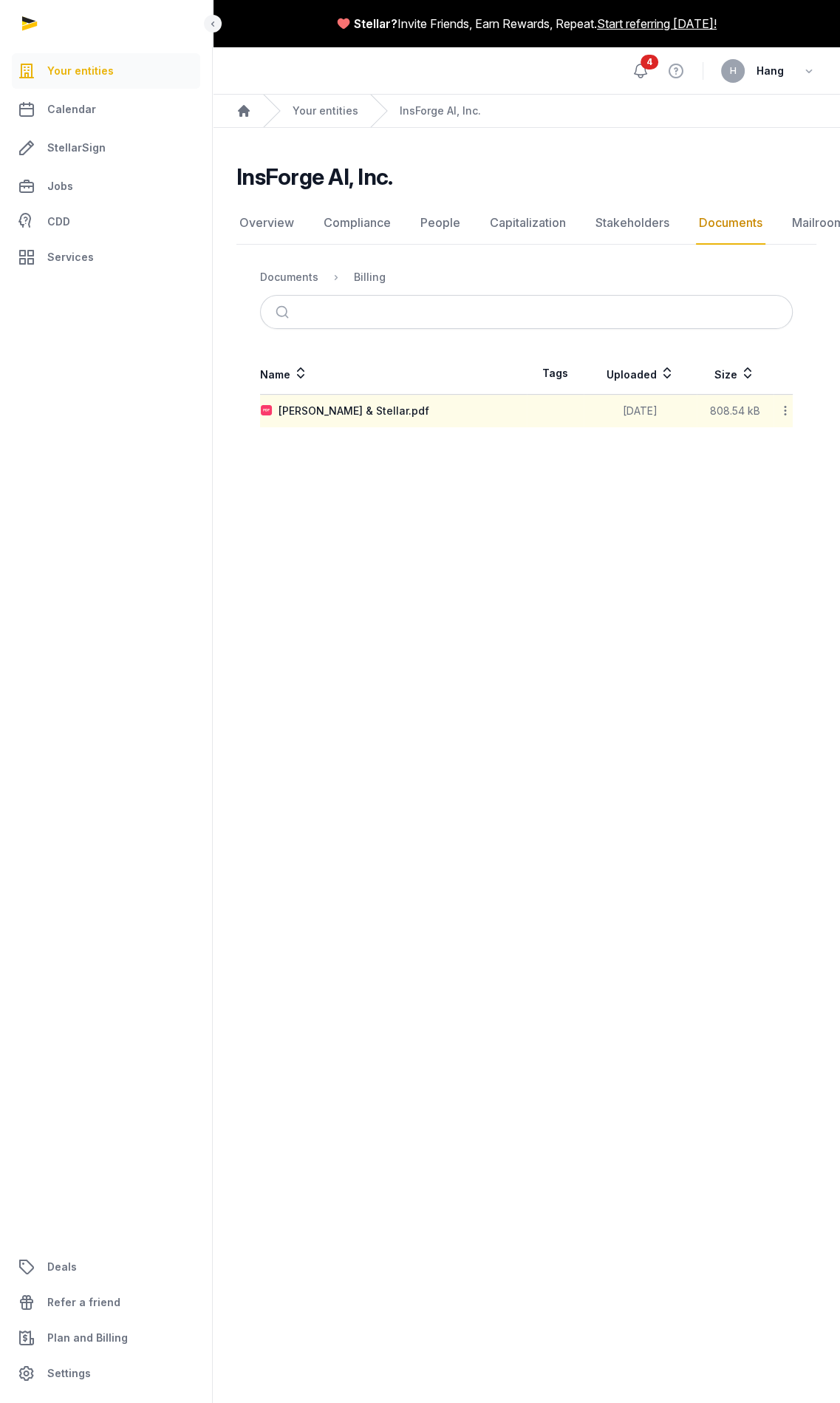
click at [640, 78] on icon at bounding box center [641, 70] width 18 height 18
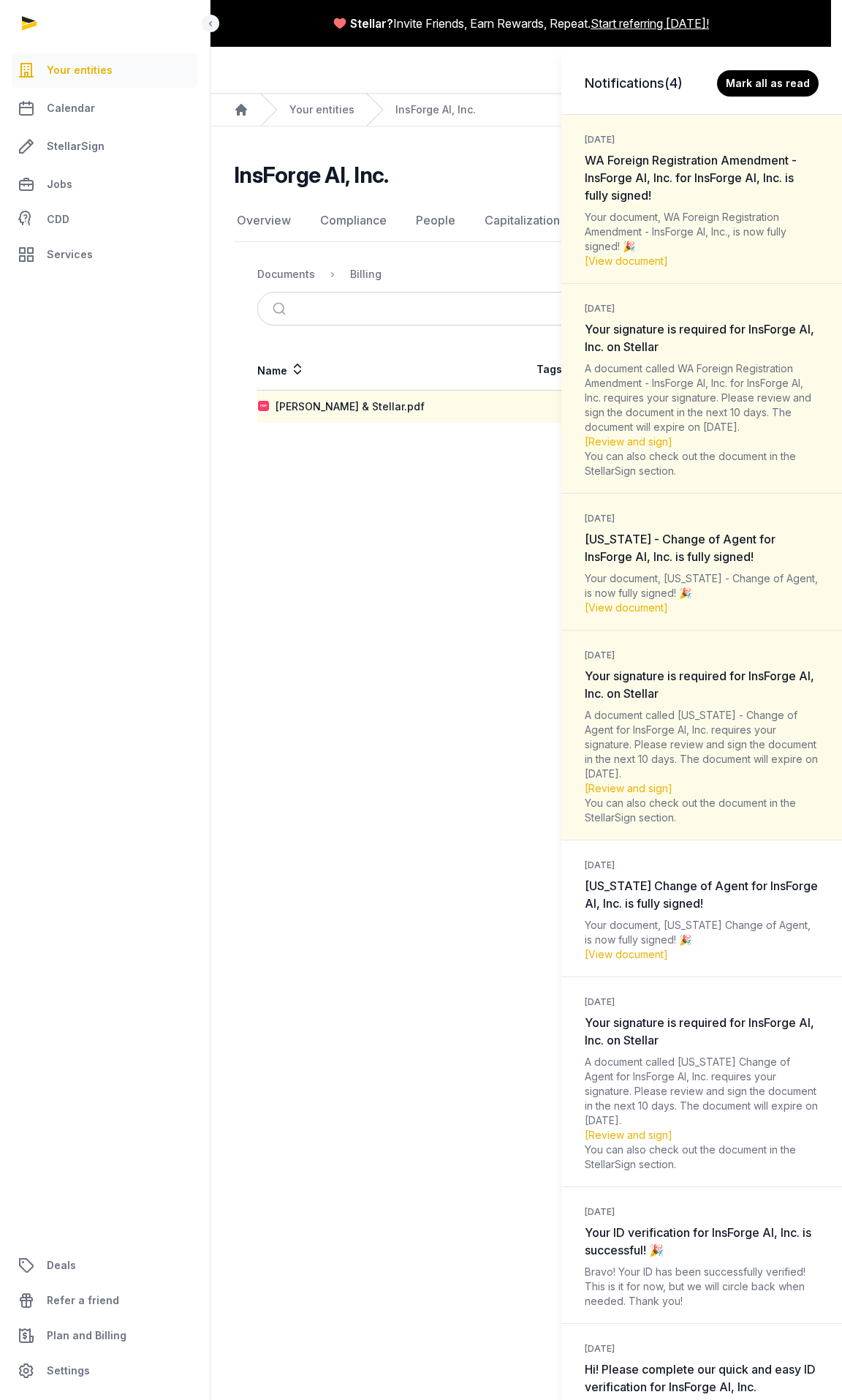
click at [317, 111] on div "Notifications (4) Mark all as read [DATE] WA Foreign Registration Amendment - I…" at bounding box center [421, 700] width 842 height 1400
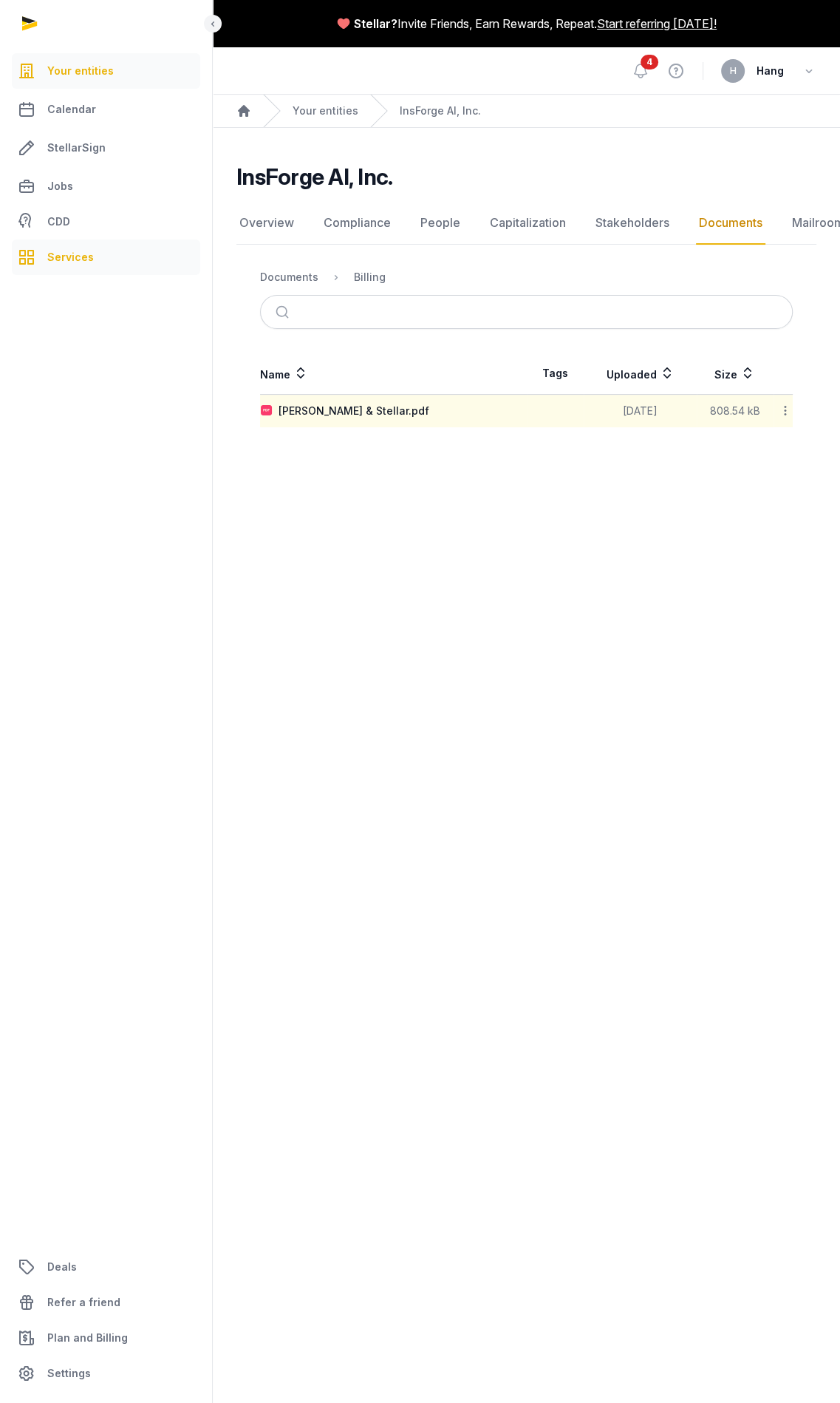
click at [83, 261] on span "Services" at bounding box center [70, 257] width 46 height 18
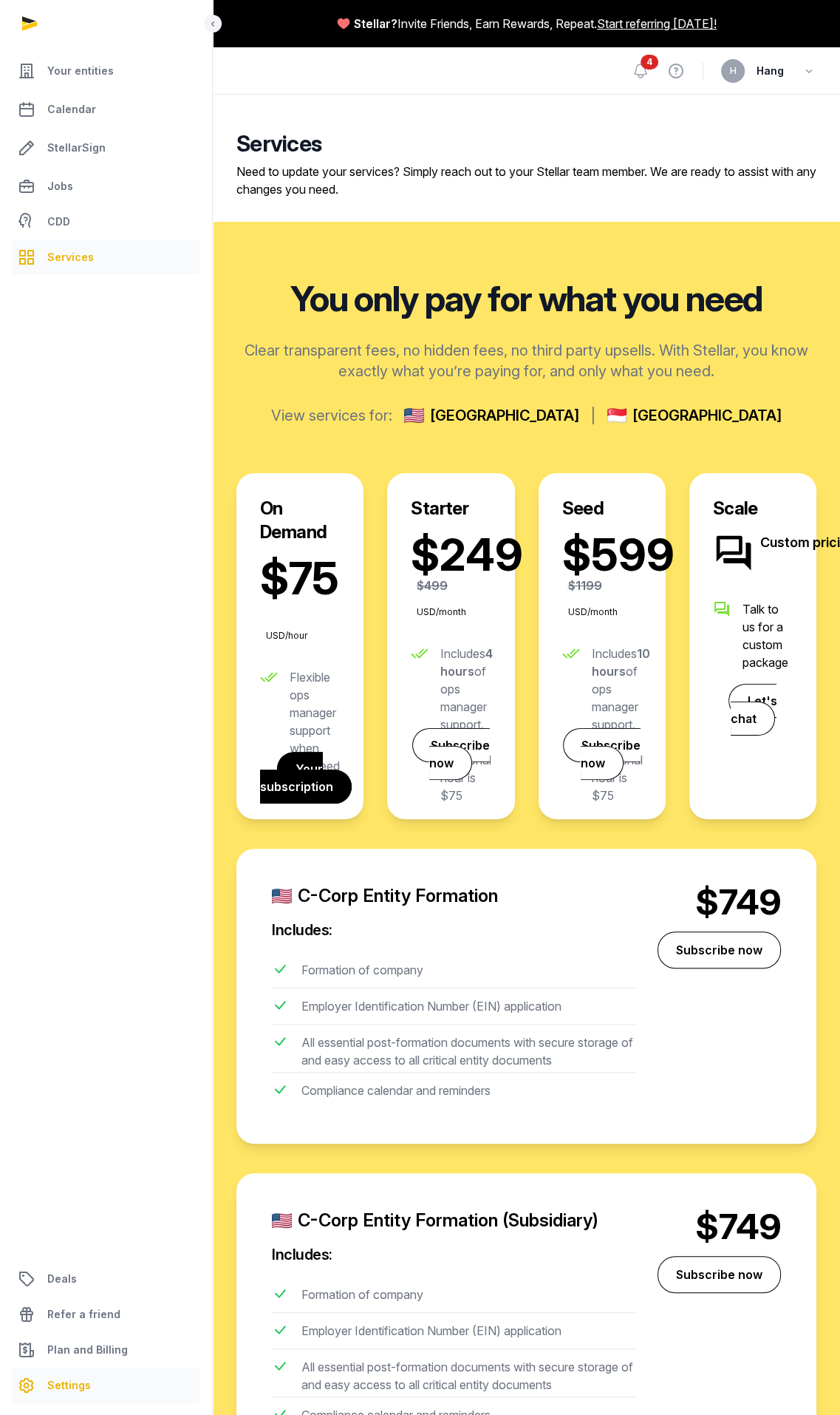
click at [93, 675] on link "Settings" at bounding box center [106, 1385] width 188 height 35
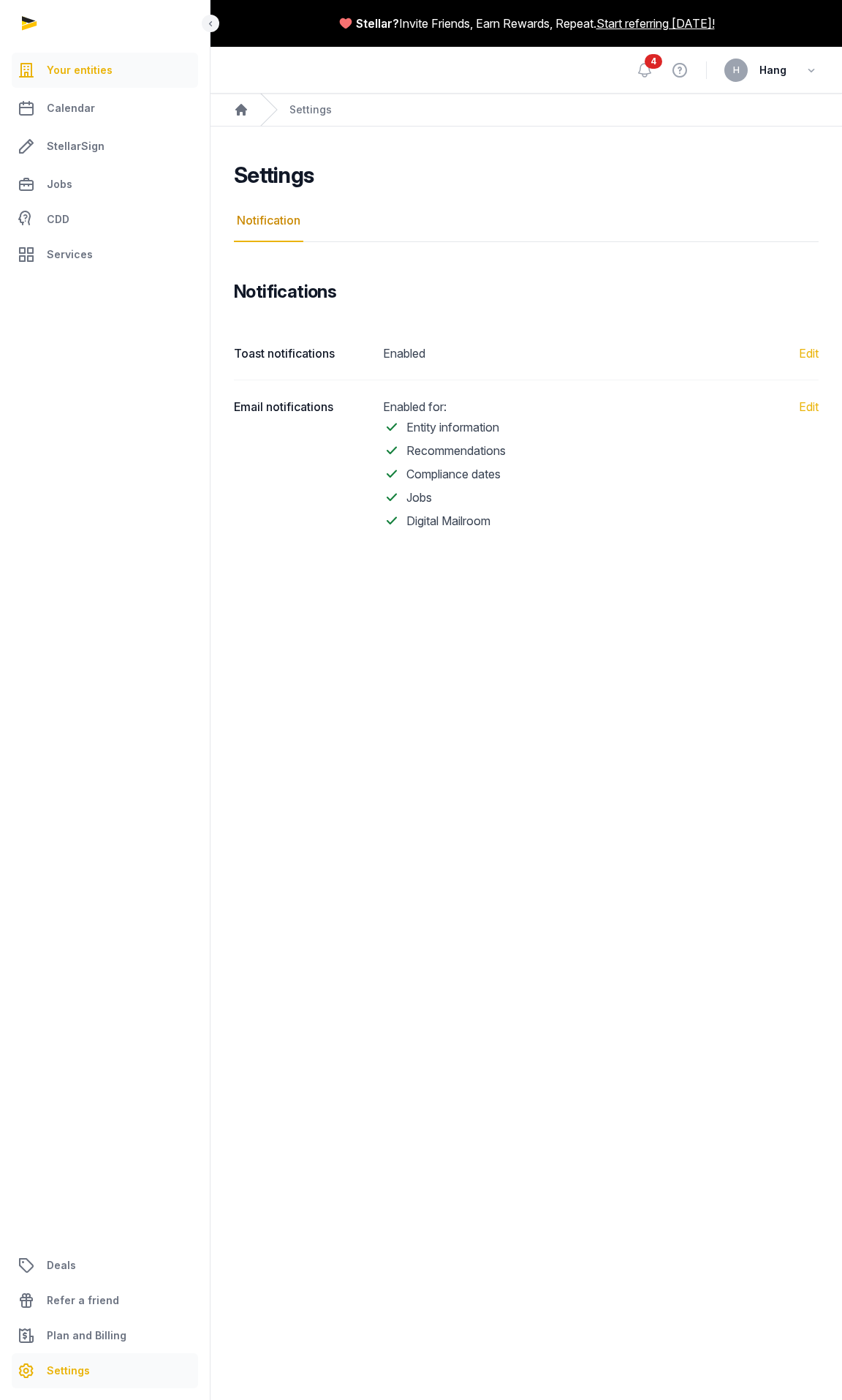
click at [71, 76] on span "Your entities" at bounding box center [79, 70] width 65 height 18
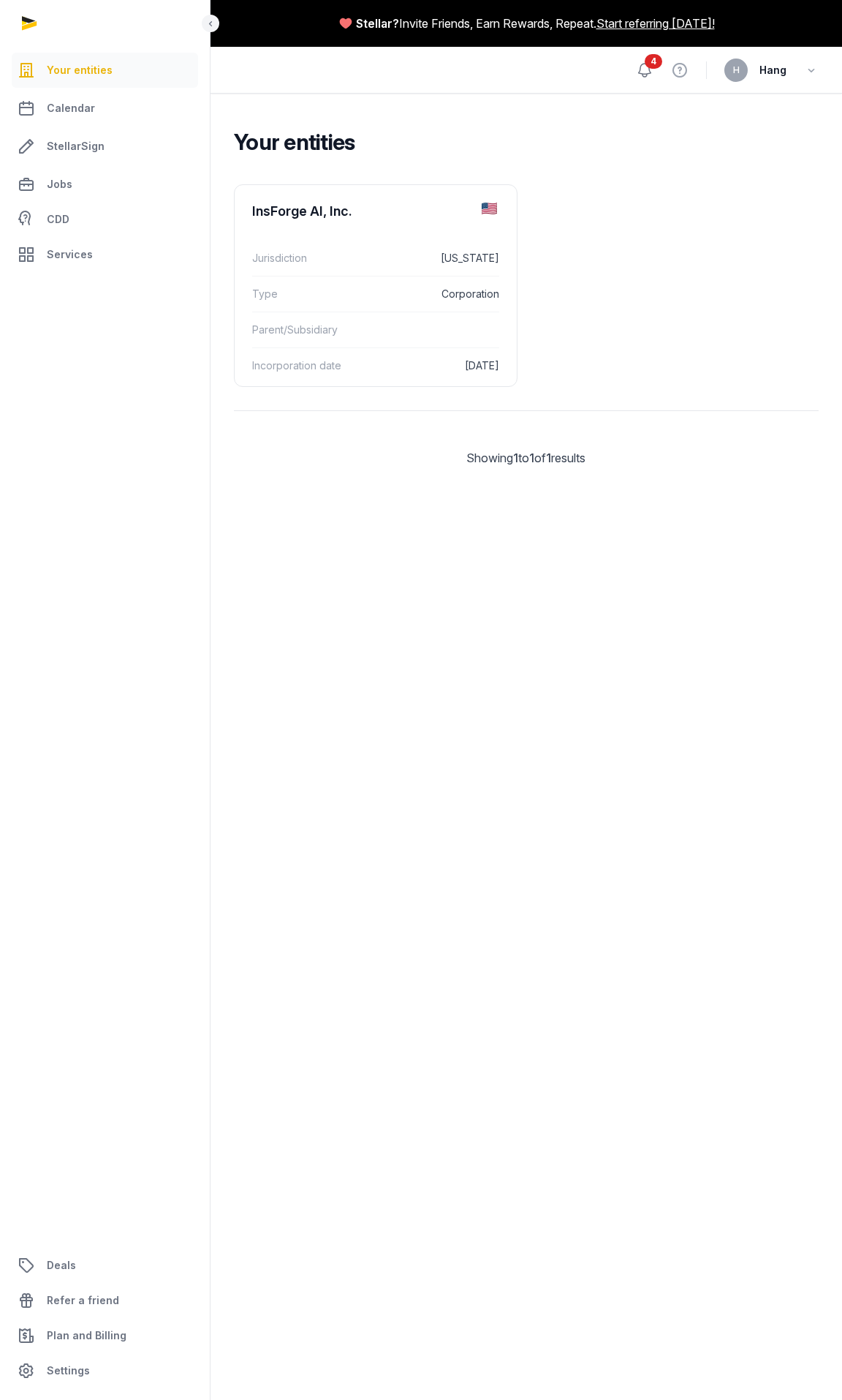
click at [652, 74] on icon at bounding box center [645, 70] width 18 height 18
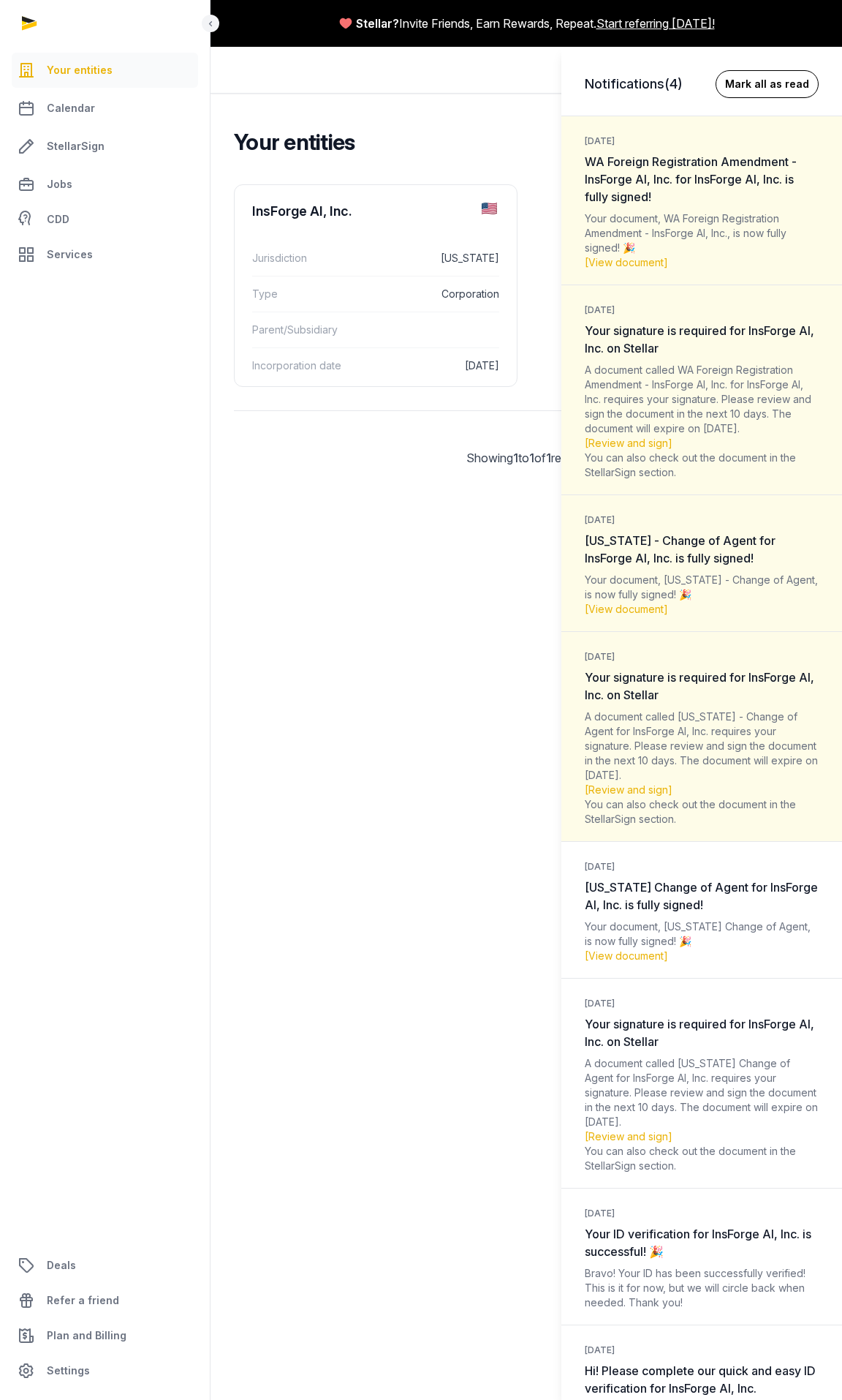
click at [760, 82] on button "Mark all as read" at bounding box center [766, 84] width 103 height 28
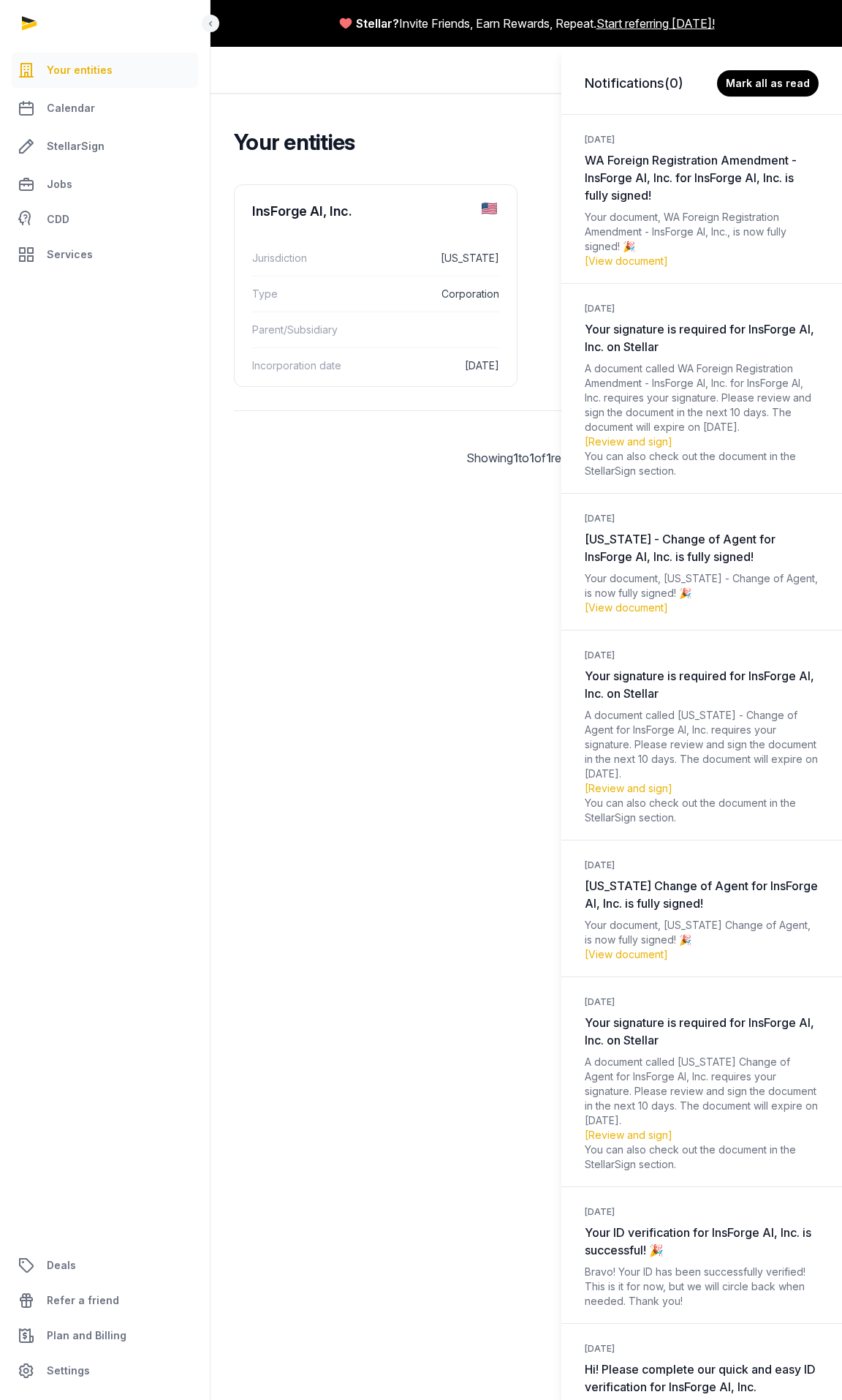
click at [429, 86] on div "Notifications (0) [PERSON_NAME] all as read [DATE] WA Foreign Registration Amen…" at bounding box center [421, 700] width 842 height 1400
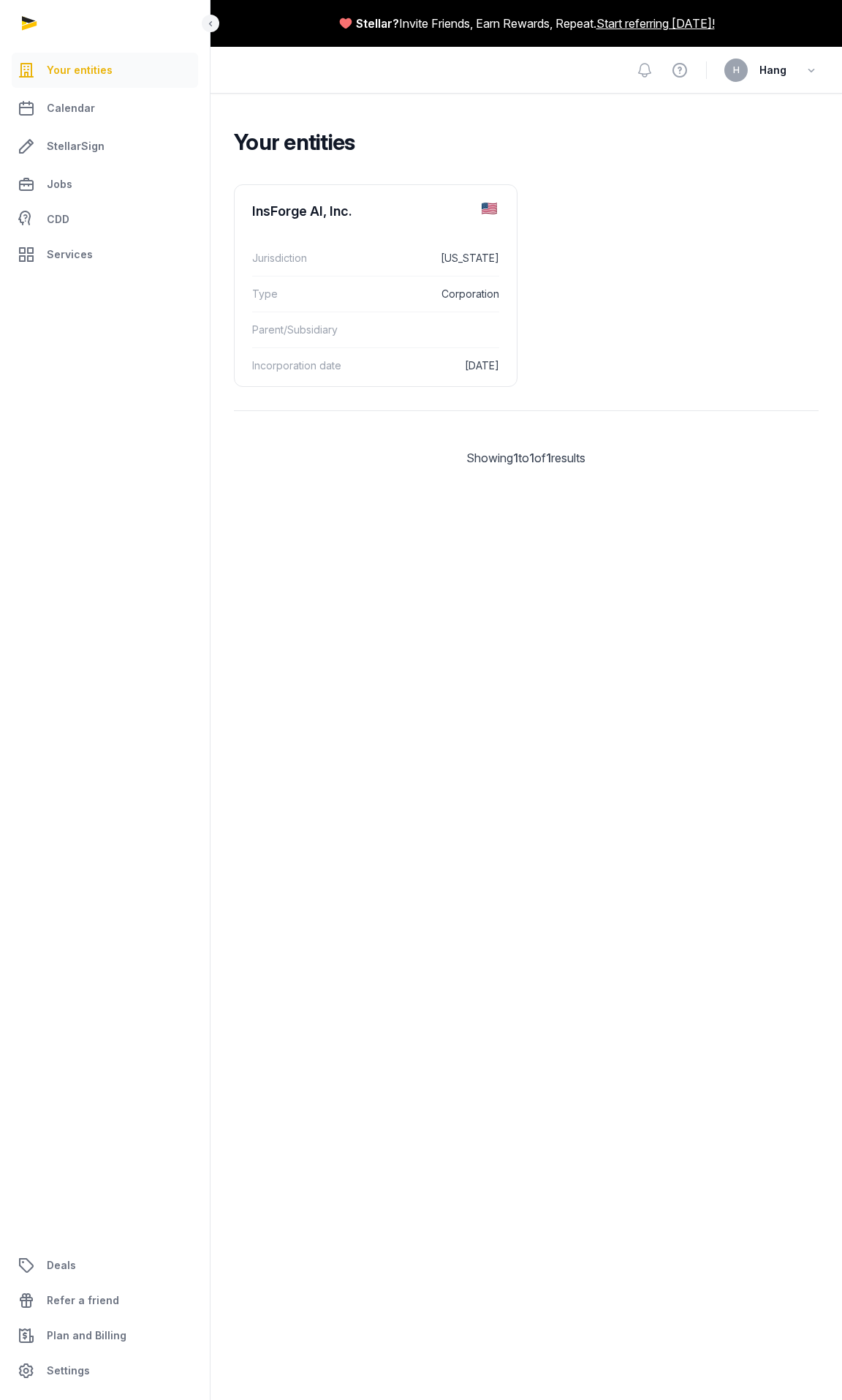
click at [793, 71] on div "H Hang" at bounding box center [771, 71] width 94 height 24
click at [805, 74] on icon "button" at bounding box center [811, 71] width 14 height 20
click at [714, 105] on link "Your Profile" at bounding box center [737, 104] width 164 height 26
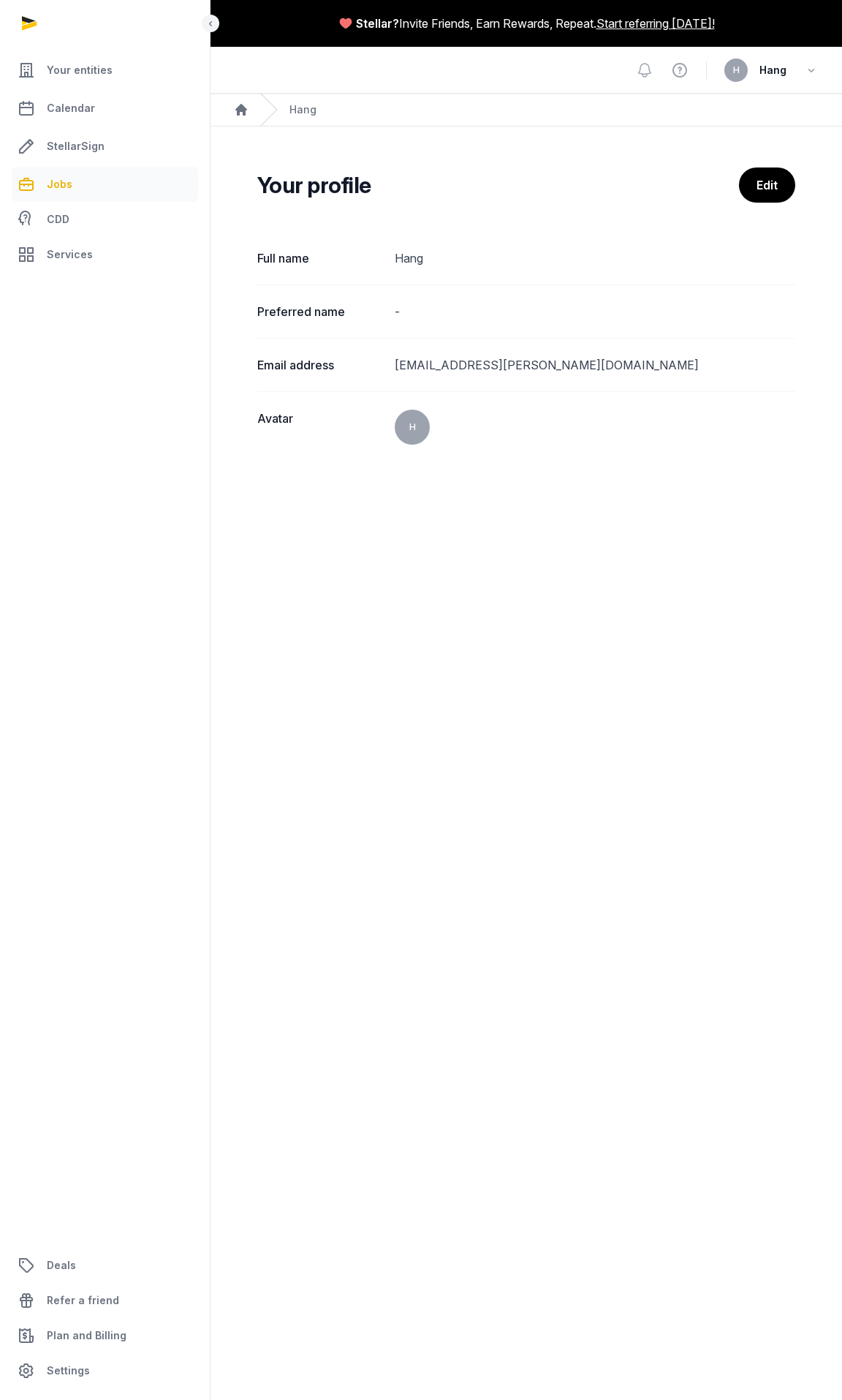
click at [105, 196] on link "Jobs" at bounding box center [105, 184] width 186 height 35
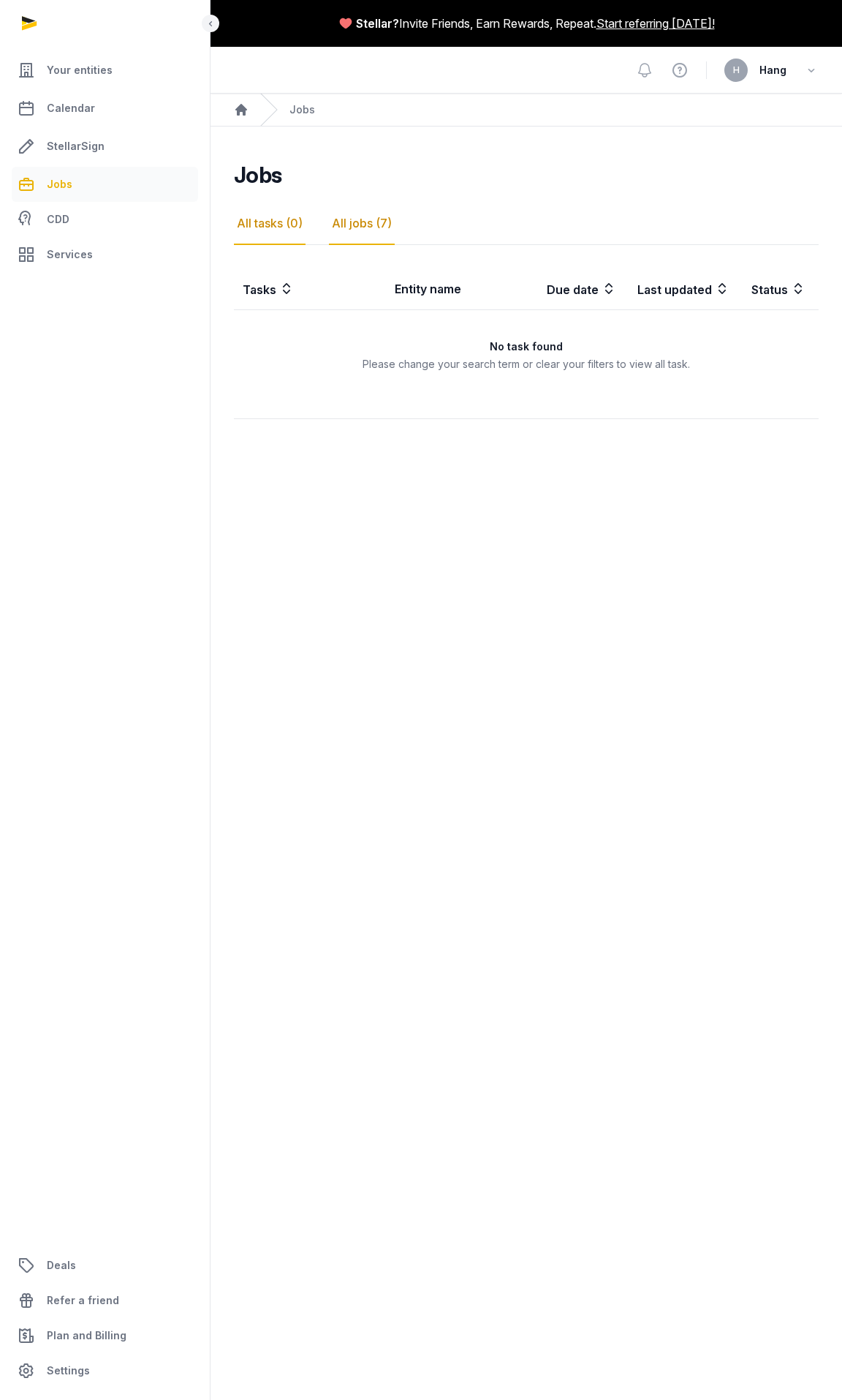
click at [339, 221] on div "All jobs (7)" at bounding box center [361, 224] width 65 height 43
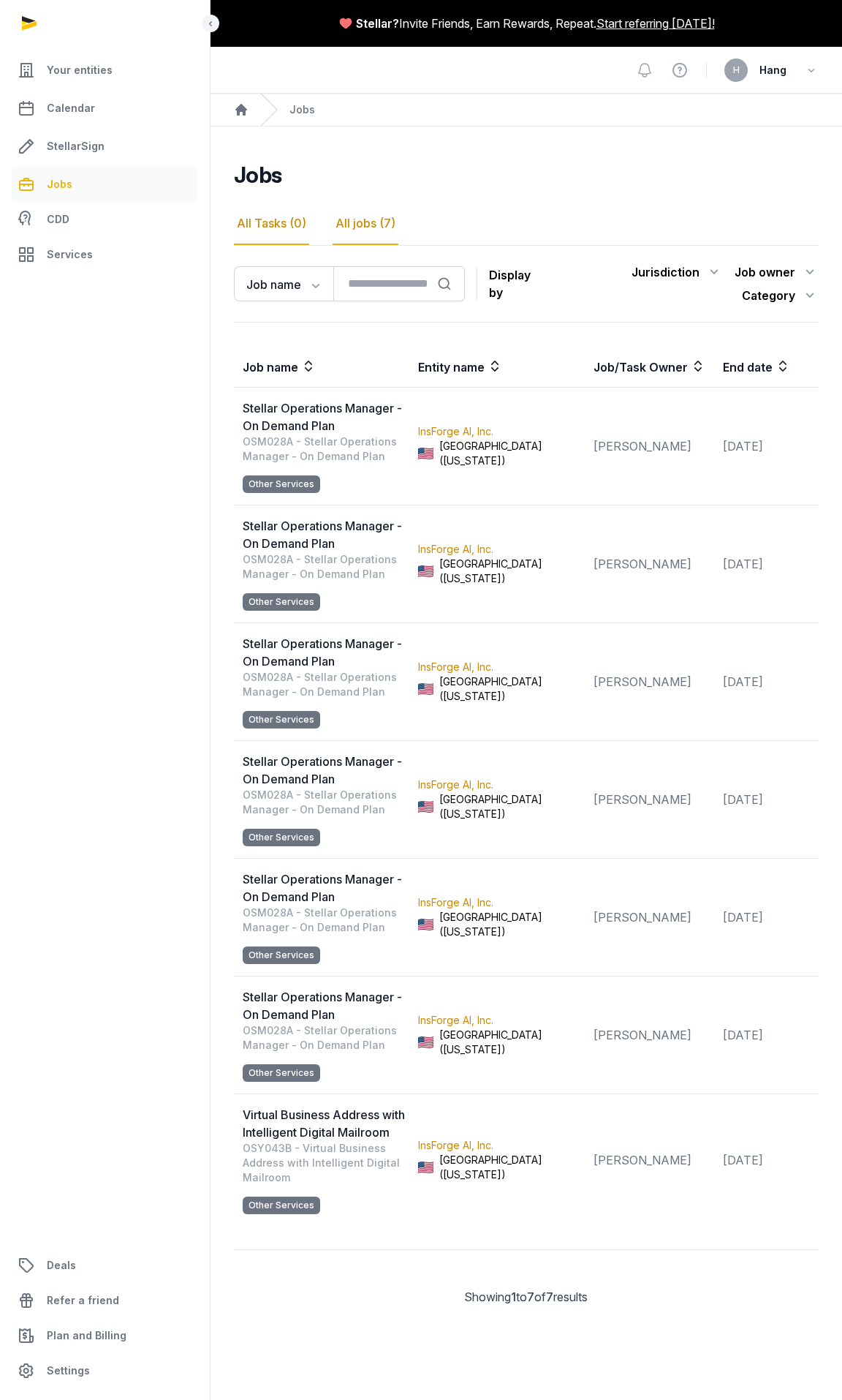
click at [237, 219] on div "All Tasks (0)" at bounding box center [271, 224] width 76 height 43
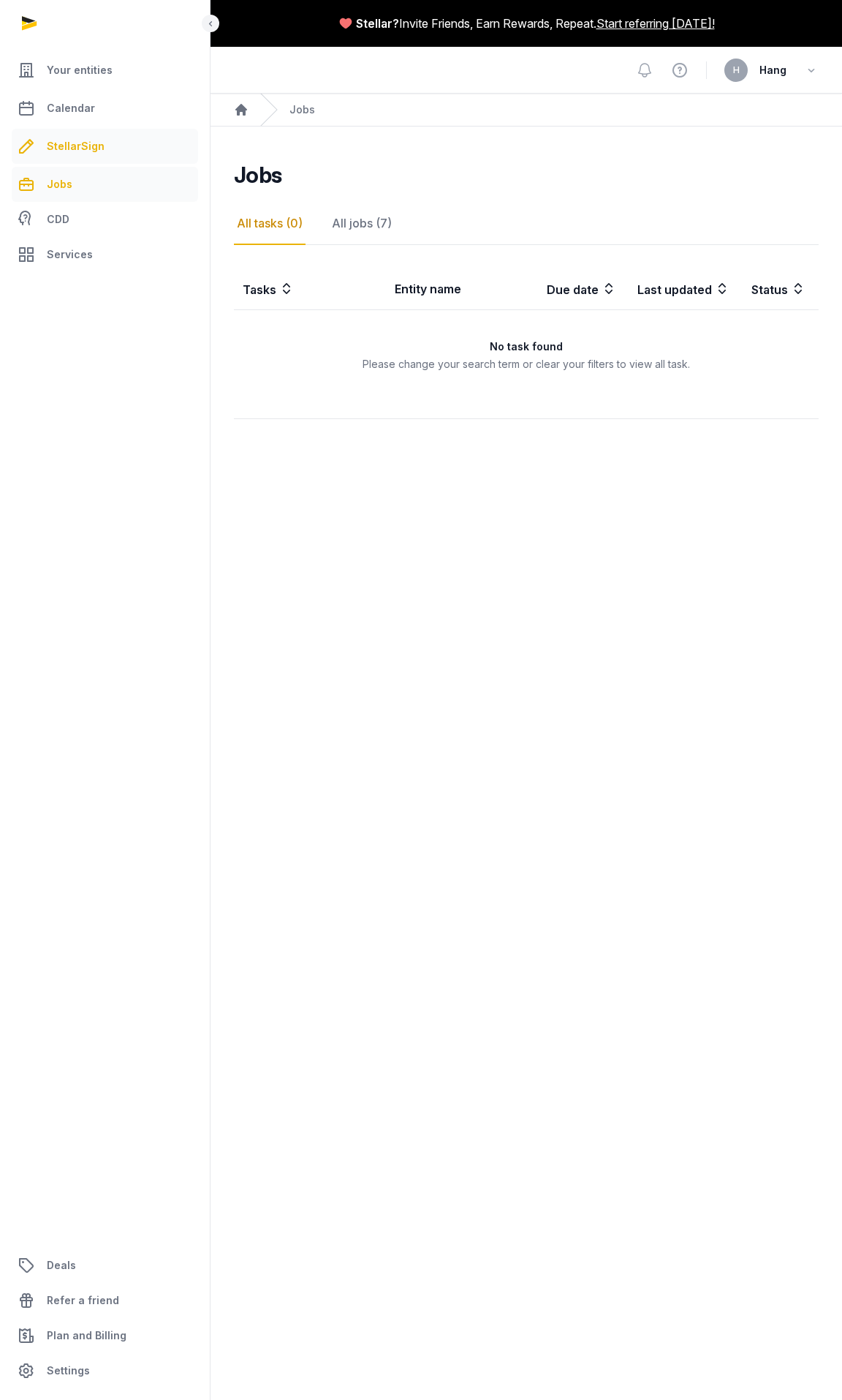
click at [97, 151] on span "StellarSign" at bounding box center [76, 146] width 58 height 18
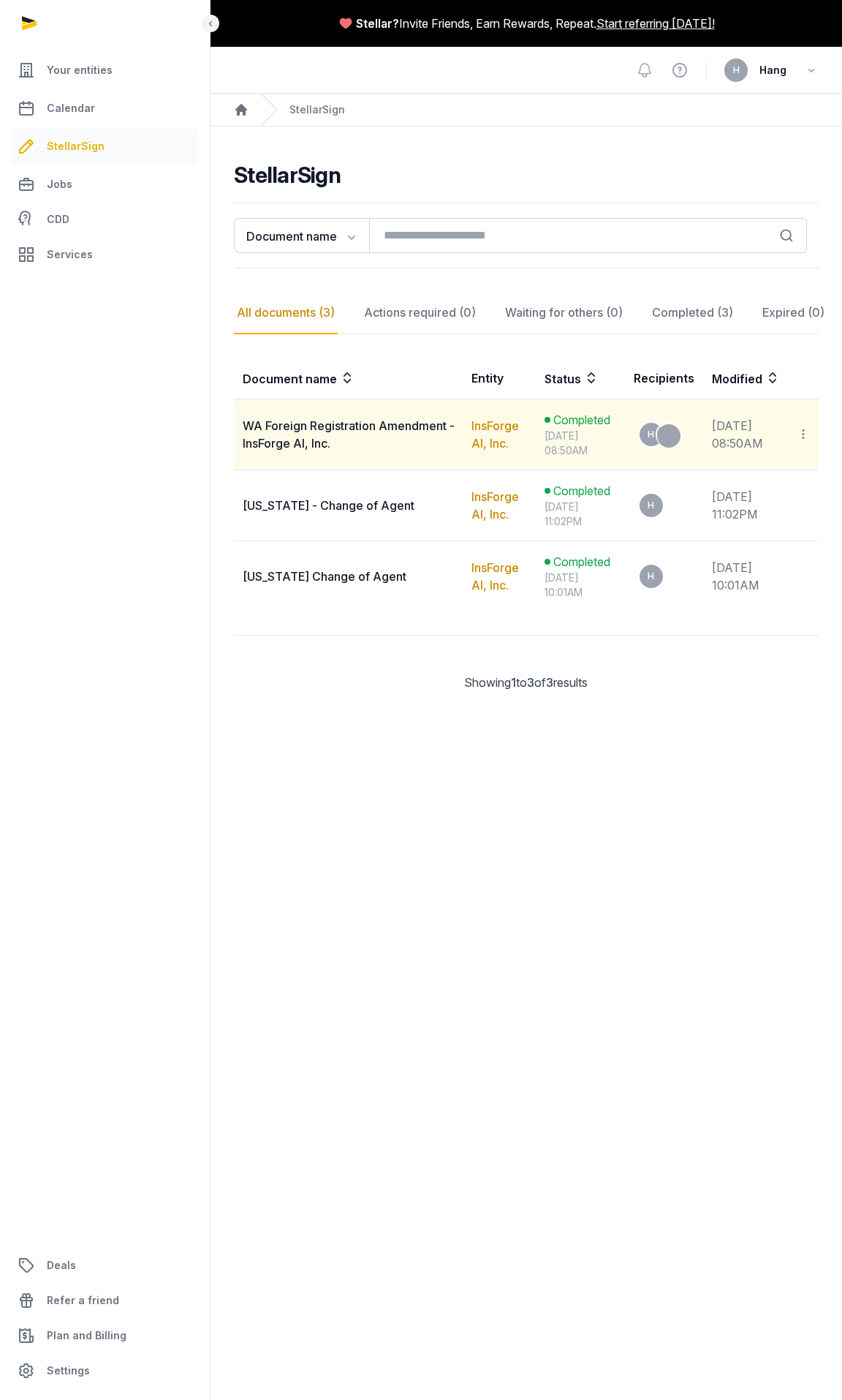
click at [338, 450] on td "WA Foreign Registration Amendment - InsForge AI, Inc." at bounding box center [348, 434] width 229 height 71
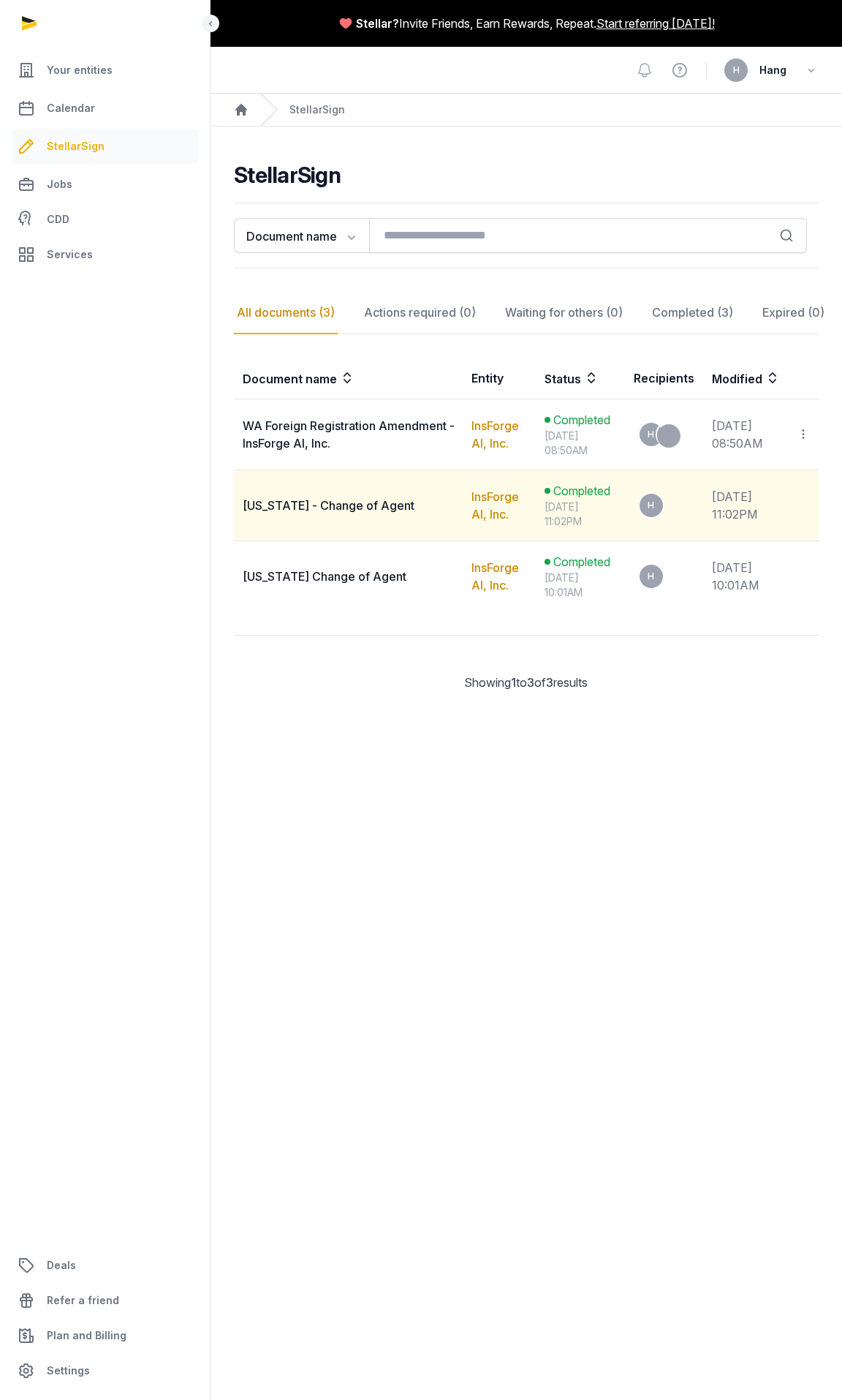
click at [351, 510] on span "[US_STATE] - Change of Agent" at bounding box center [329, 505] width 172 height 14
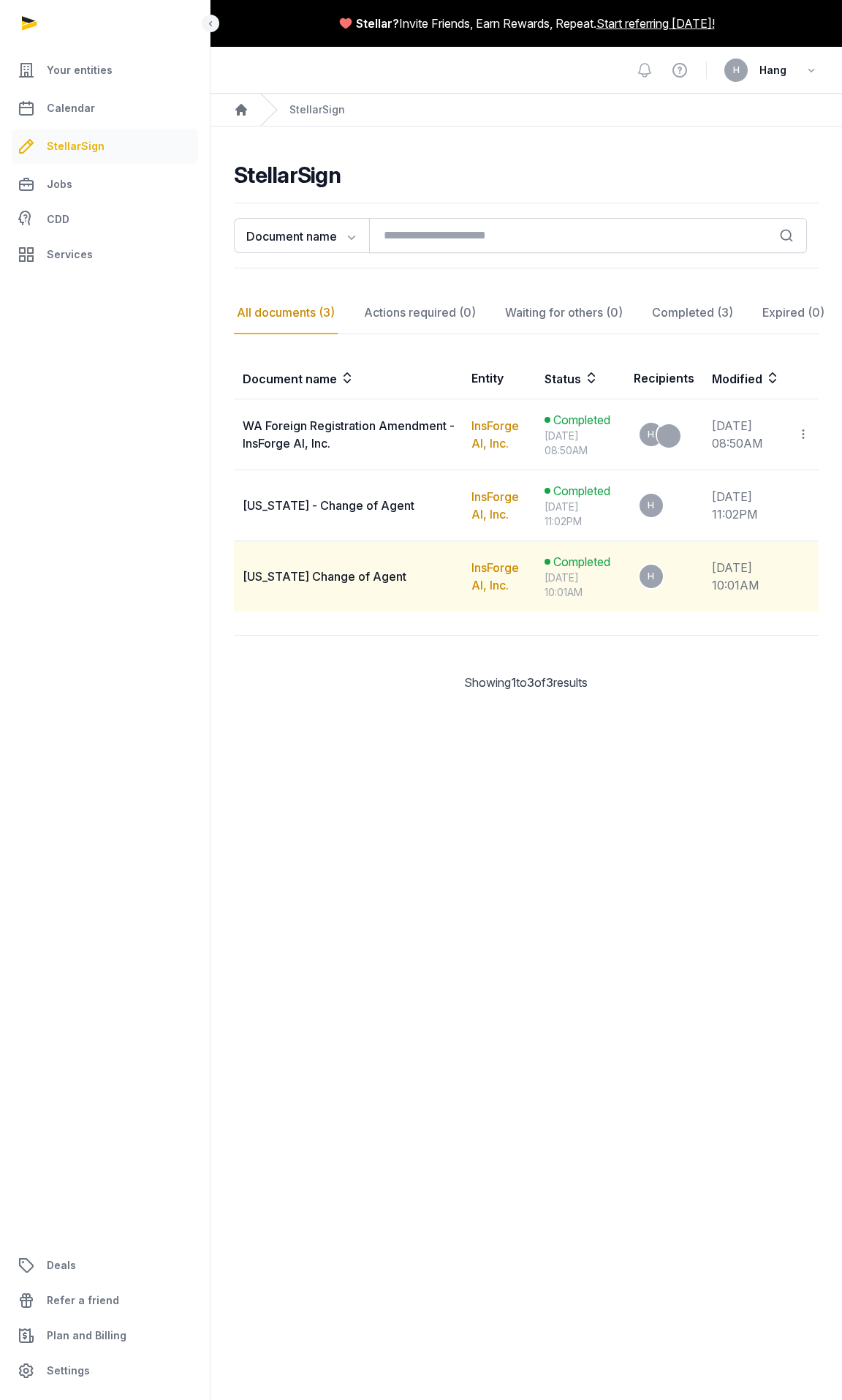
click at [363, 580] on span "[US_STATE] Change of Agent" at bounding box center [325, 575] width 164 height 14
